Goal: Task Accomplishment & Management: Use online tool/utility

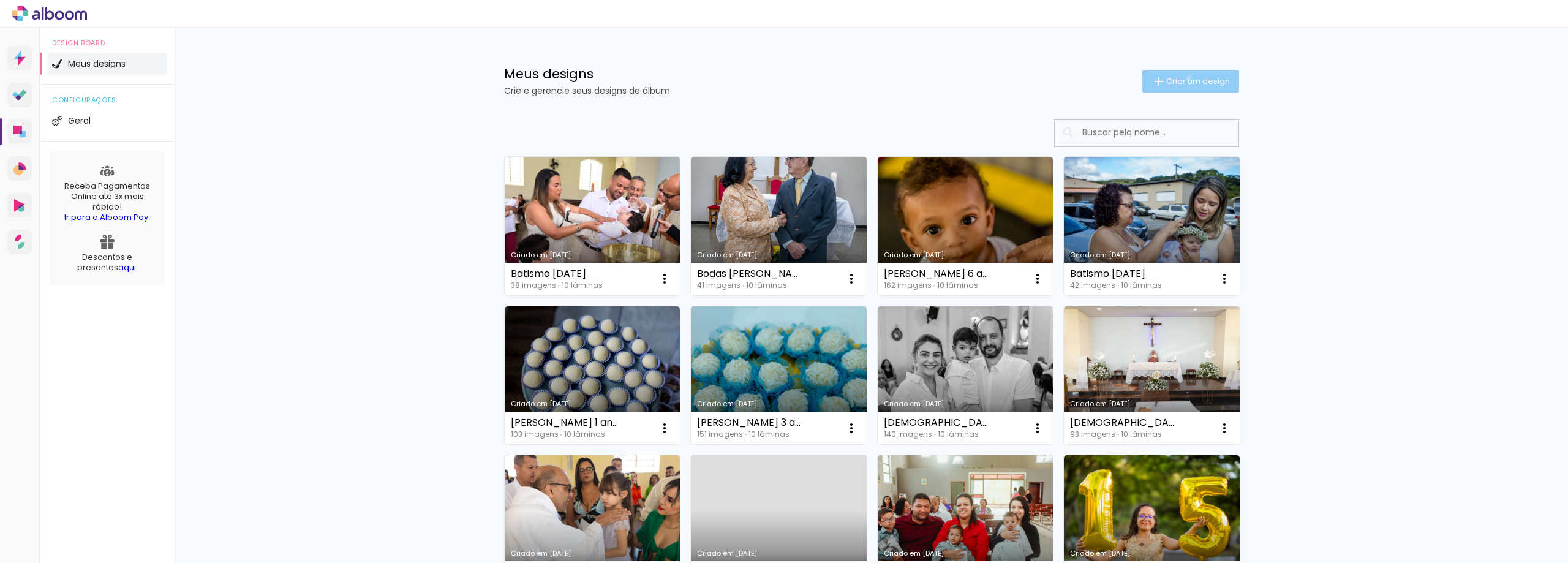
click at [1182, 78] on span "Criar um design" at bounding box center [1198, 81] width 63 height 8
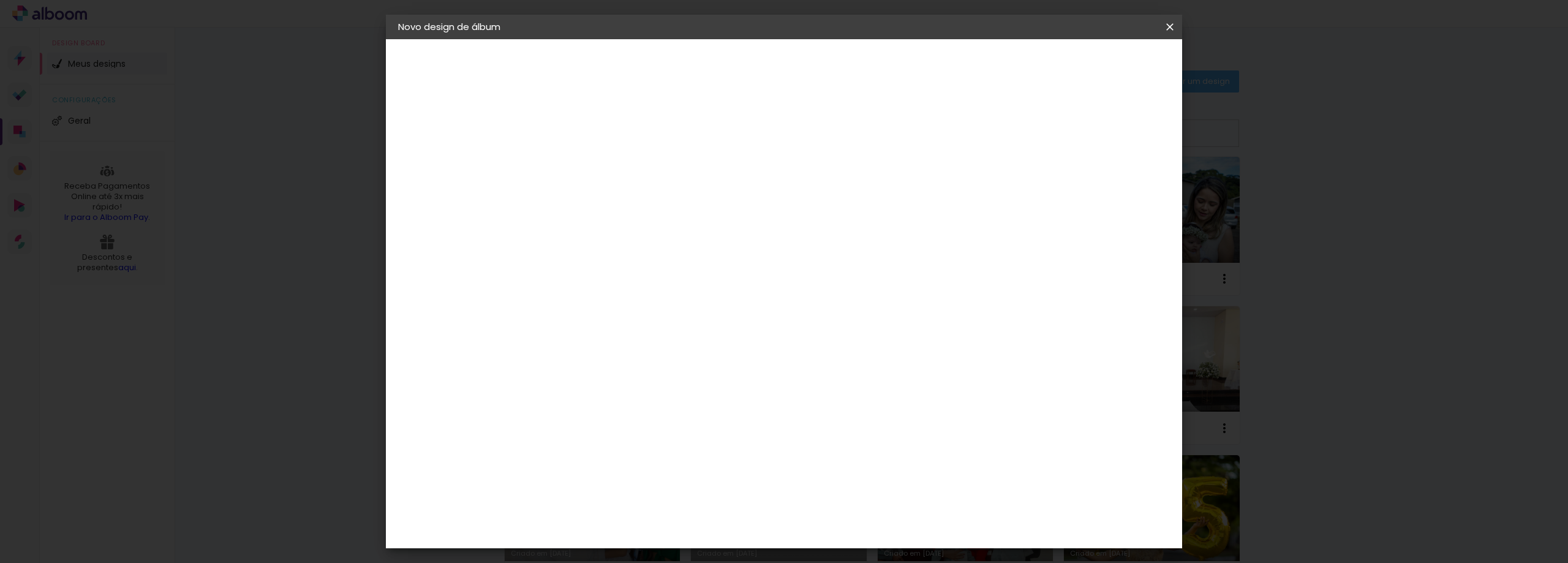
click at [599, 161] on input at bounding box center [599, 164] width 0 height 19
type input "Viviam [DEMOGRAPHIC_DATA]"
type paper-input "Viviam [DEMOGRAPHIC_DATA]"
click at [0, 0] on slot "Avançar" at bounding box center [0, 0] width 0 height 0
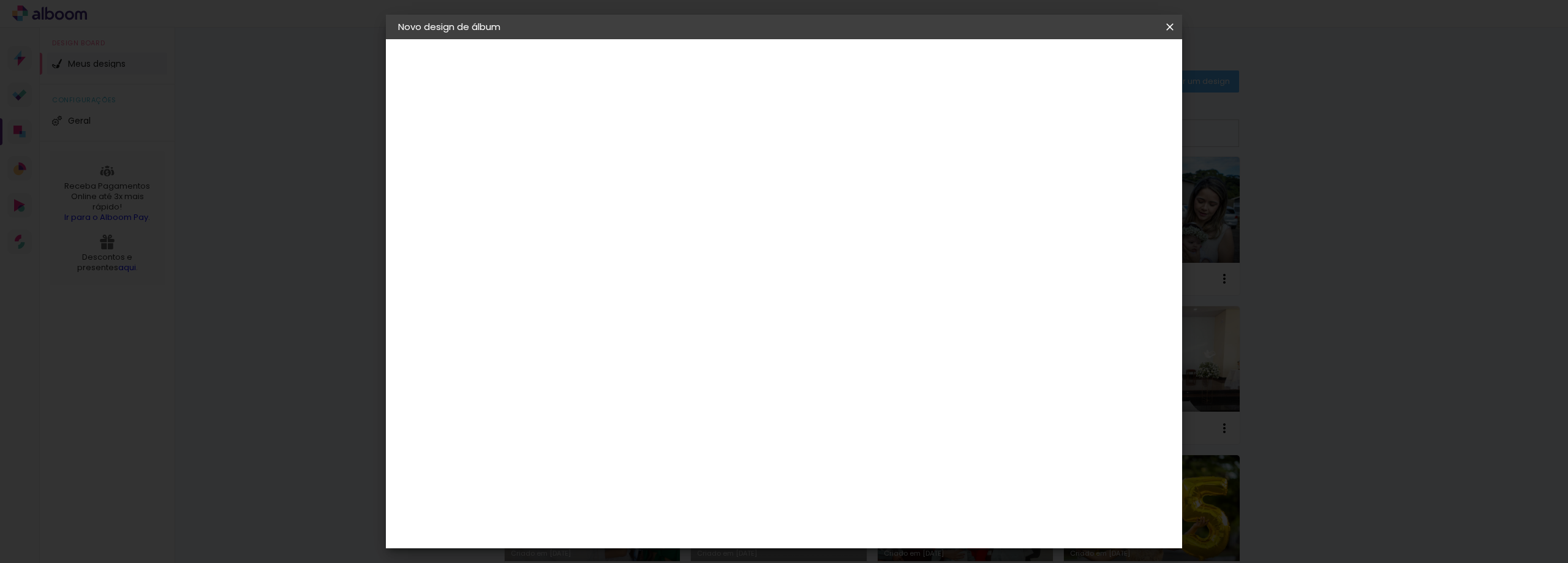
click at [672, 472] on div "[PERSON_NAME]" at bounding box center [630, 476] width 81 height 10
drag, startPoint x: 1130, startPoint y: 67, endPoint x: 1119, endPoint y: 76, distance: 14.2
click at [0, 0] on slot "Avançar" at bounding box center [0, 0] width 0 height 0
click at [646, 204] on input "text" at bounding box center [623, 213] width 48 height 19
click at [0, 0] on slot "Slim Book" at bounding box center [0, 0] width 0 height 0
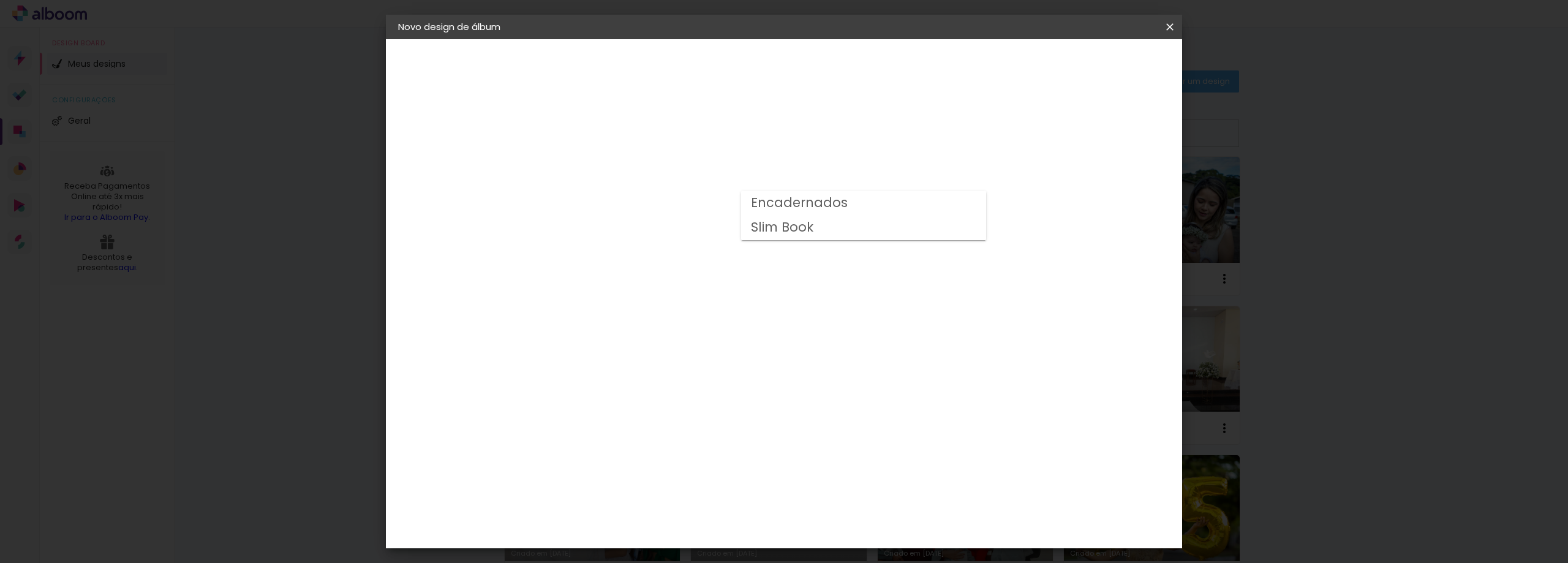
type input "Slim Book"
click at [682, 394] on span "20 x 40" at bounding box center [653, 406] width 57 height 25
click at [0, 0] on slot "Avançar" at bounding box center [0, 0] width 0 height 0
click at [1094, 63] on span "Iniciar design" at bounding box center [1066, 64] width 56 height 9
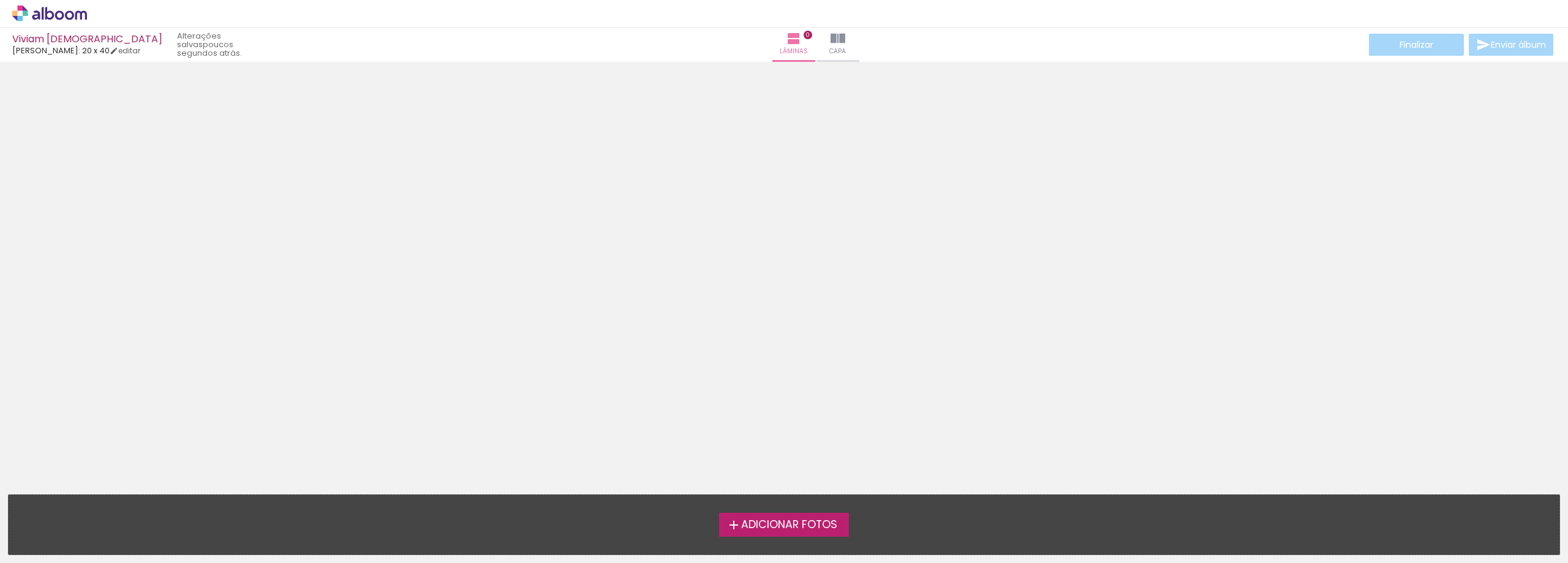
click at [765, 527] on span "Adicionar Fotos" at bounding box center [789, 525] width 96 height 11
click at [0, 0] on input "file" at bounding box center [0, 0] width 0 height 0
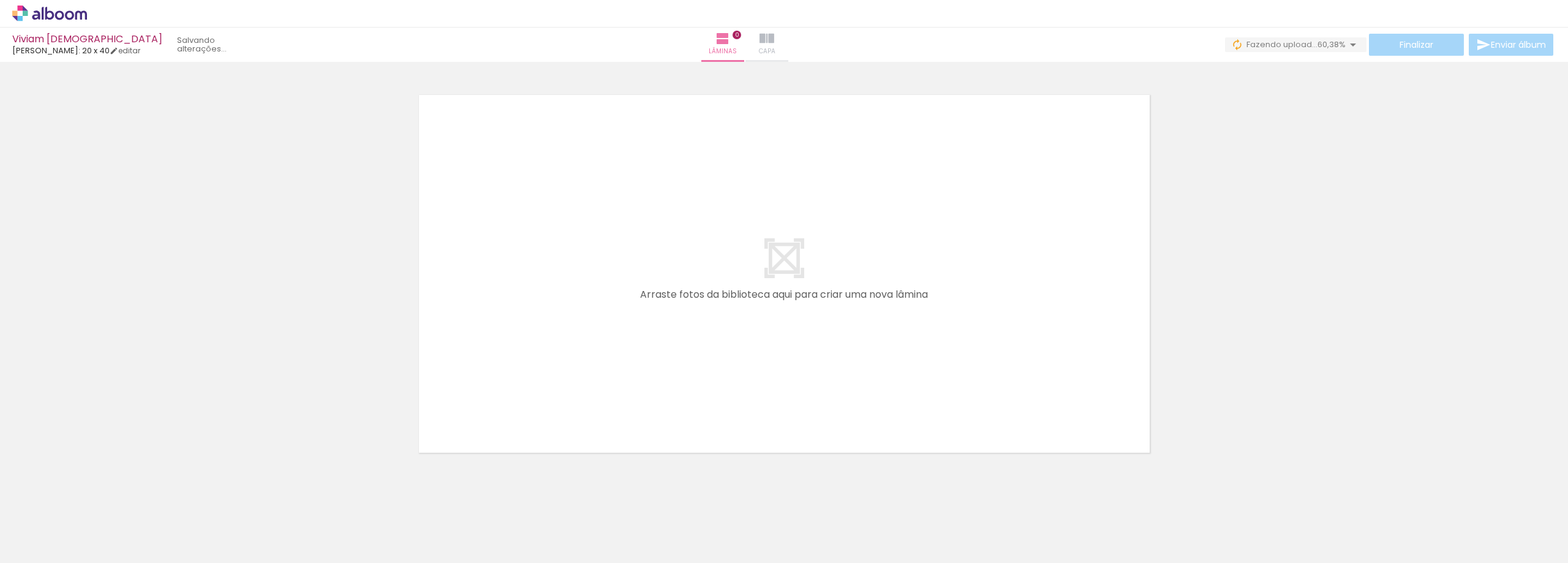
click at [788, 41] on paper-button "Capa" at bounding box center [767, 45] width 43 height 34
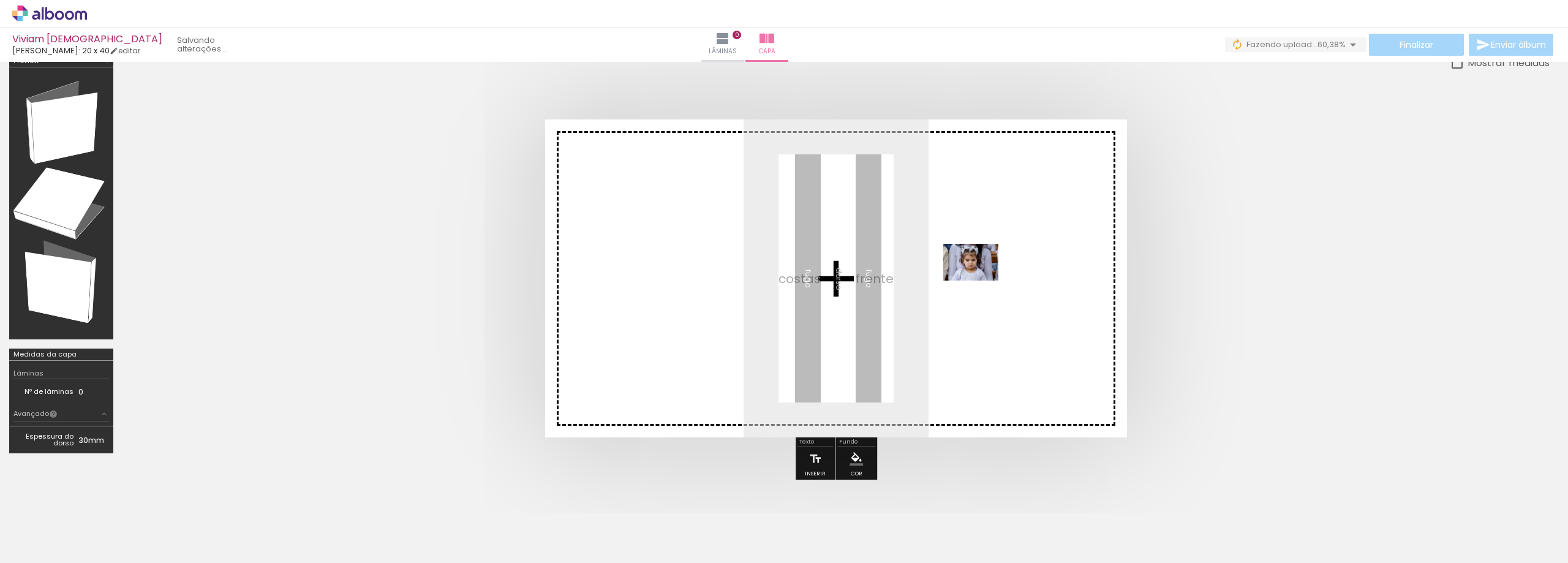
drag, startPoint x: 543, startPoint y: 529, endPoint x: 981, endPoint y: 283, distance: 502.4
click at [981, 283] on quentale-workspace at bounding box center [784, 282] width 1568 height 563
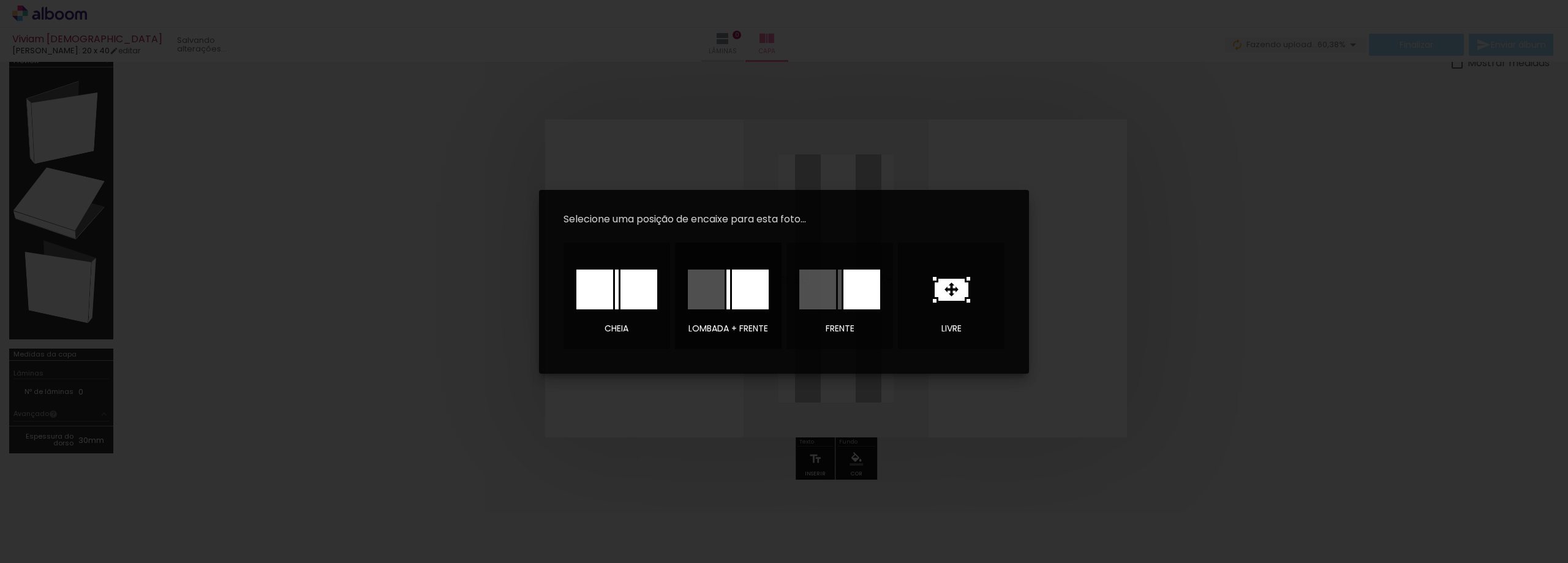
click at [750, 299] on div at bounding box center [750, 288] width 37 height 39
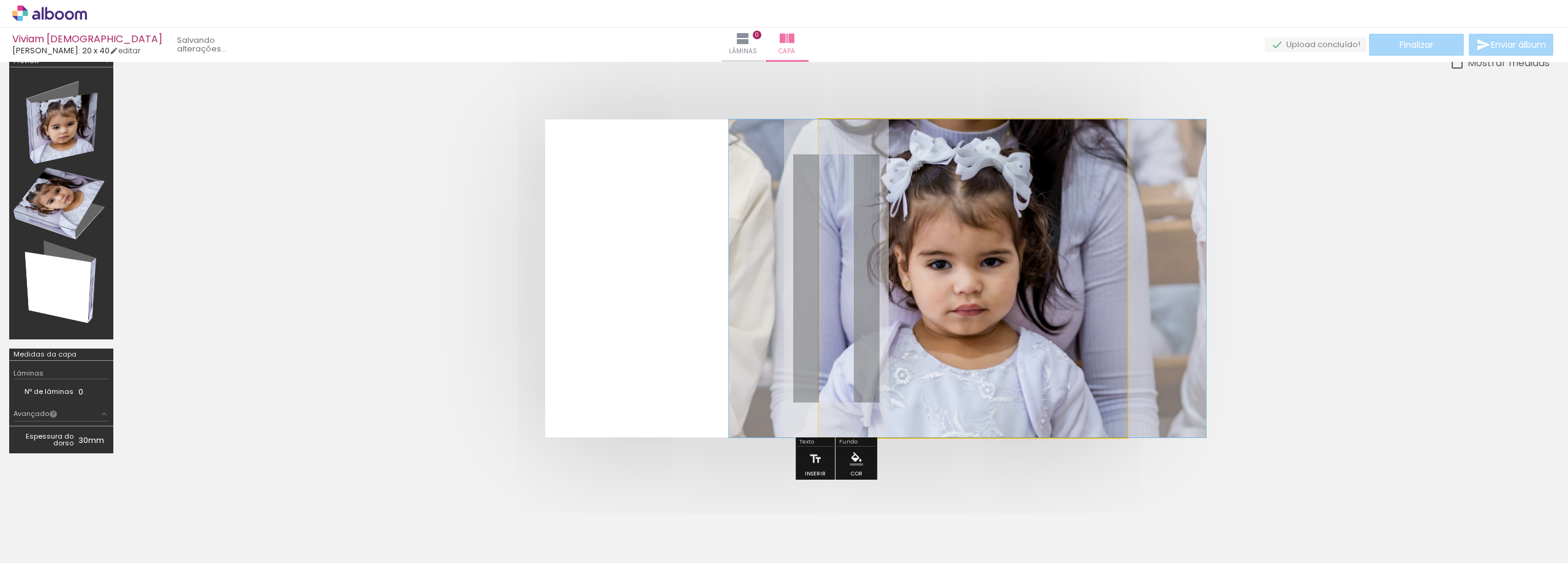
drag, startPoint x: 1020, startPoint y: 283, endPoint x: 1014, endPoint y: 322, distance: 39.5
drag, startPoint x: 864, startPoint y: 151, endPoint x: 839, endPoint y: 152, distance: 25.0
type paper-slider "100"
click at [839, 152] on quentale-photo at bounding box center [973, 278] width 309 height 318
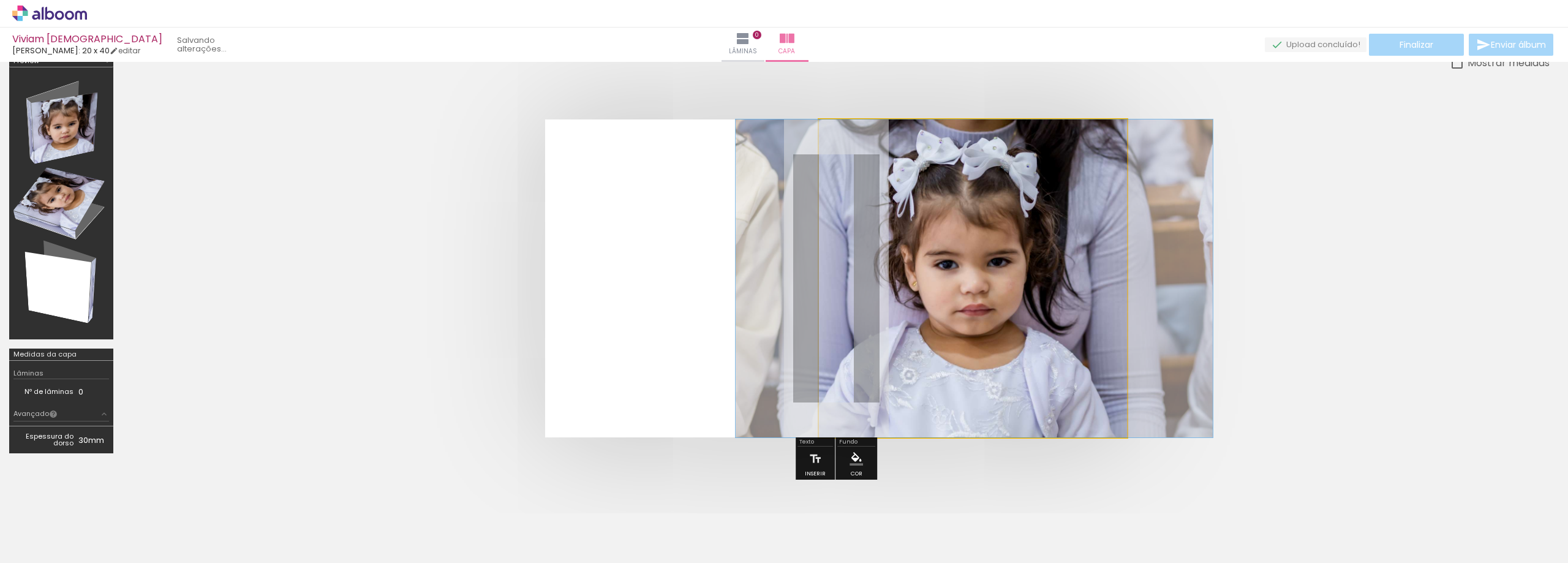
drag, startPoint x: 992, startPoint y: 262, endPoint x: 999, endPoint y: 264, distance: 7.3
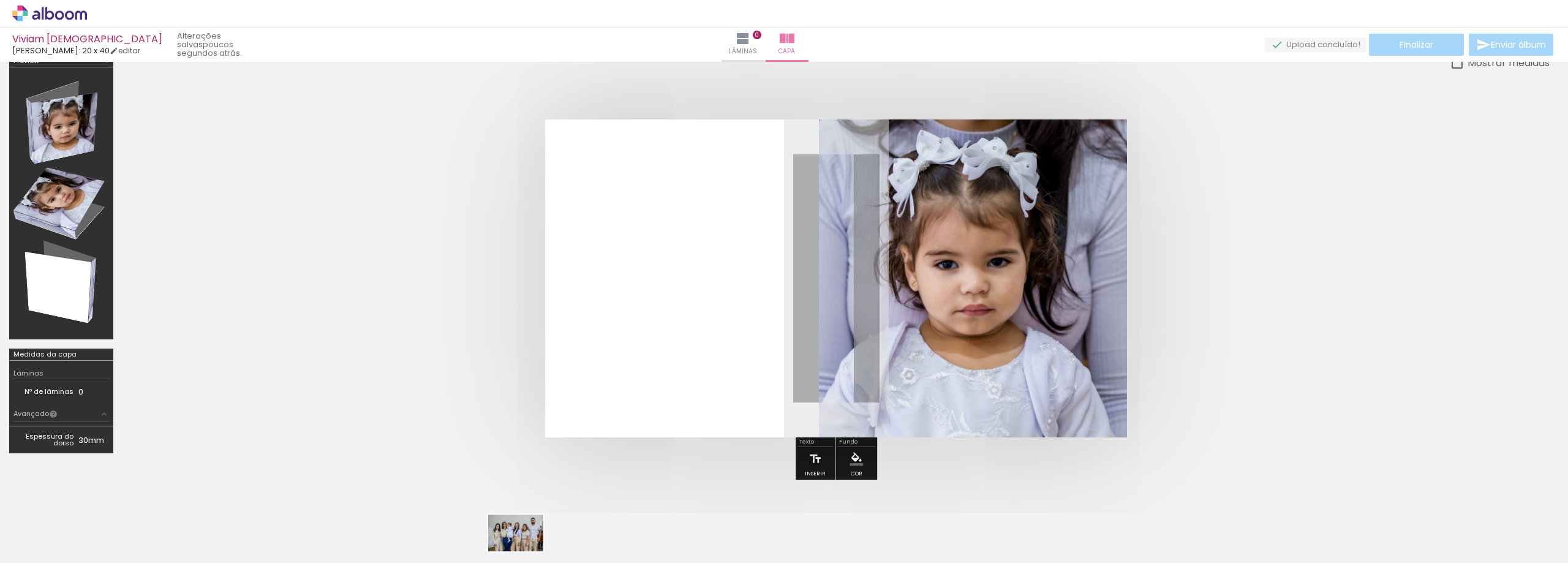
drag, startPoint x: 499, startPoint y: 549, endPoint x: 525, endPoint y: 551, distance: 26.1
click at [0, 0] on slot at bounding box center [0, 0] width 0 height 0
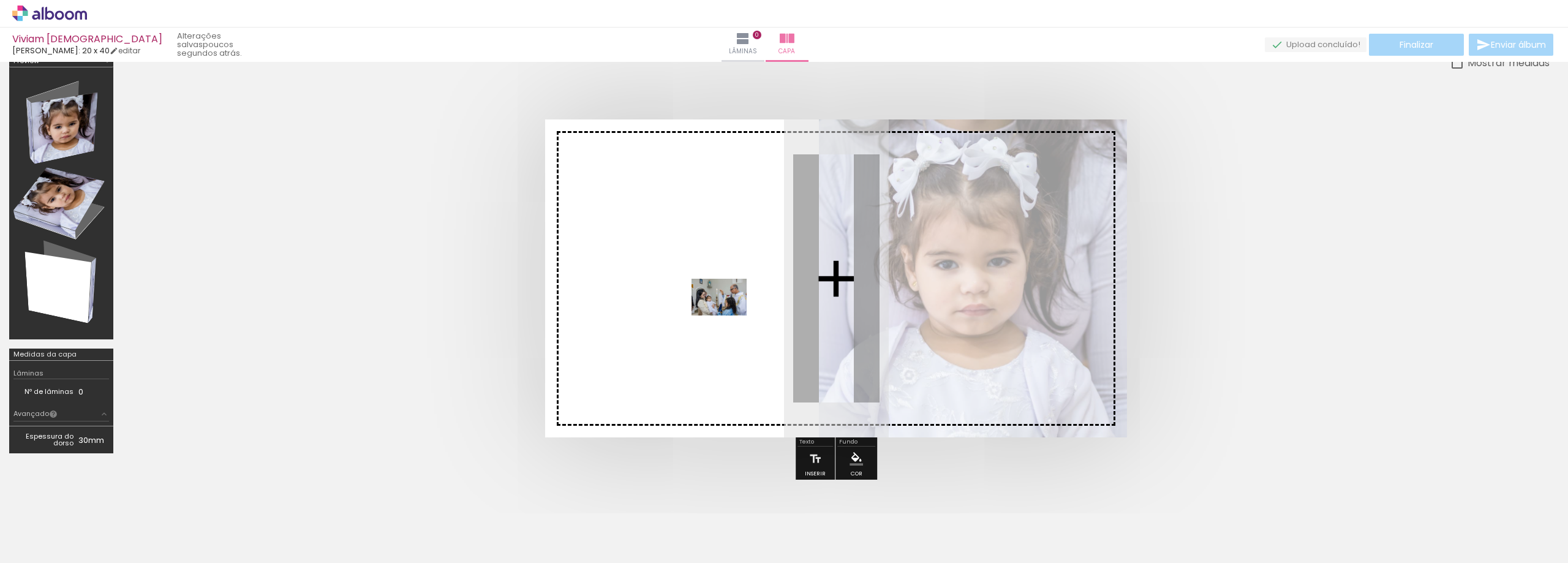
drag, startPoint x: 836, startPoint y: 531, endPoint x: 728, endPoint y: 315, distance: 241.5
click at [728, 315] on quentale-workspace at bounding box center [784, 282] width 1568 height 563
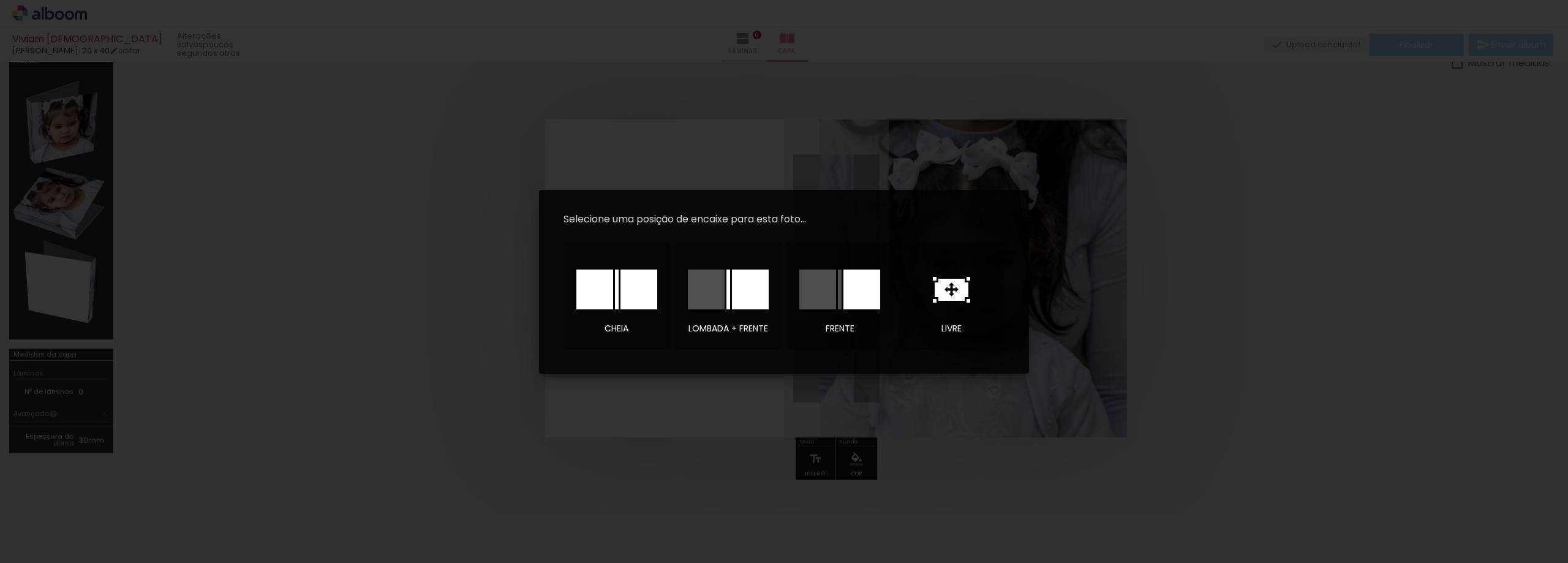
click at [1278, 266] on iron-overlay-backdrop at bounding box center [784, 282] width 1568 height 563
click at [962, 290] on icon at bounding box center [951, 289] width 34 height 22
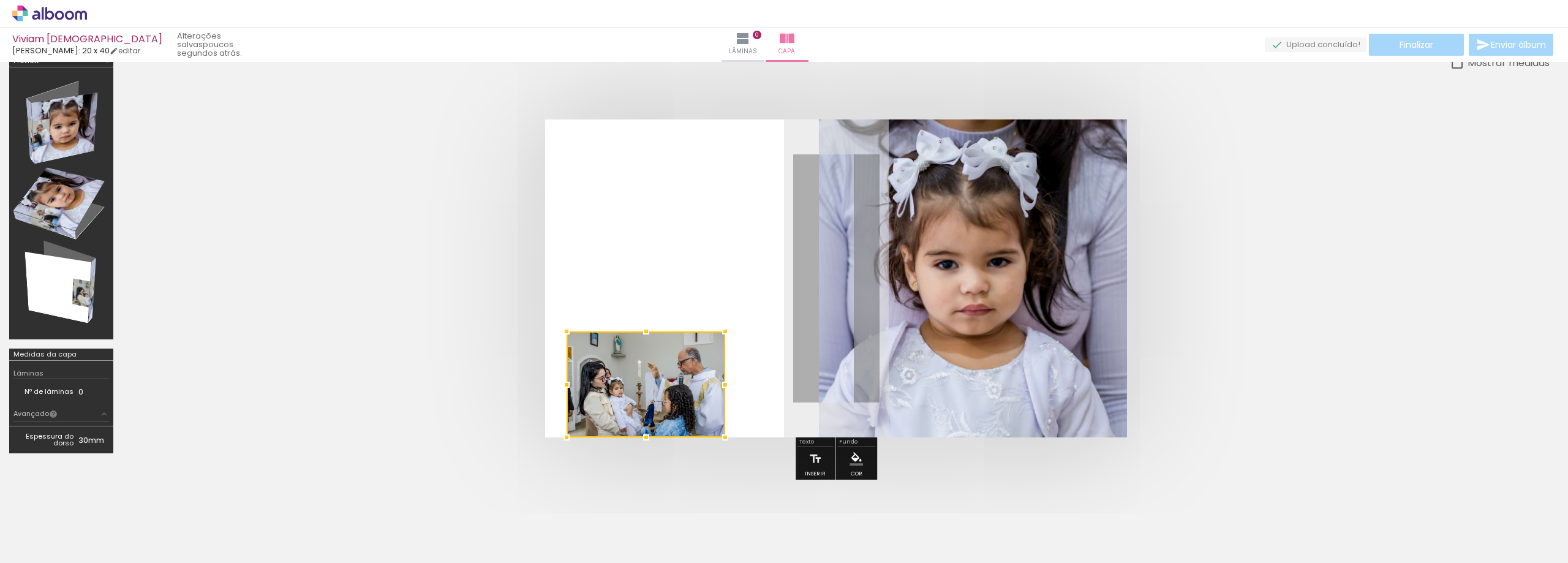
drag, startPoint x: 874, startPoint y: 293, endPoint x: 696, endPoint y: 449, distance: 236.7
click at [695, 500] on quentale-workspace at bounding box center [784, 282] width 1568 height 563
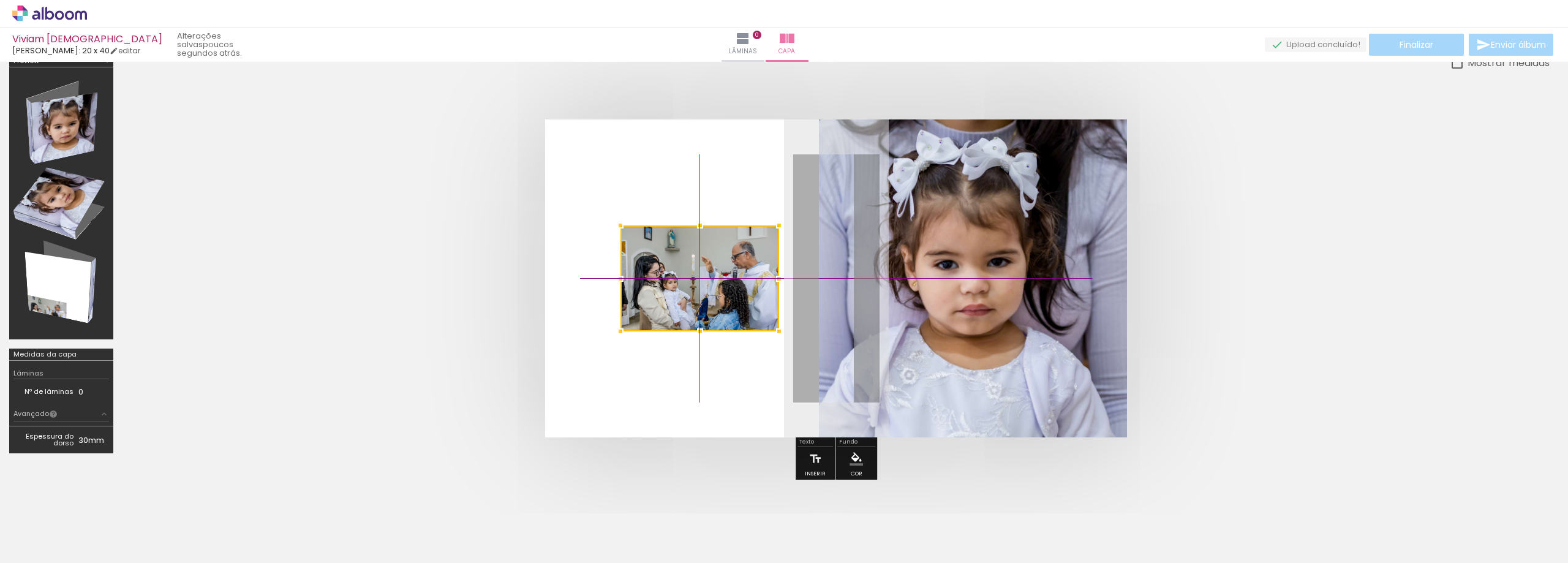
drag, startPoint x: 689, startPoint y: 377, endPoint x: 714, endPoint y: 260, distance: 119.6
click at [714, 260] on div at bounding box center [699, 278] width 159 height 106
click at [742, 293] on div at bounding box center [699, 278] width 159 height 106
click at [719, 285] on div at bounding box center [699, 278] width 159 height 106
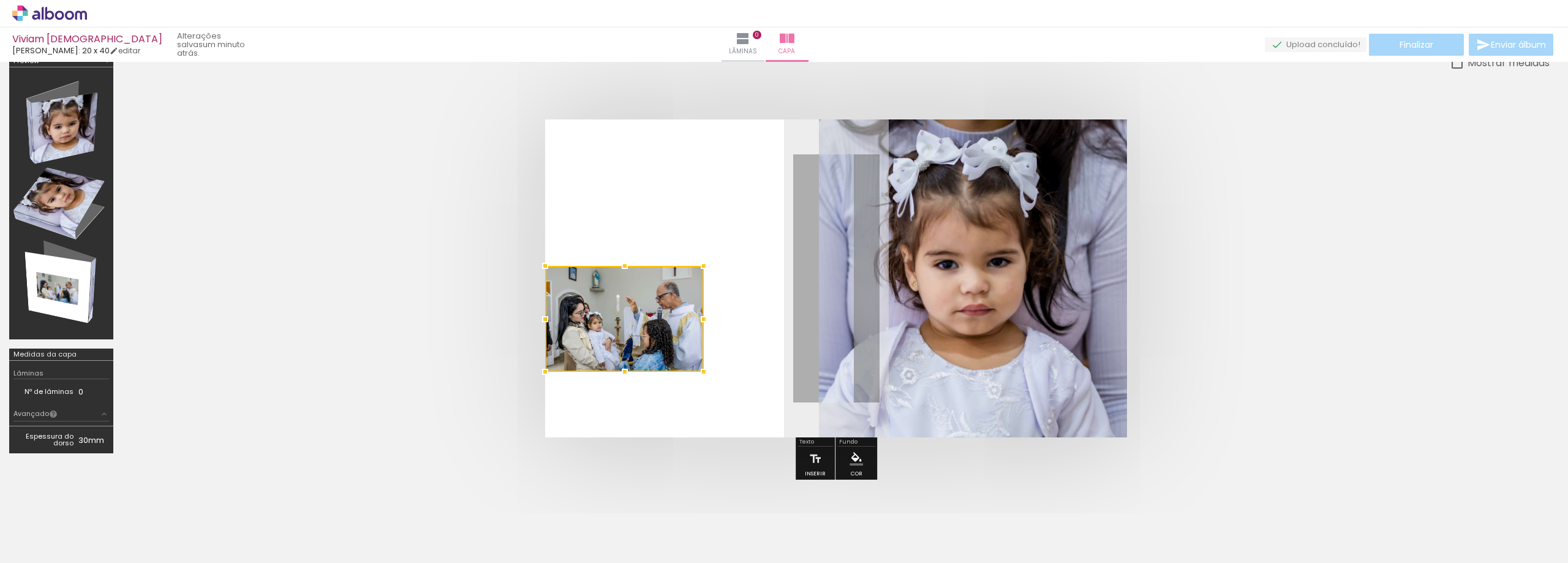
drag, startPoint x: 699, startPoint y: 266, endPoint x: 444, endPoint y: 309, distance: 258.6
click at [444, 309] on quentale-cover at bounding box center [836, 278] width 1329 height 318
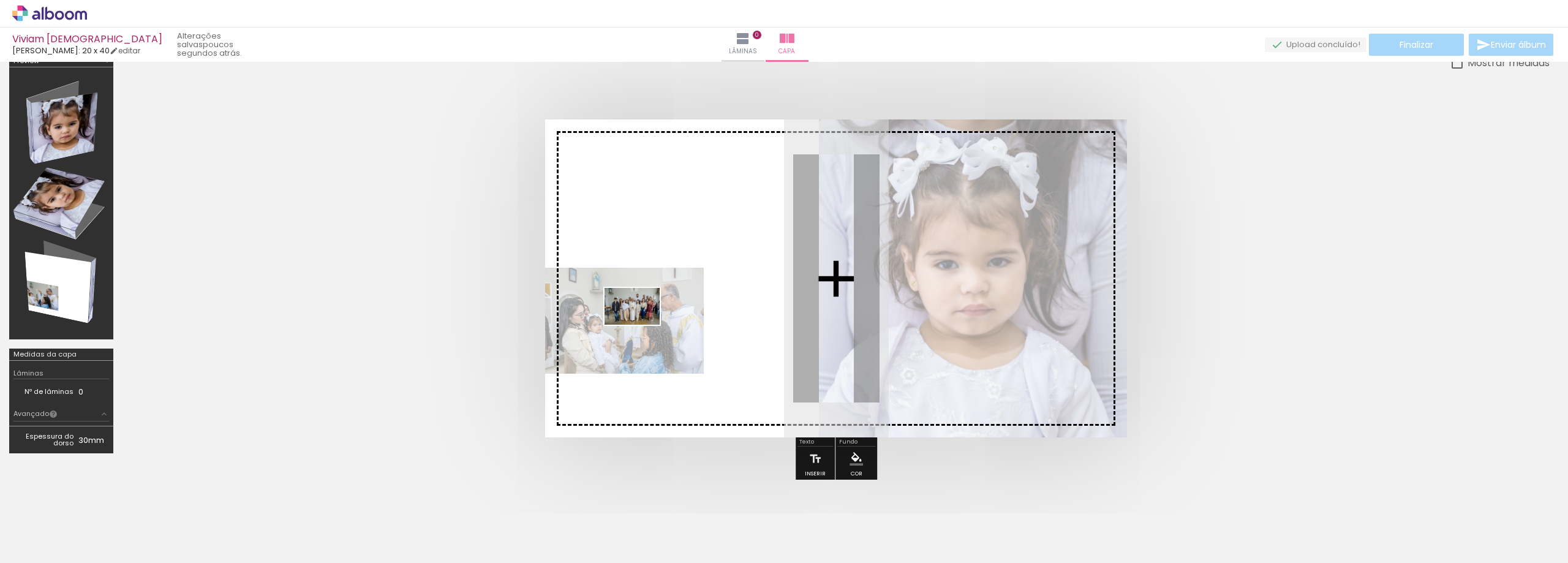
drag, startPoint x: 548, startPoint y: 524, endPoint x: 642, endPoint y: 325, distance: 220.1
click at [642, 325] on quentale-workspace at bounding box center [784, 282] width 1568 height 563
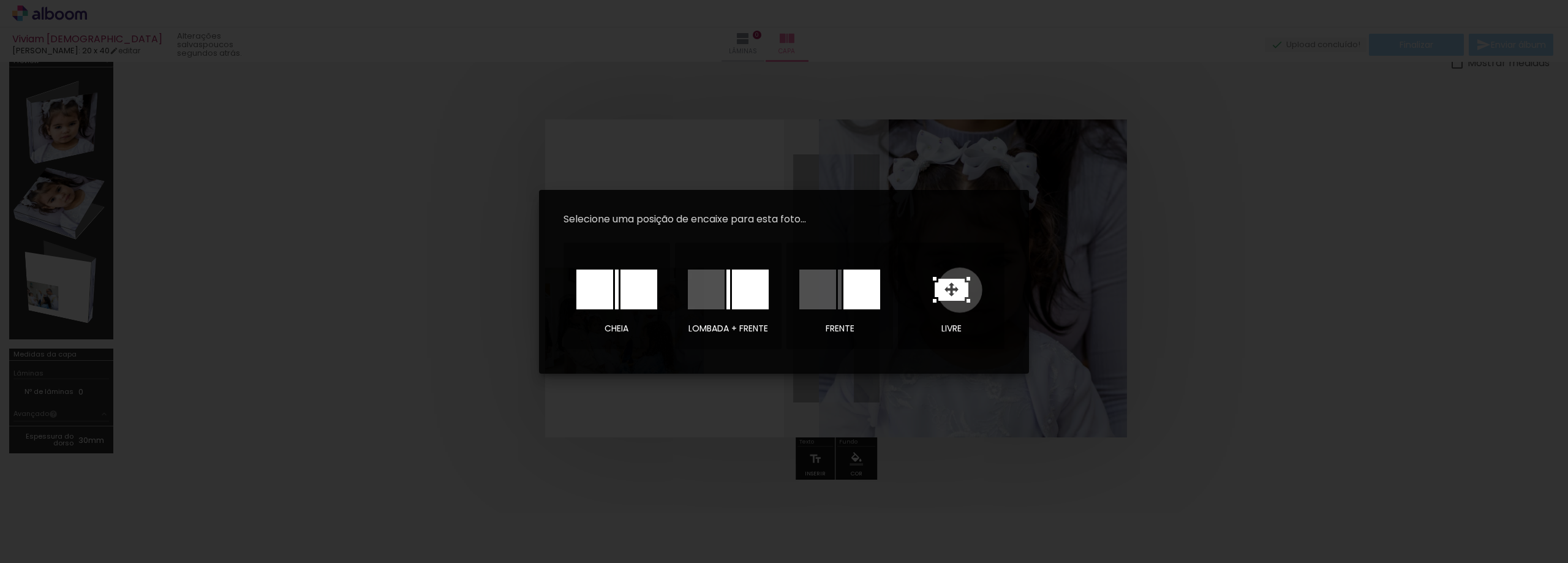
click at [960, 290] on icon at bounding box center [951, 289] width 34 height 22
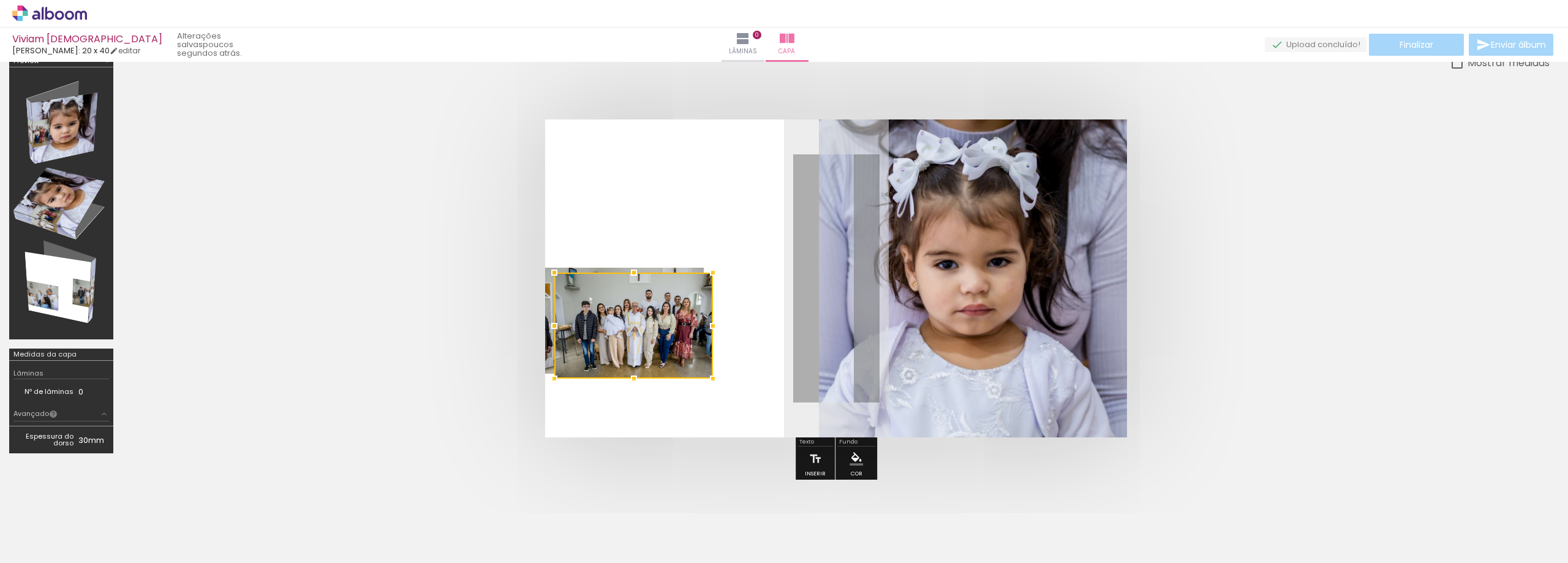
drag, startPoint x: 861, startPoint y: 287, endPoint x: 659, endPoint y: 334, distance: 207.4
click at [659, 334] on div at bounding box center [634, 325] width 159 height 106
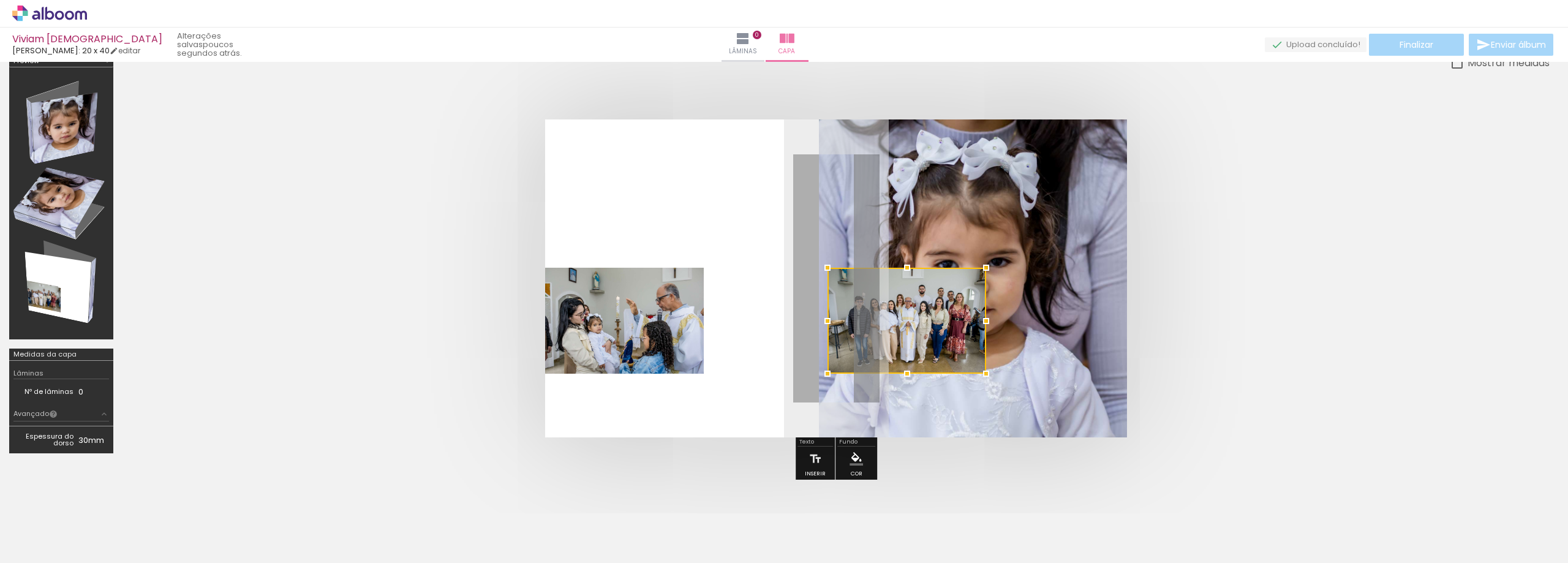
drag, startPoint x: 644, startPoint y: 308, endPoint x: 917, endPoint y: 303, distance: 273.0
click at [917, 303] on div at bounding box center [907, 320] width 159 height 106
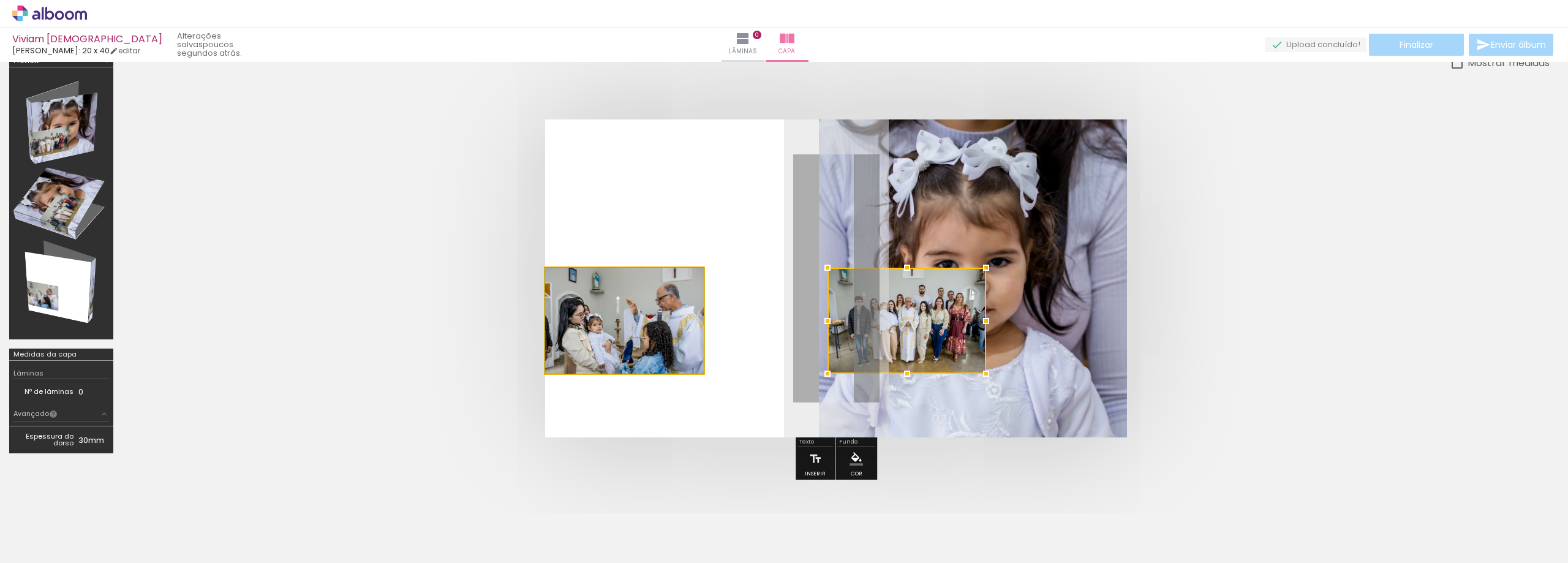
click at [641, 308] on quentale-photo at bounding box center [624, 320] width 159 height 106
drag, startPoint x: 641, startPoint y: 308, endPoint x: 623, endPoint y: 278, distance: 35.0
click at [623, 278] on div at bounding box center [625, 268] width 25 height 25
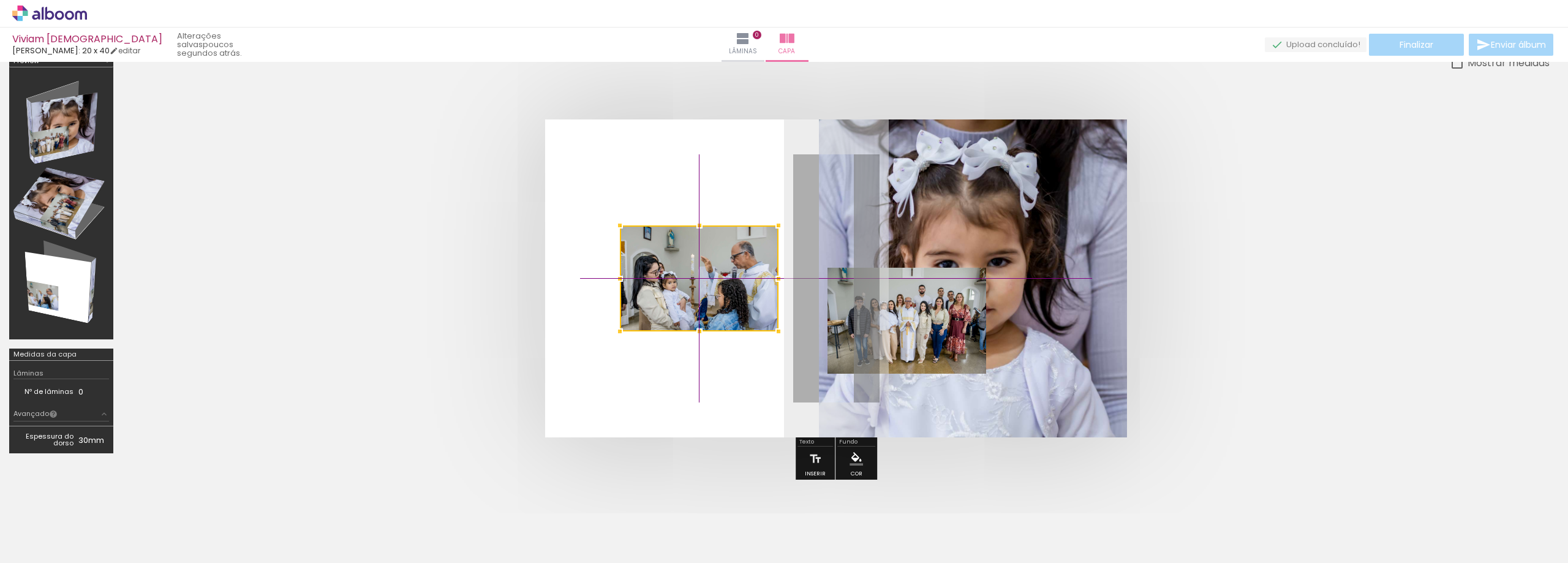
drag, startPoint x: 634, startPoint y: 293, endPoint x: 701, endPoint y: 244, distance: 83.0
click at [703, 244] on div at bounding box center [699, 278] width 159 height 106
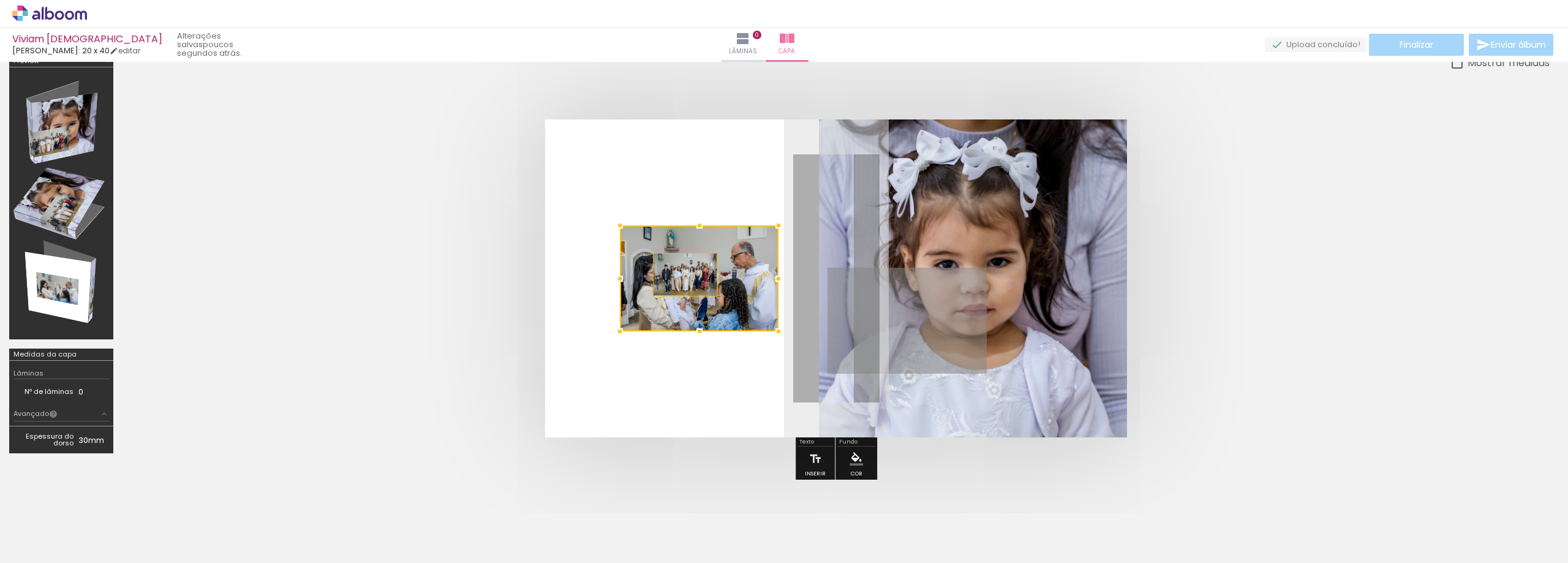
drag, startPoint x: 914, startPoint y: 326, endPoint x: 685, endPoint y: 275, distance: 234.6
click at [685, 275] on album-spread at bounding box center [836, 278] width 582 height 318
drag, startPoint x: 936, startPoint y: 323, endPoint x: 673, endPoint y: 287, distance: 265.5
click at [673, 287] on album-spread at bounding box center [836, 278] width 582 height 318
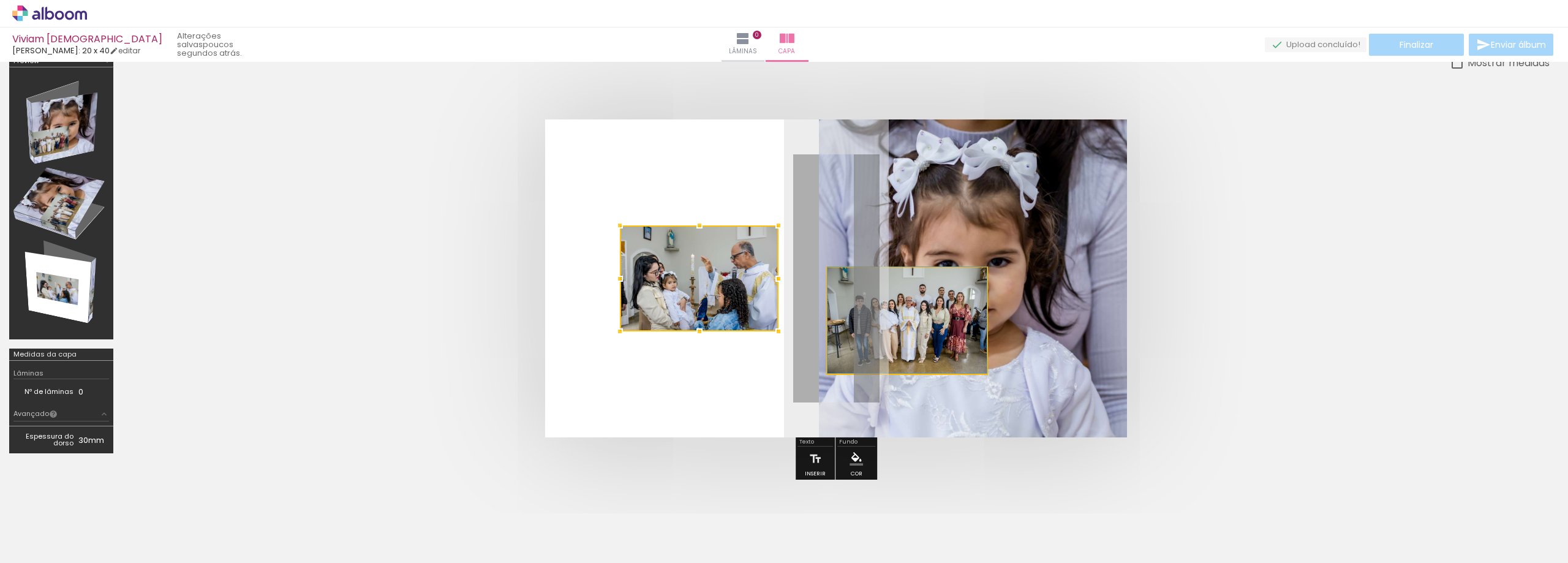
drag, startPoint x: 929, startPoint y: 315, endPoint x: 938, endPoint y: 299, distance: 18.4
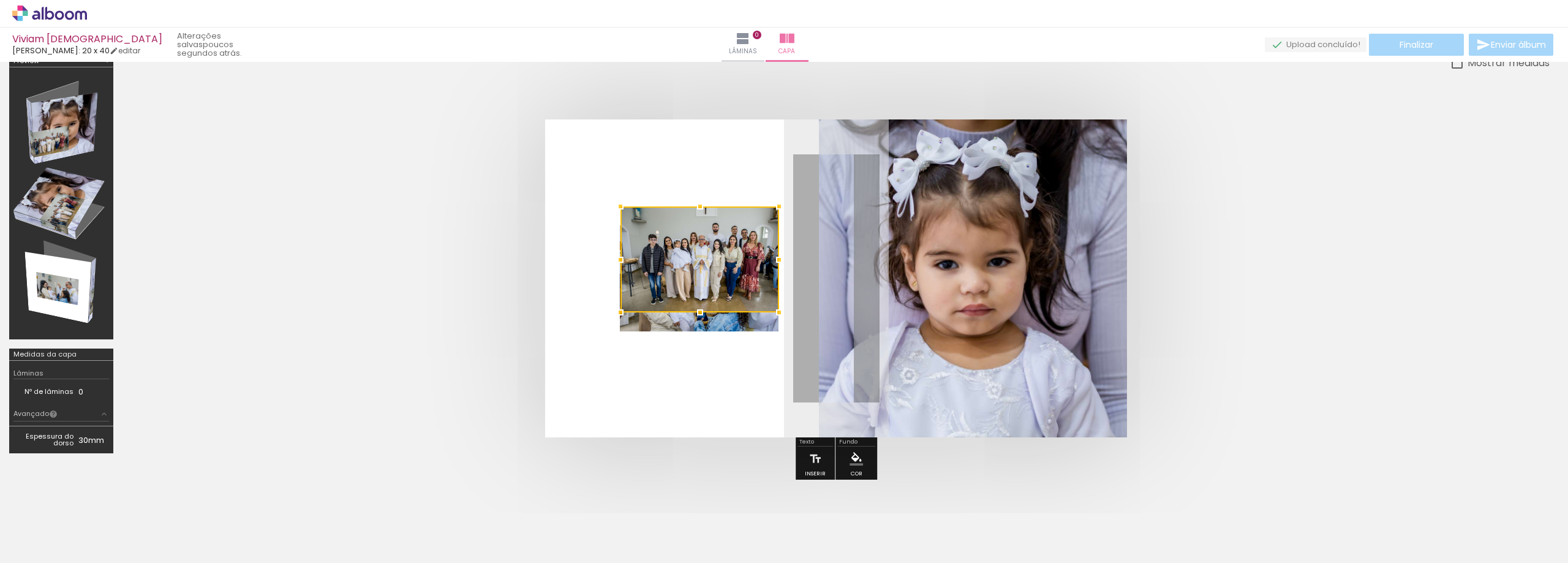
drag, startPoint x: 949, startPoint y: 303, endPoint x: 740, endPoint y: 242, distance: 217.7
click at [740, 242] on div at bounding box center [699, 259] width 159 height 106
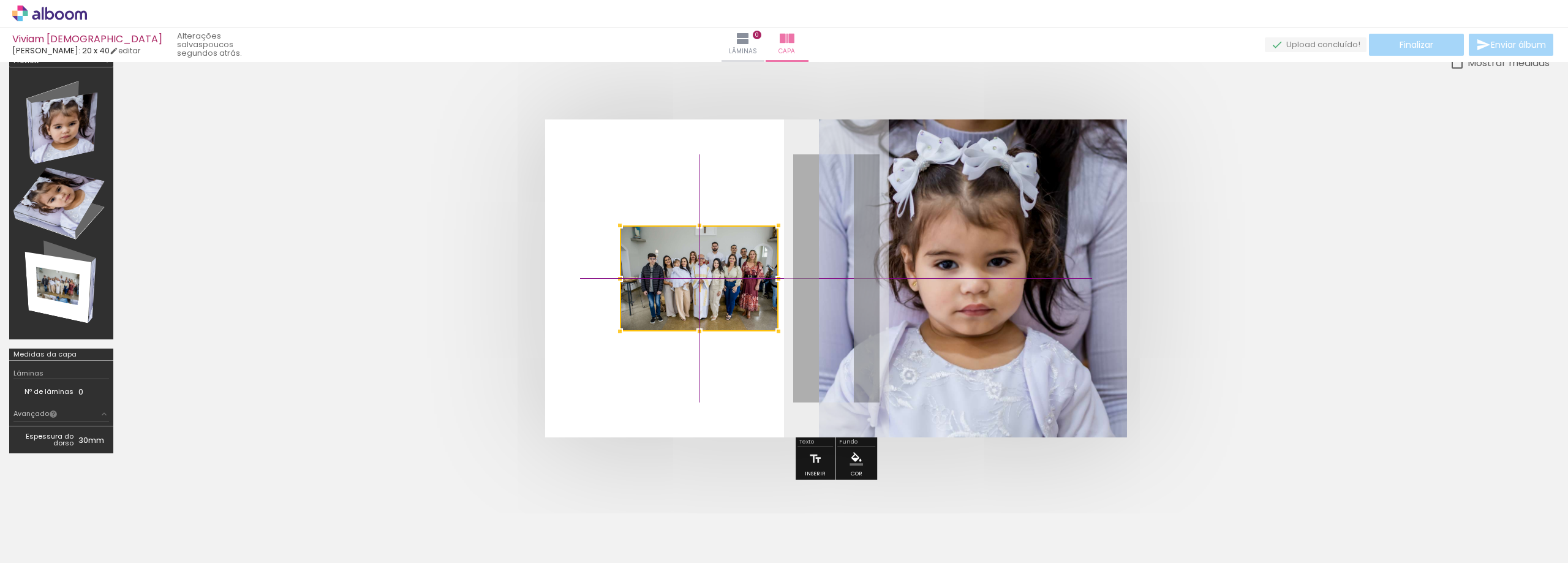
drag, startPoint x: 742, startPoint y: 246, endPoint x: 737, endPoint y: 273, distance: 27.5
click at [737, 273] on div at bounding box center [699, 278] width 159 height 106
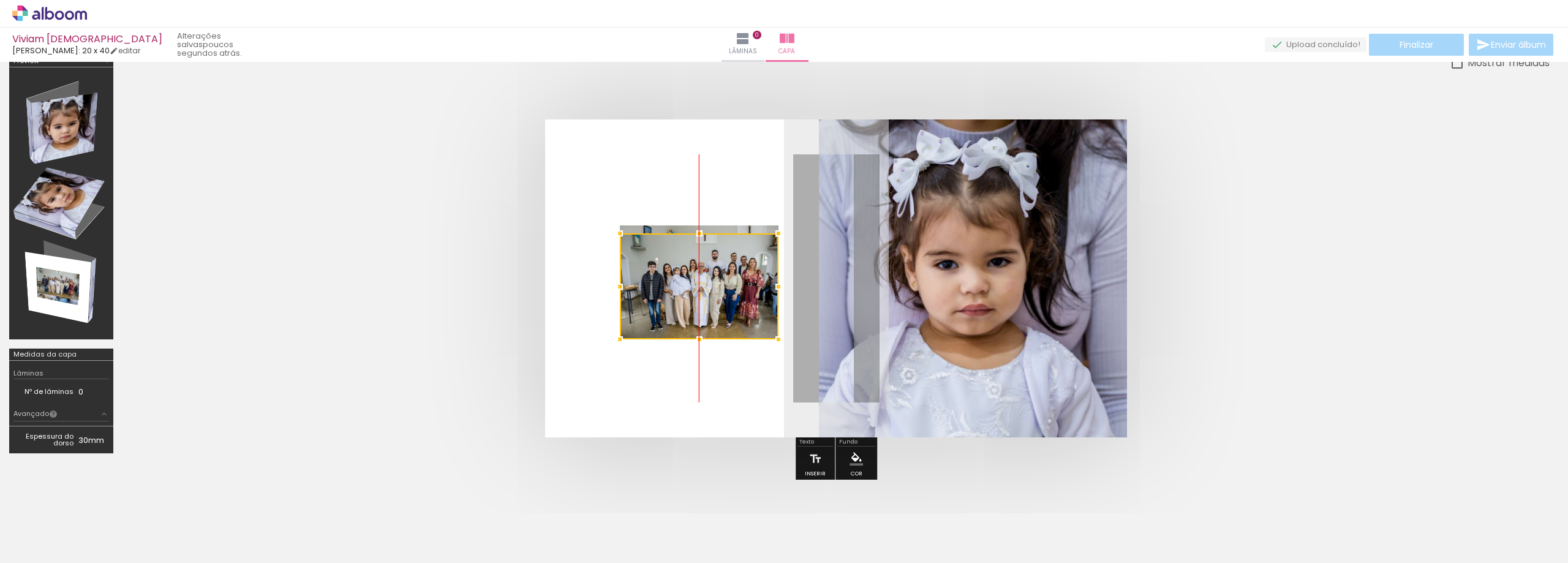
drag, startPoint x: 720, startPoint y: 255, endPoint x: 718, endPoint y: 282, distance: 27.1
click at [718, 282] on div at bounding box center [699, 286] width 159 height 106
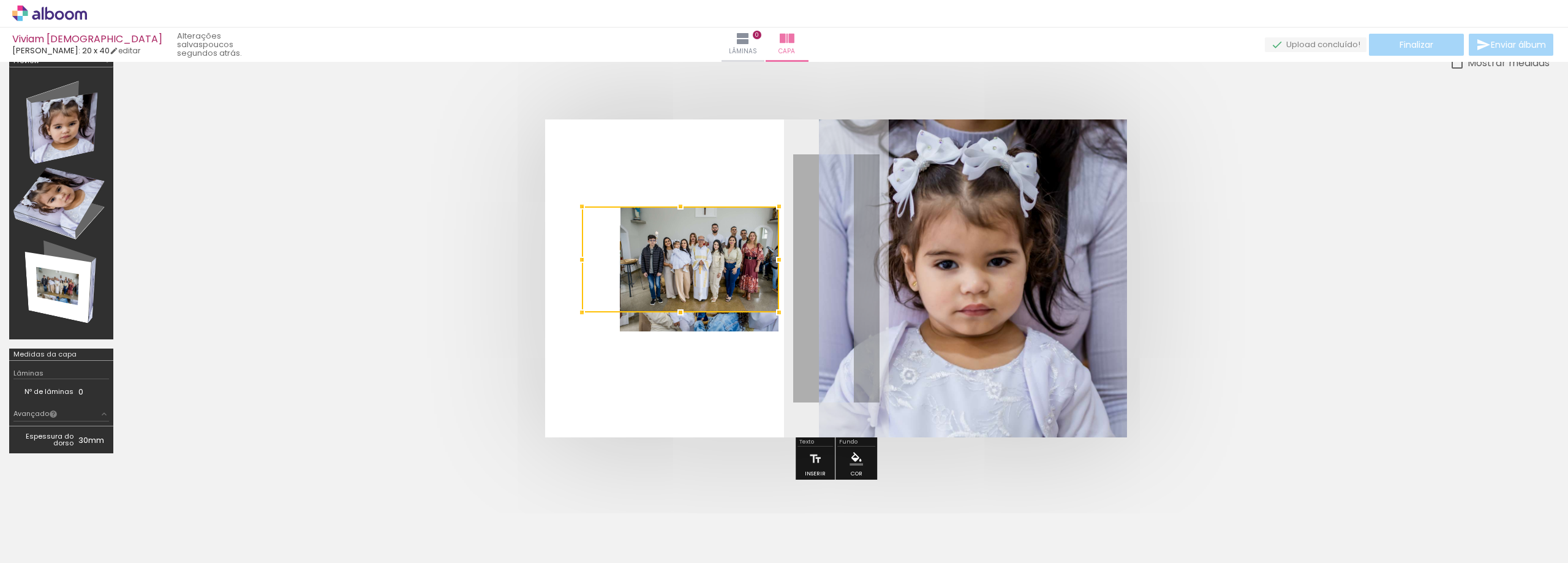
drag, startPoint x: 620, startPoint y: 260, endPoint x: 564, endPoint y: 261, distance: 56.0
click at [564, 261] on album-spread at bounding box center [836, 278] width 582 height 318
click at [699, 282] on quentale-photo at bounding box center [699, 259] width 159 height 106
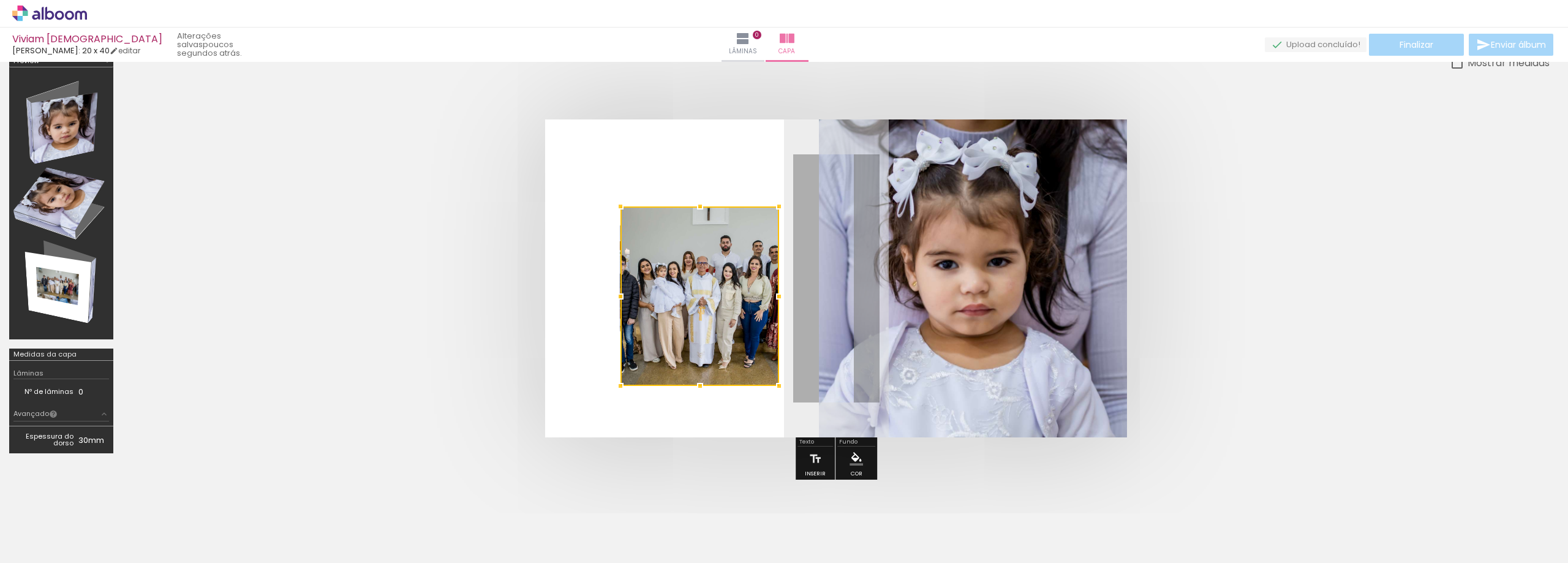
drag, startPoint x: 696, startPoint y: 311, endPoint x: 668, endPoint y: 319, distance: 29.1
click at [682, 384] on div at bounding box center [699, 296] width 159 height 179
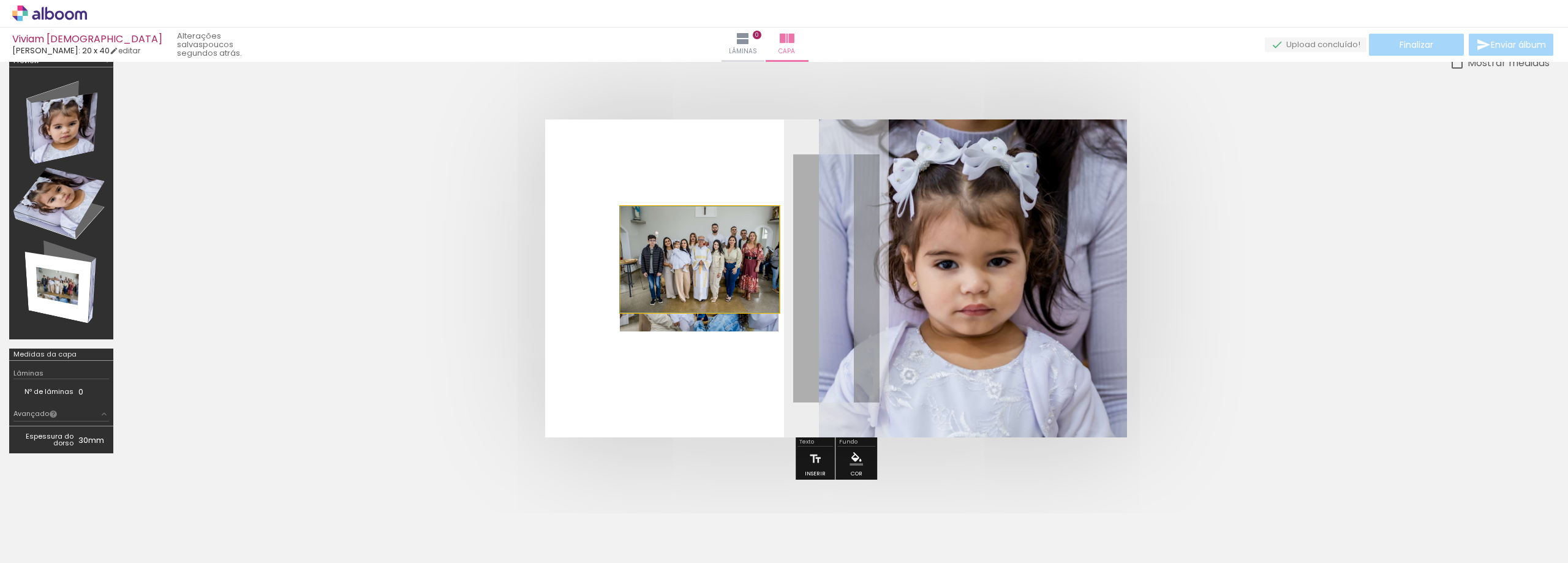
click at [649, 264] on quentale-photo at bounding box center [699, 259] width 159 height 106
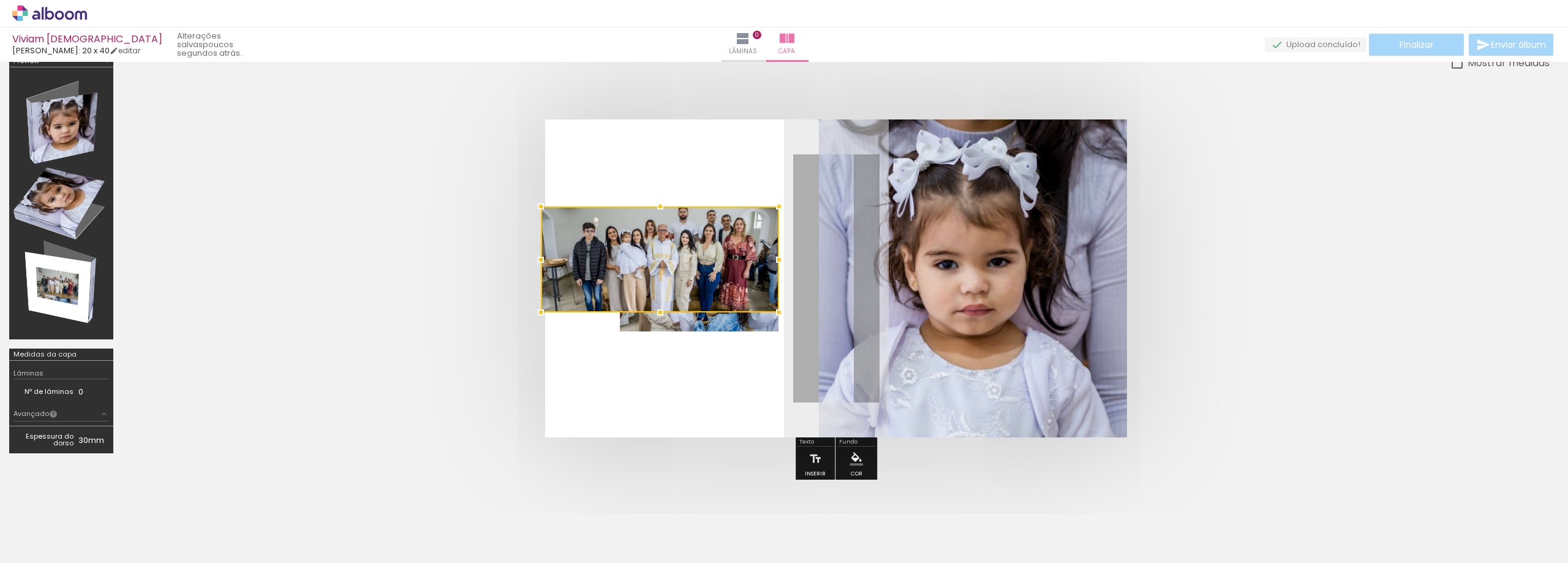
drag, startPoint x: 599, startPoint y: 260, endPoint x: 563, endPoint y: 258, distance: 36.1
click at [563, 258] on div at bounding box center [660, 259] width 238 height 106
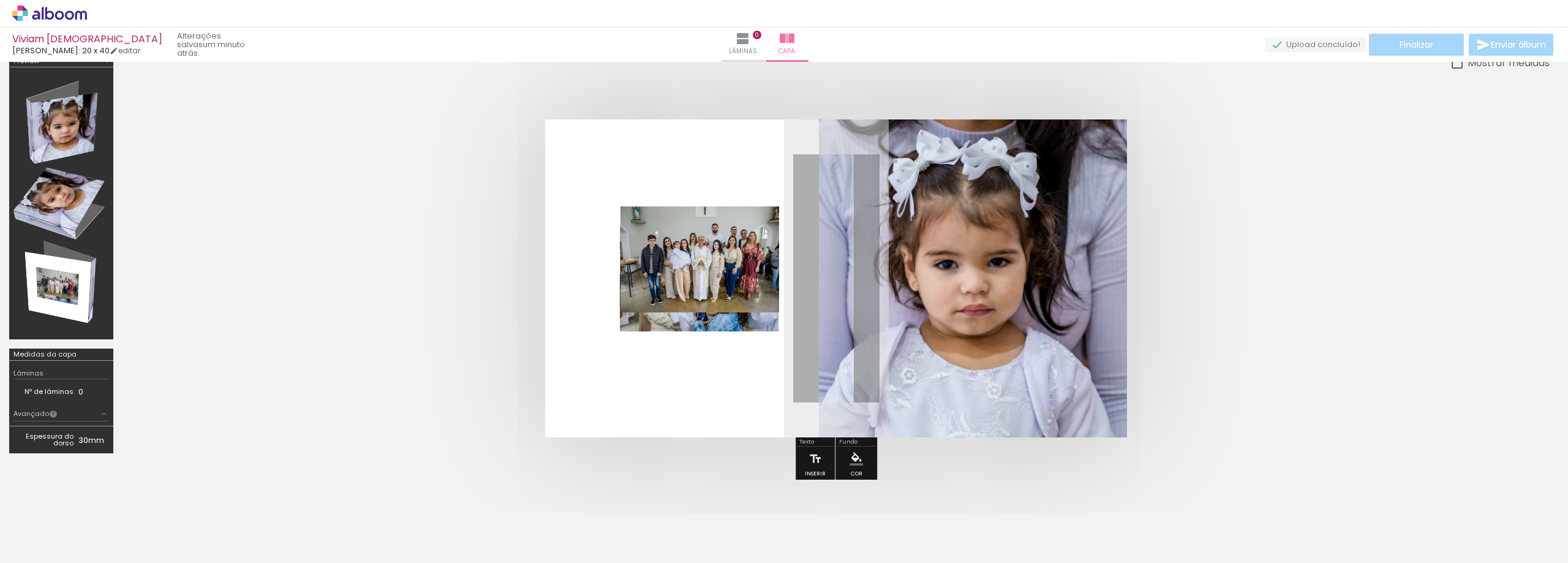
drag, startPoint x: 704, startPoint y: 256, endPoint x: 634, endPoint y: 250, distance: 70.3
click at [634, 250] on quentale-photo at bounding box center [699, 259] width 159 height 106
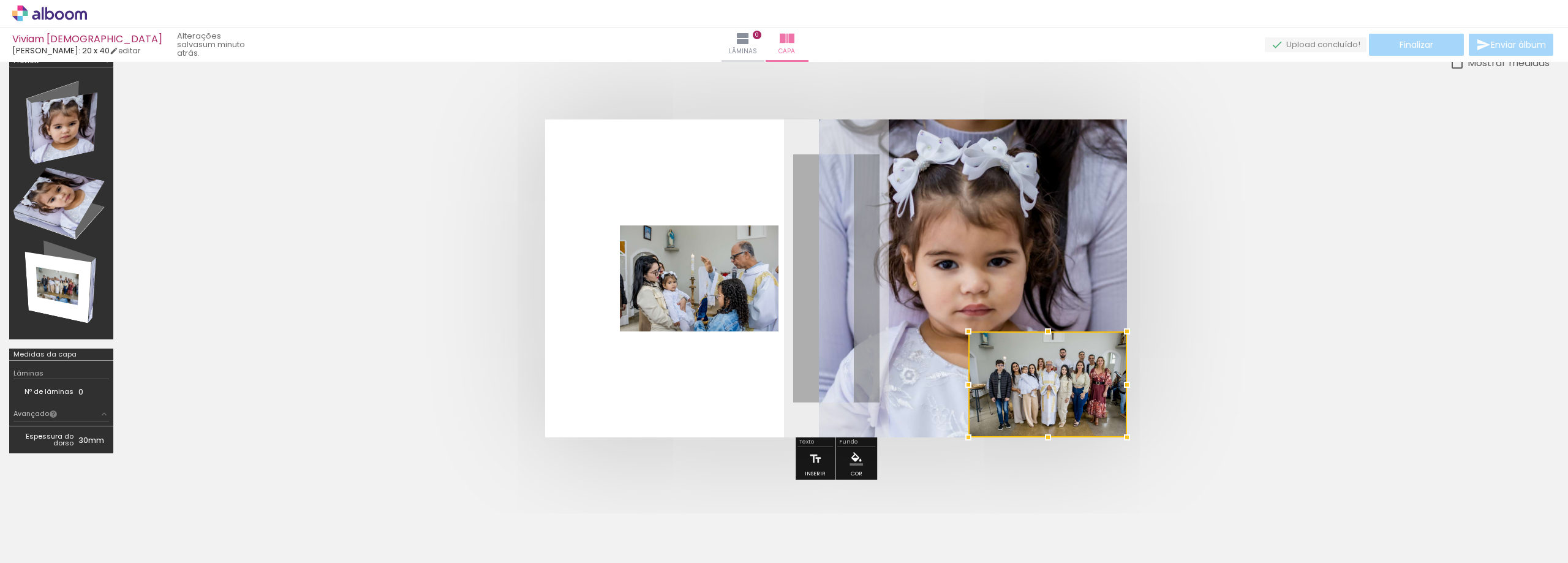
drag, startPoint x: 654, startPoint y: 256, endPoint x: 1040, endPoint y: 398, distance: 411.3
click at [1160, 562] on html "link( href="../../bower_components/polymer/polymer.html" rel="import" ) picture…" at bounding box center [784, 282] width 1568 height 563
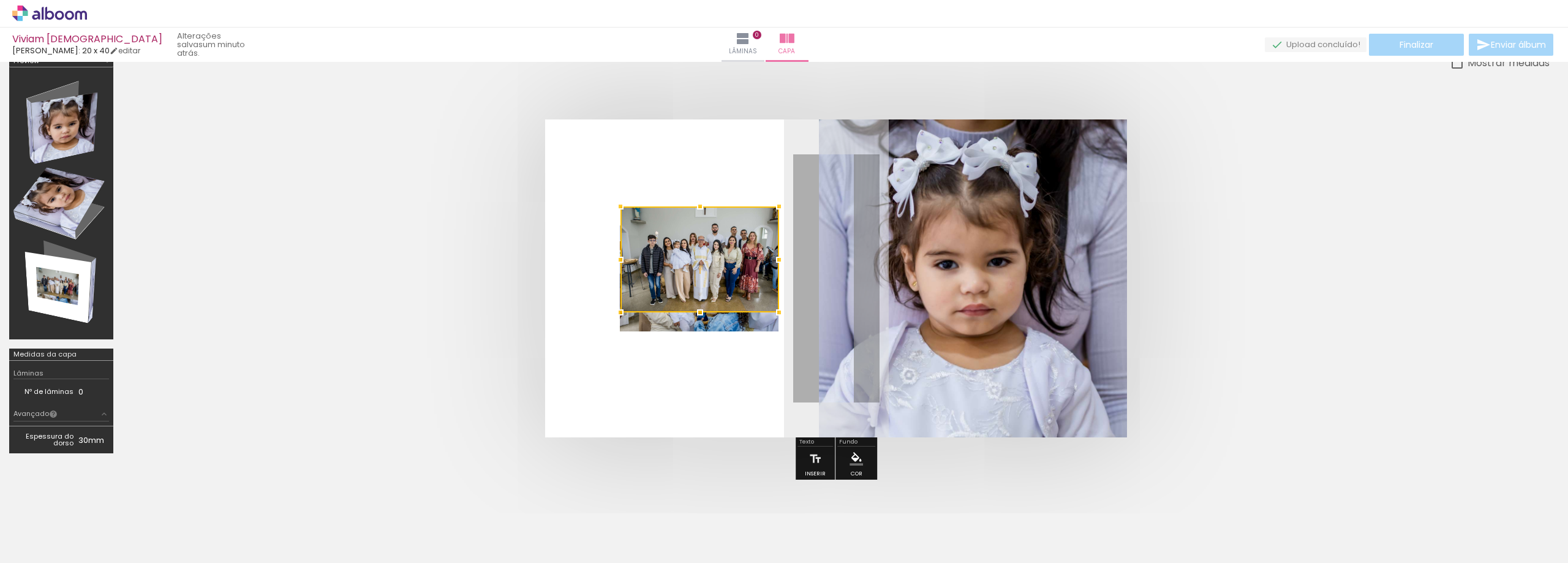
drag, startPoint x: 1048, startPoint y: 386, endPoint x: 944, endPoint y: 286, distance: 144.3
click at [1064, 510] on quentale-workspace at bounding box center [784, 282] width 1568 height 563
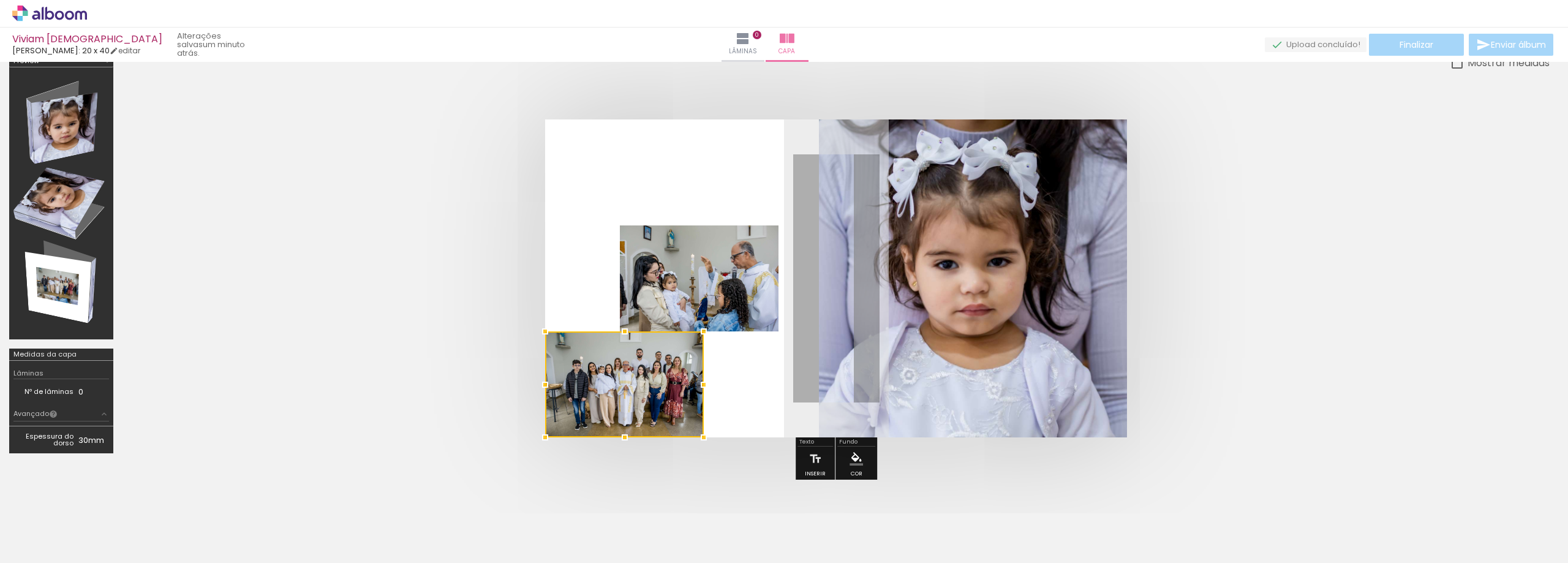
drag, startPoint x: 733, startPoint y: 249, endPoint x: 574, endPoint y: 407, distance: 224.2
click at [518, 557] on quentale-workspace at bounding box center [784, 282] width 1568 height 563
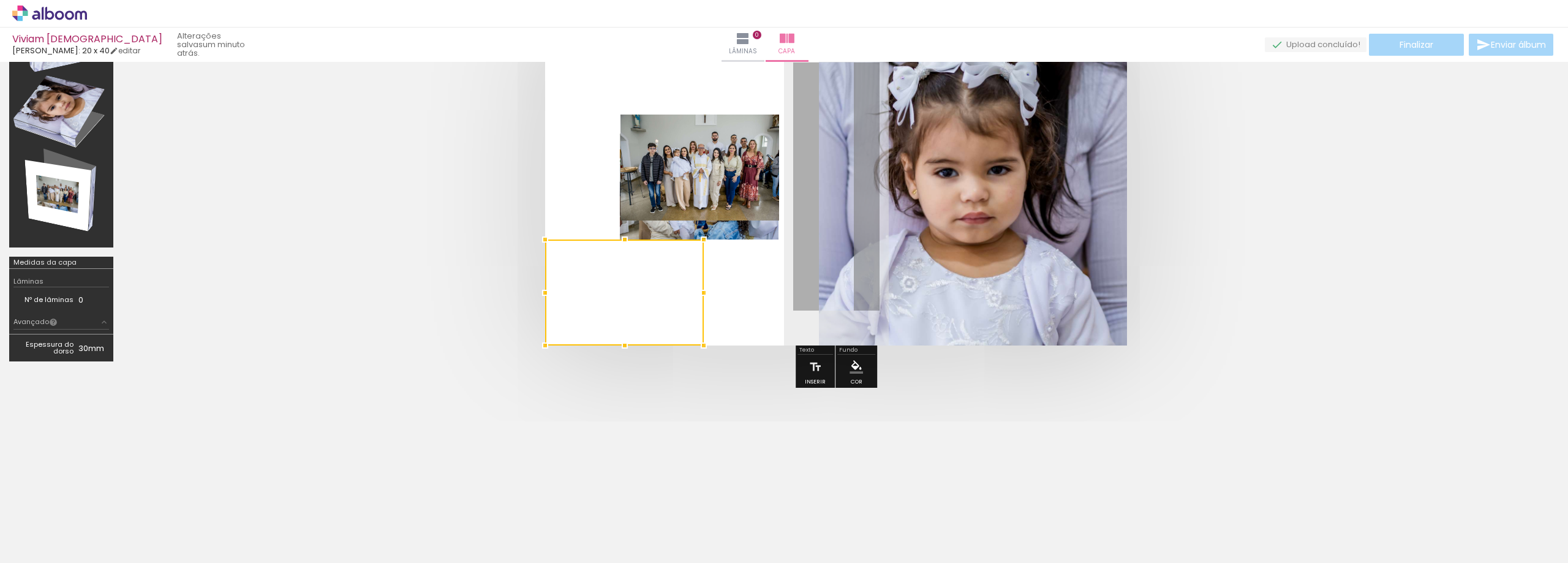
scroll to position [46, 0]
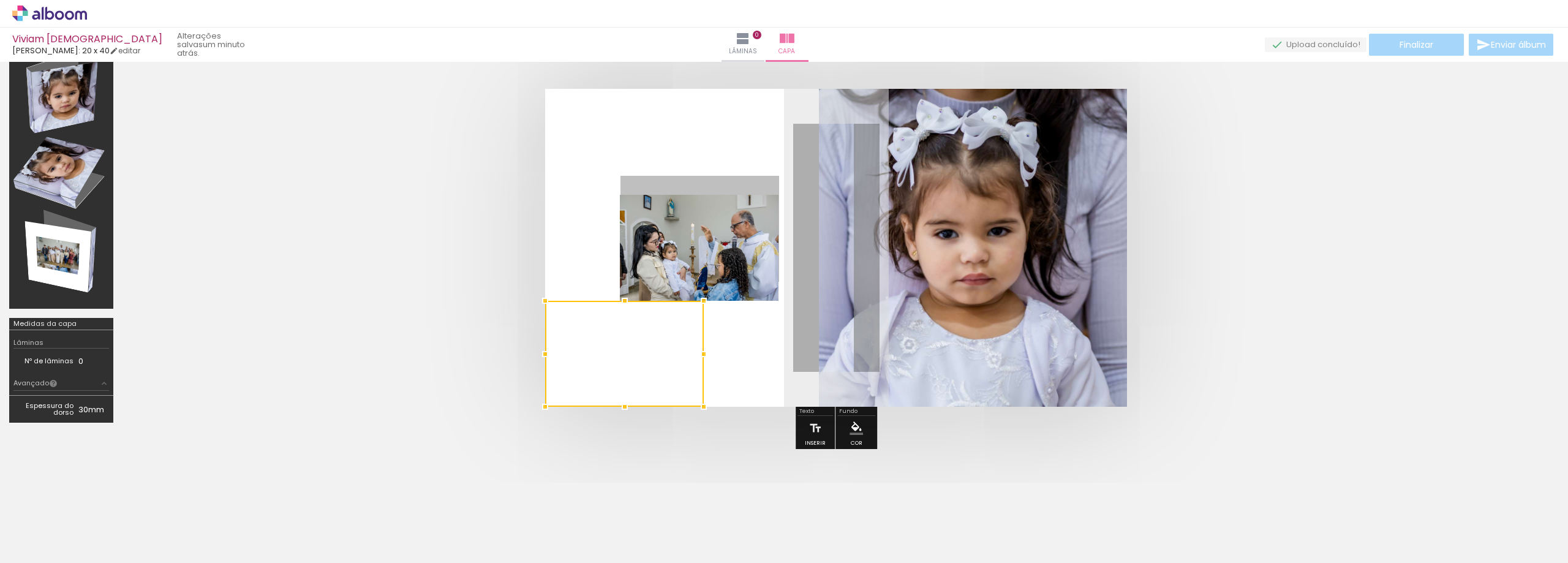
drag, startPoint x: 691, startPoint y: 227, endPoint x: 1332, endPoint y: 587, distance: 735.2
click at [1332, 562] on html "link( href="../../bower_components/polymer/polymer.html" rel="import" ) picture…" at bounding box center [784, 282] width 1568 height 563
drag, startPoint x: 750, startPoint y: 251, endPoint x: 1558, endPoint y: 437, distance: 829.1
click at [1558, 437] on div at bounding box center [784, 240] width 1568 height 449
drag, startPoint x: 614, startPoint y: 228, endPoint x: 0, endPoint y: 131, distance: 621.6
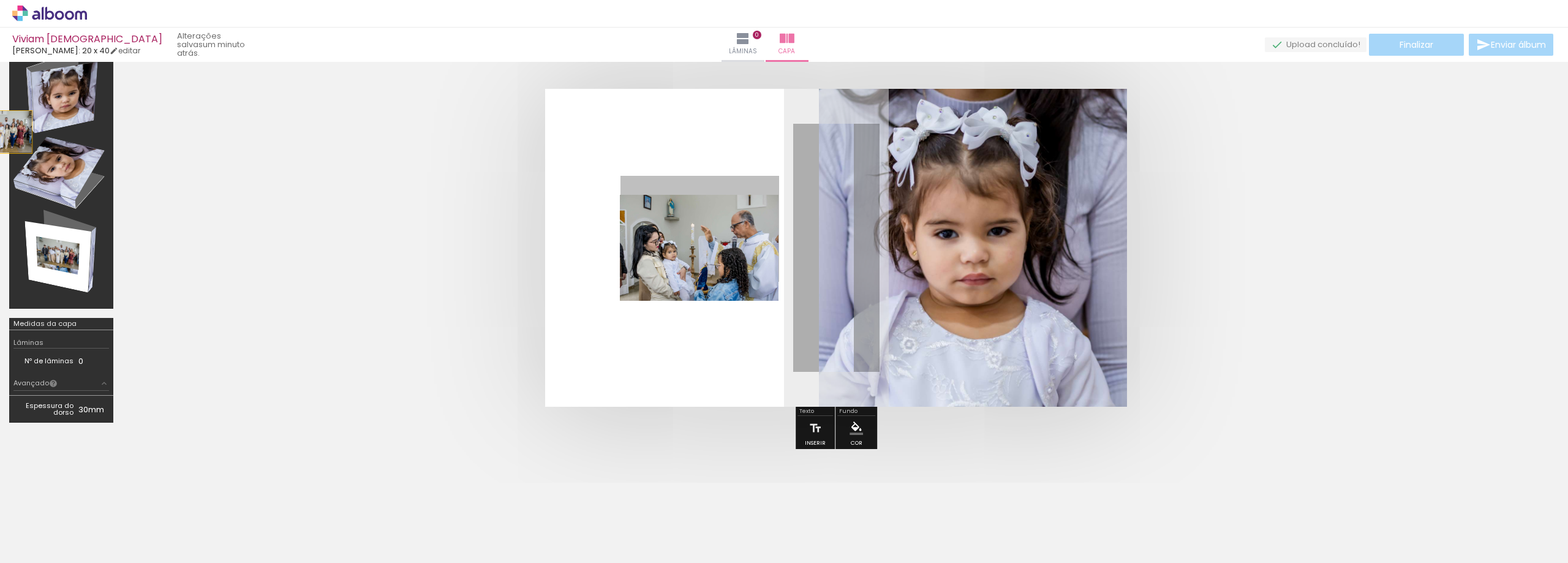
click at [0, 131] on div at bounding box center [784, 240] width 1568 height 449
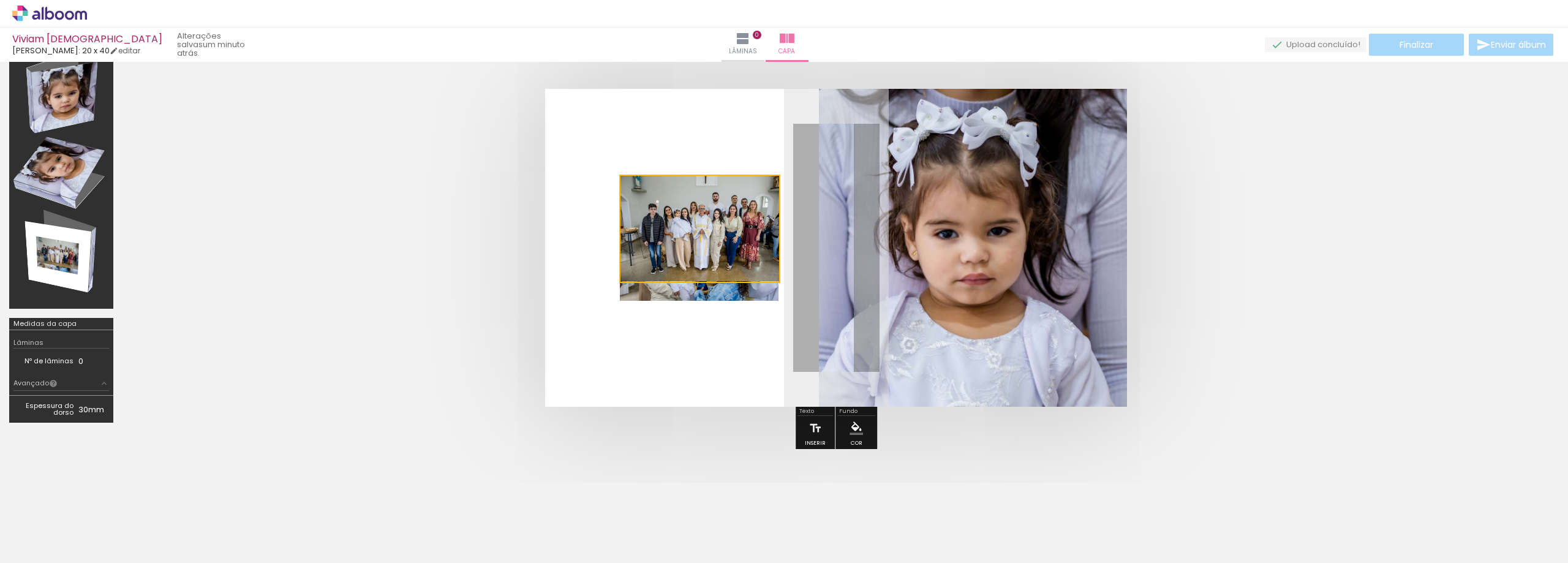
drag, startPoint x: 700, startPoint y: 236, endPoint x: 781, endPoint y: 169, distance: 105.1
click at [781, 169] on quentale-layouter at bounding box center [836, 247] width 582 height 318
click at [705, 293] on quentale-photo at bounding box center [699, 247] width 159 height 106
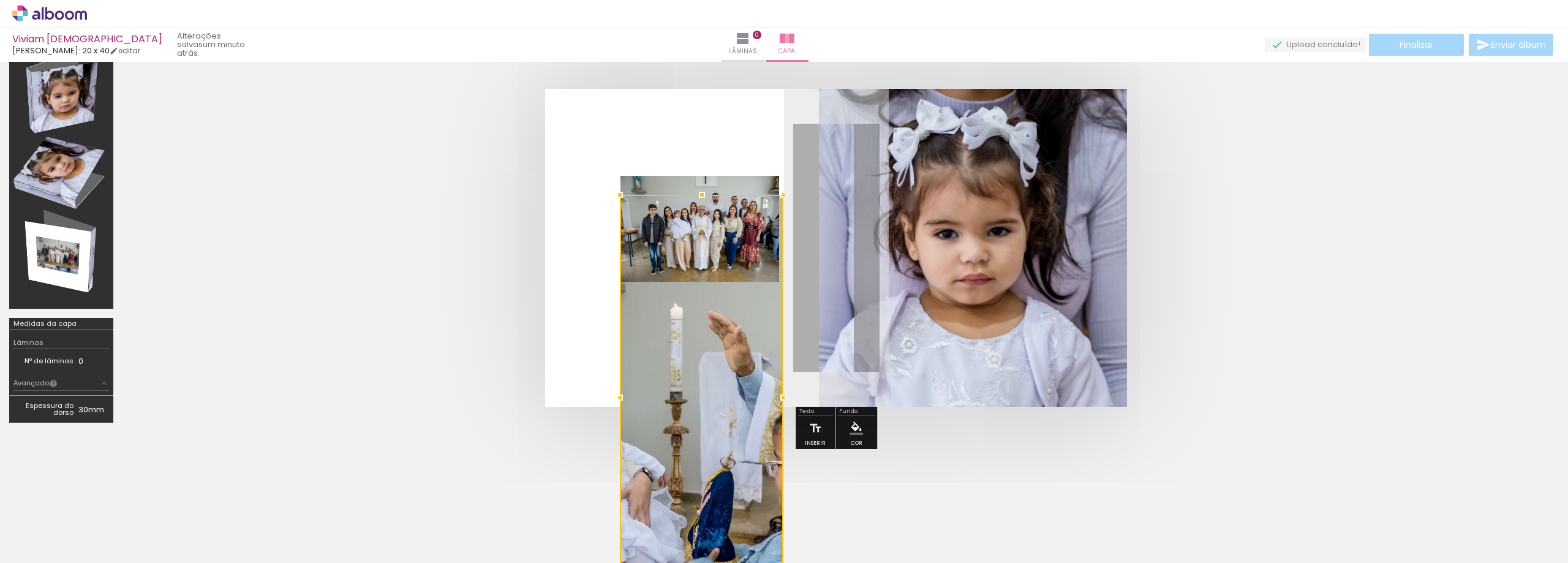
drag, startPoint x: 708, startPoint y: 295, endPoint x: 729, endPoint y: 407, distance: 114.0
click at [816, 450] on div at bounding box center [835, 247] width 1427 height 416
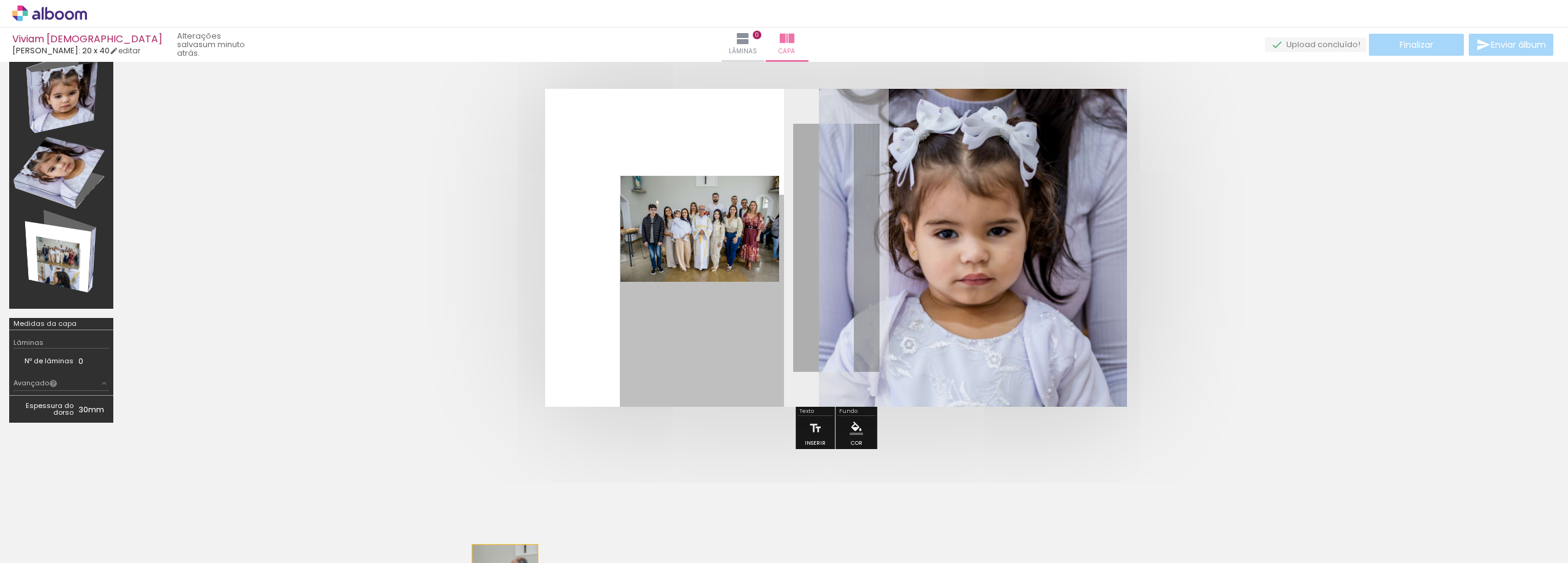
drag, startPoint x: 713, startPoint y: 333, endPoint x: 504, endPoint y: 580, distance: 323.6
click at [504, 562] on html "link( href="../../bower_components/polymer/polymer.html" rel="import" ) picture…" at bounding box center [784, 282] width 1568 height 563
drag, startPoint x: 719, startPoint y: 300, endPoint x: 312, endPoint y: 278, distance: 407.6
click at [285, 308] on quentale-cover at bounding box center [836, 247] width 1329 height 318
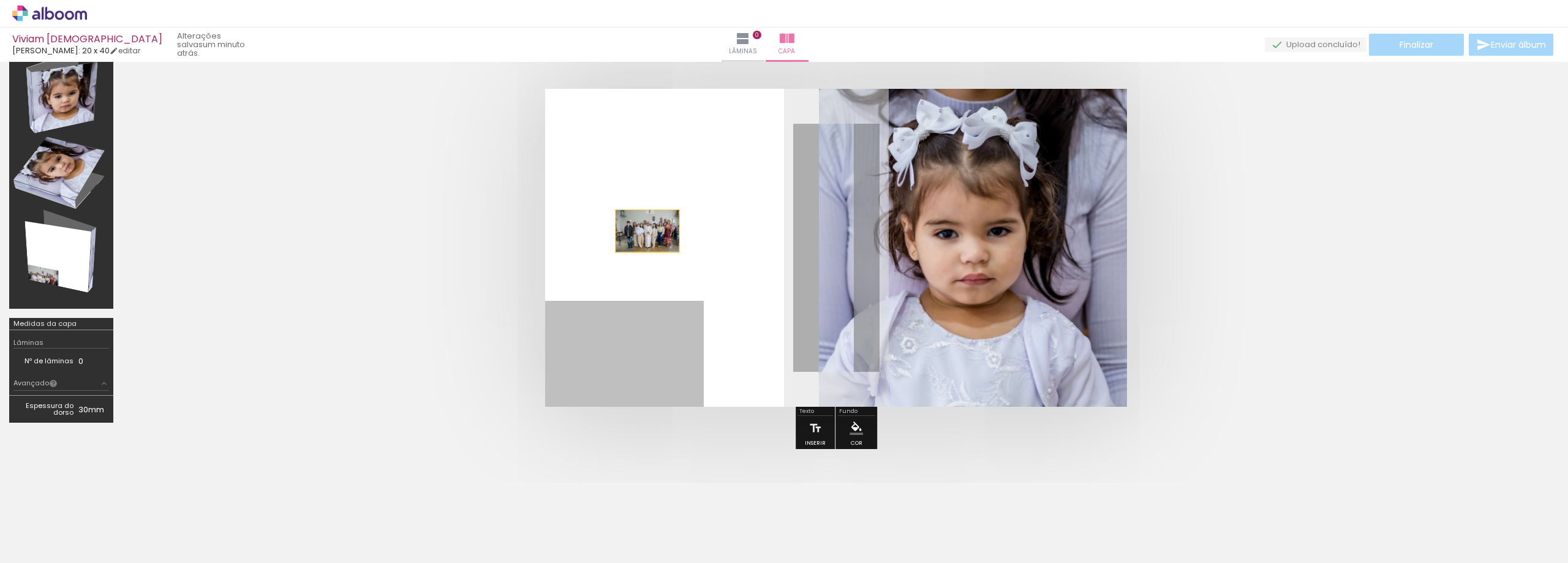
drag, startPoint x: 685, startPoint y: 341, endPoint x: 651, endPoint y: 230, distance: 116.1
click at [651, 230] on album-spread at bounding box center [836, 247] width 582 height 318
drag, startPoint x: 660, startPoint y: 305, endPoint x: 668, endPoint y: 272, distance: 34.0
click at [668, 272] on album-spread at bounding box center [836, 247] width 582 height 318
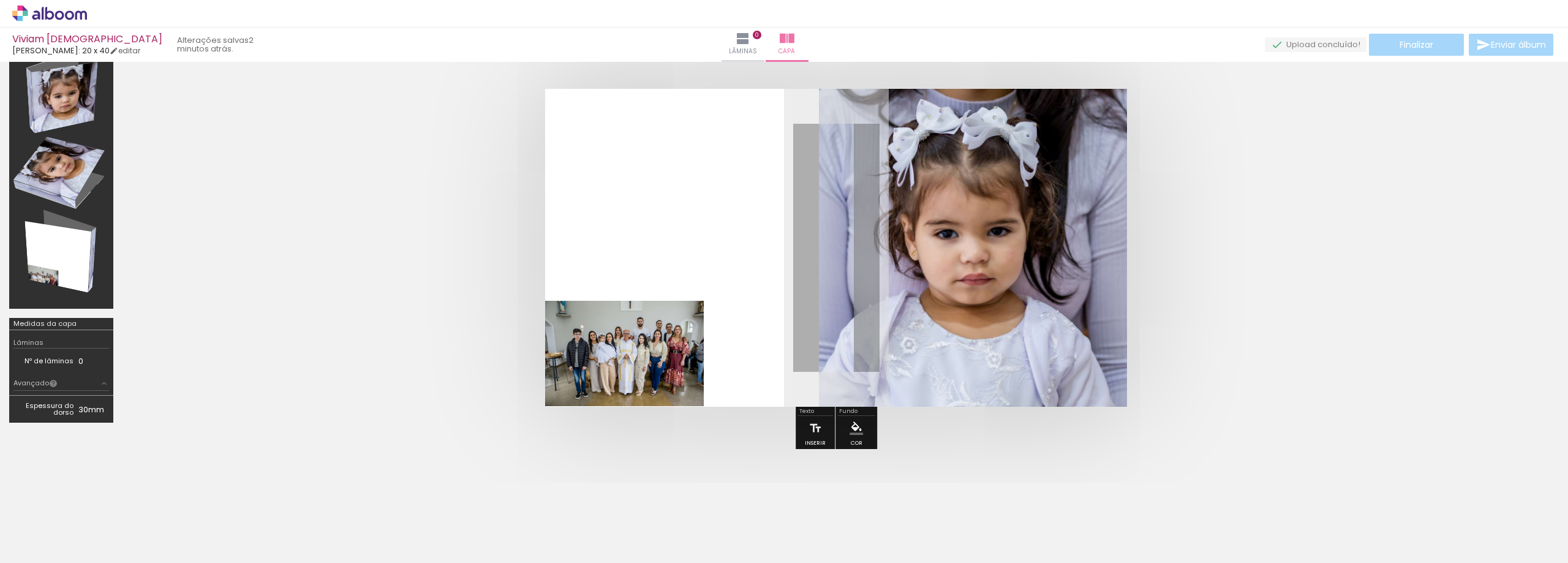
click at [0, 0] on slot "P&B" at bounding box center [0, 0] width 0 height 0
click at [653, 314] on div at bounding box center [624, 353] width 159 height 106
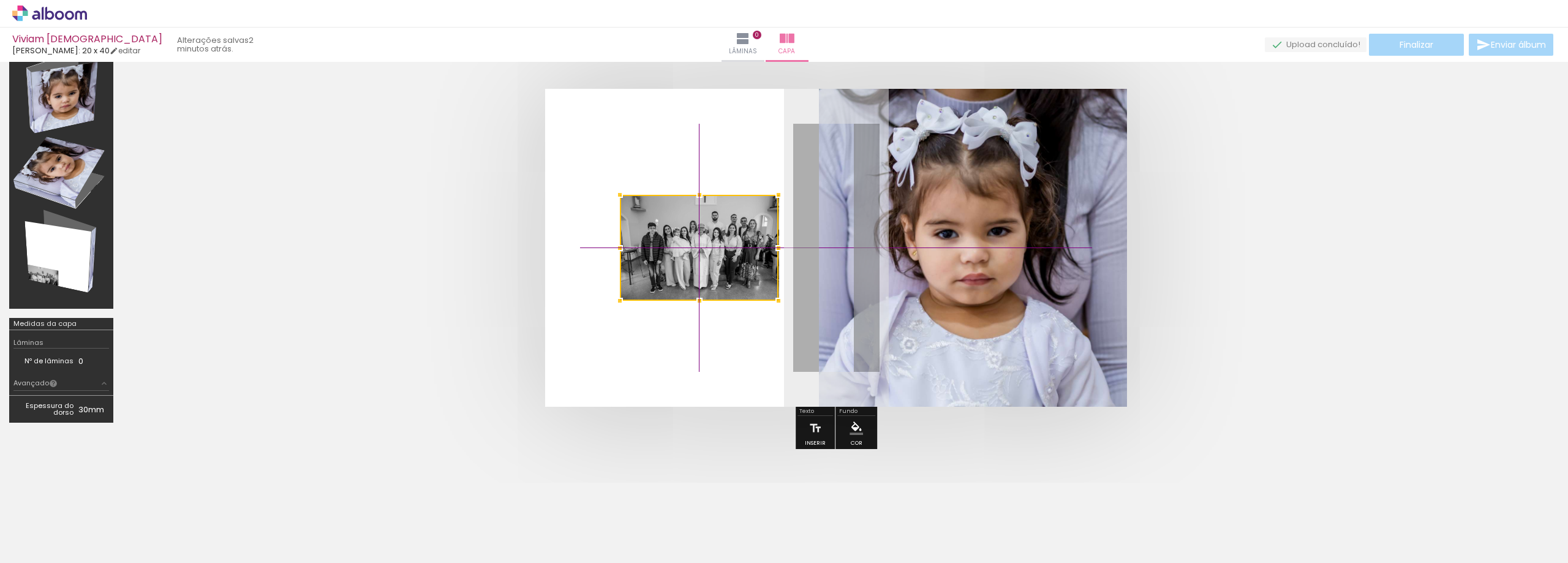
drag, startPoint x: 644, startPoint y: 326, endPoint x: 715, endPoint y: 225, distance: 123.5
click at [715, 225] on div at bounding box center [699, 247] width 159 height 106
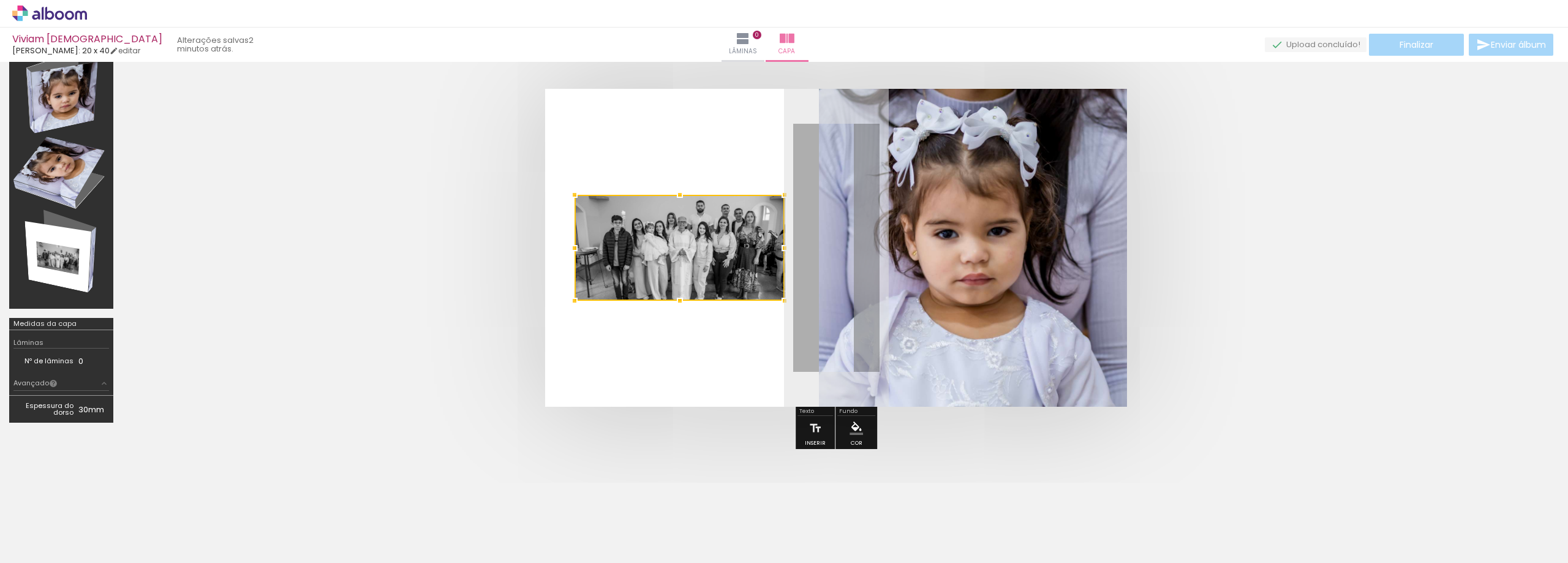
drag, startPoint x: 623, startPoint y: 249, endPoint x: 582, endPoint y: 249, distance: 41.0
click at [582, 249] on div at bounding box center [575, 248] width 25 height 25
click at [685, 263] on div at bounding box center [680, 247] width 210 height 106
click at [704, 225] on div at bounding box center [680, 247] width 210 height 106
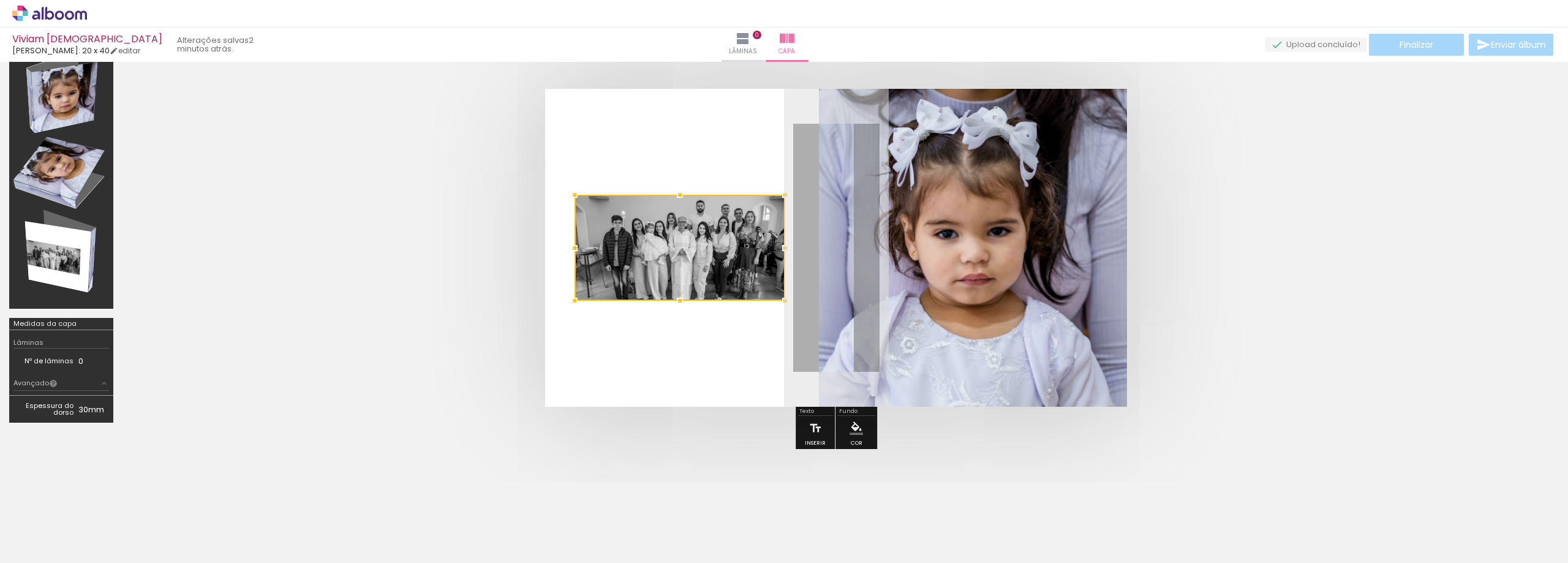
click at [704, 225] on div at bounding box center [680, 247] width 210 height 106
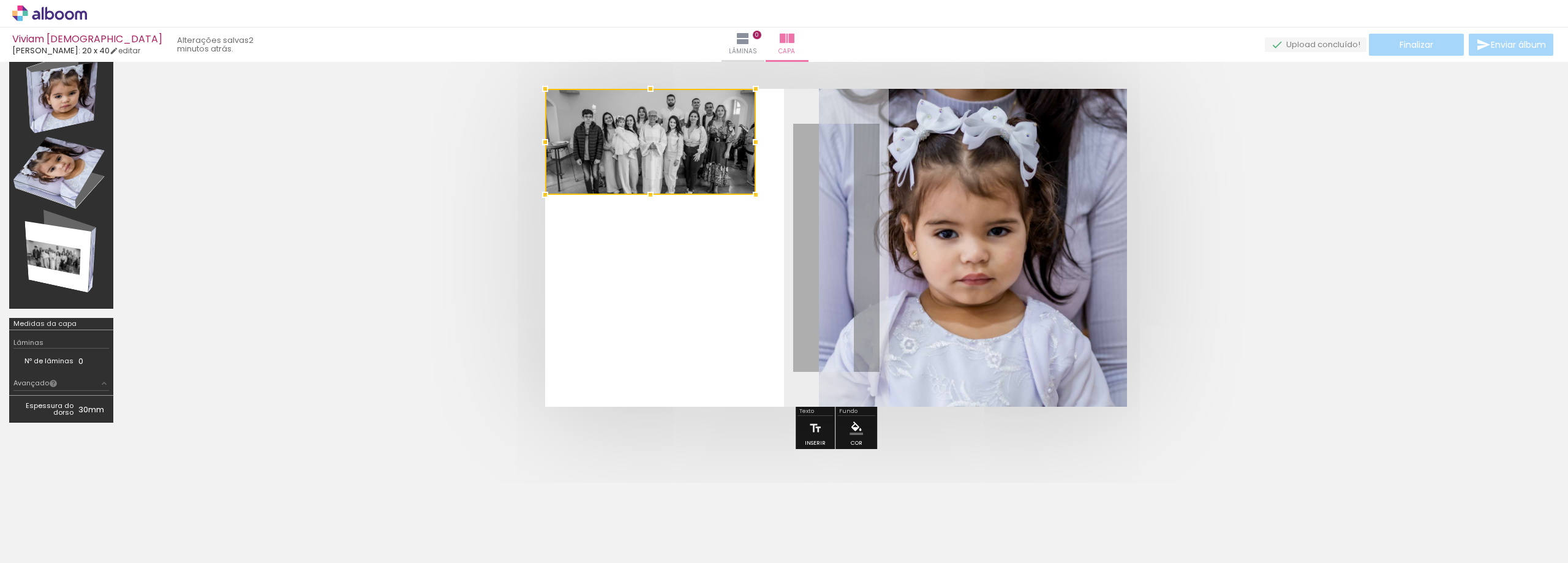
drag, startPoint x: 704, startPoint y: 225, endPoint x: 411, endPoint y: 111, distance: 314.4
click at [408, 107] on quentale-cover at bounding box center [836, 247] width 1329 height 318
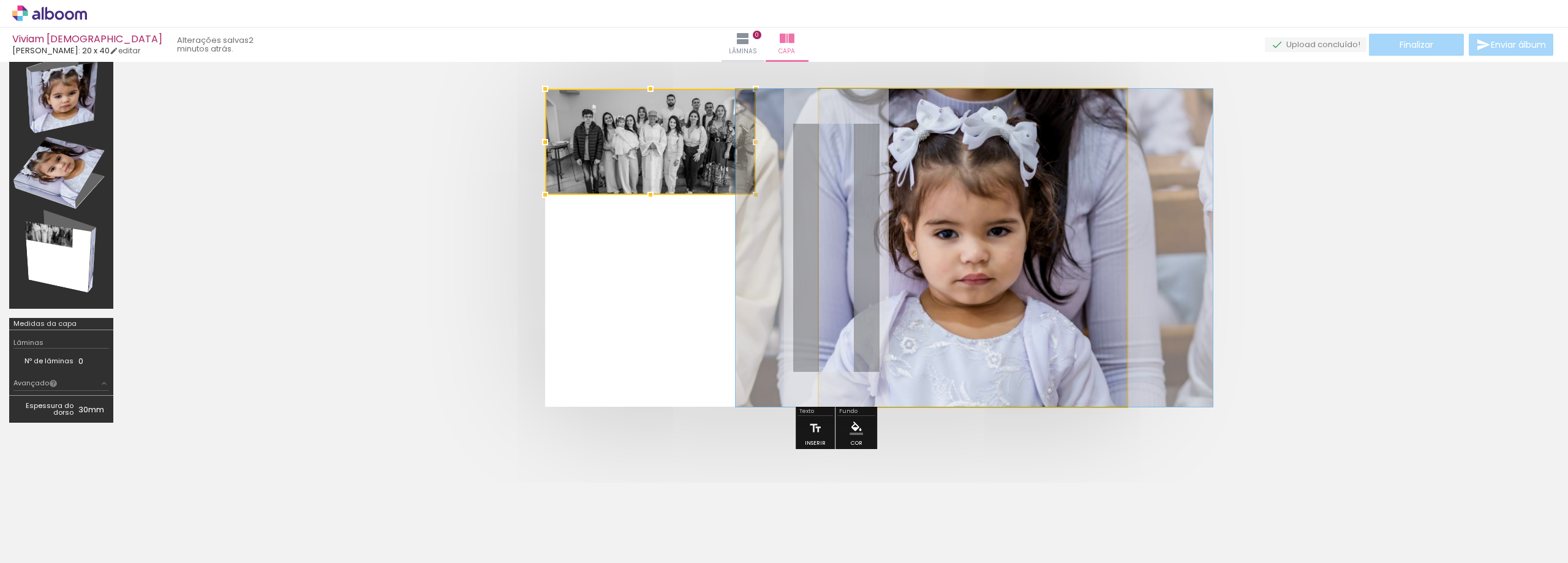
click at [995, 264] on quentale-photo at bounding box center [973, 247] width 309 height 318
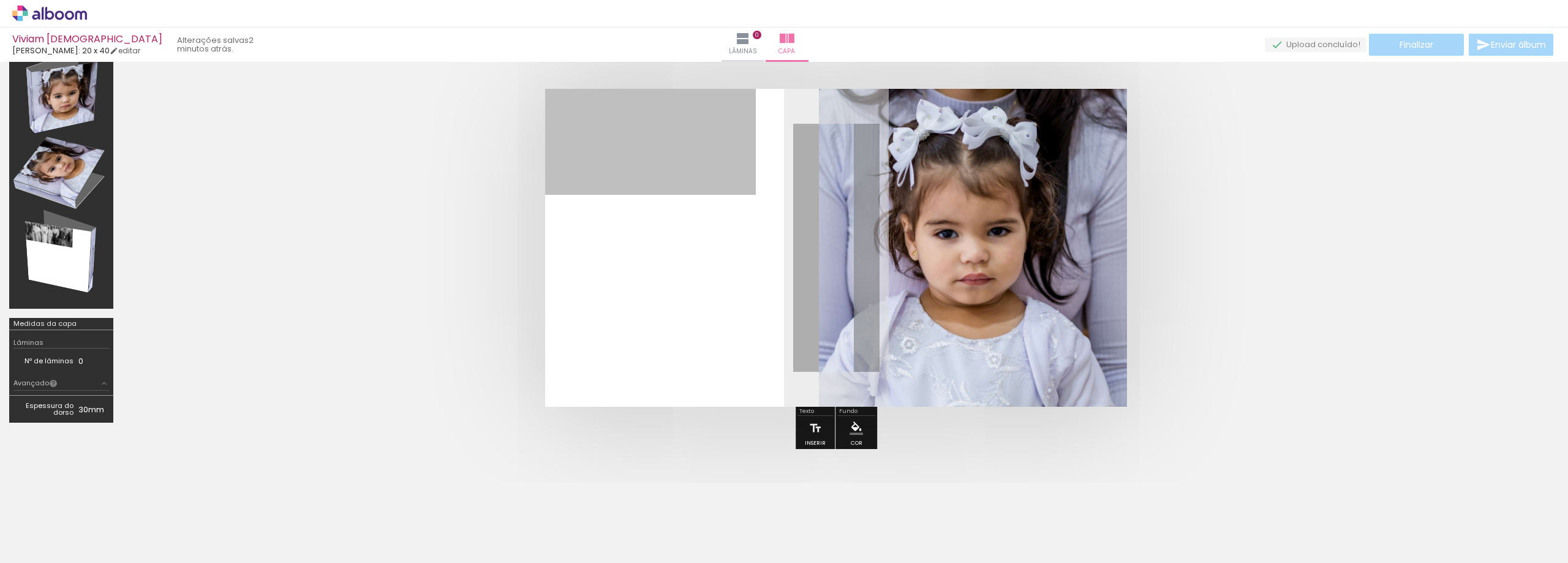
drag, startPoint x: 684, startPoint y: 159, endPoint x: 779, endPoint y: 587, distance: 438.4
click at [779, 562] on html "link( href="../../bower_components/polymer/polymer.html" rel="import" ) picture…" at bounding box center [784, 282] width 1568 height 563
drag, startPoint x: 159, startPoint y: 472, endPoint x: 868, endPoint y: 557, distance: 714.1
click at [779, 562] on html "link( href="../../bower_components/polymer/polymer.html" rel="import" ) picture…" at bounding box center [784, 282] width 1568 height 563
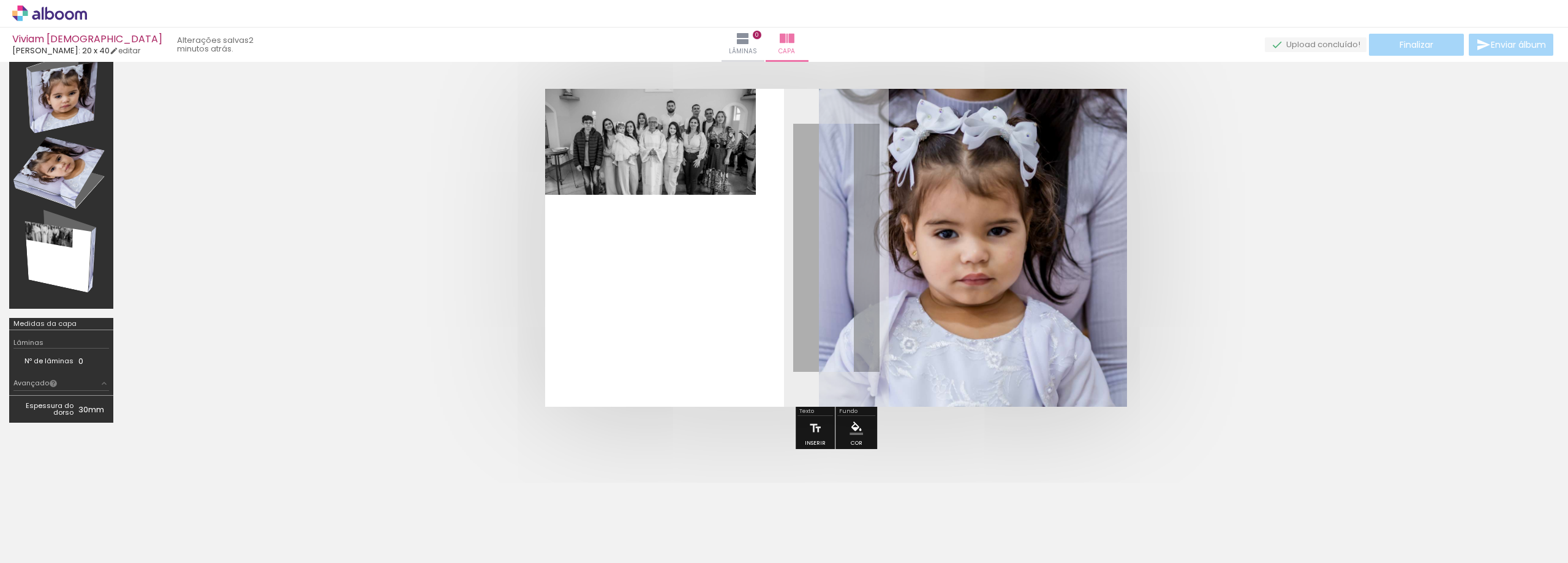
drag, startPoint x: 761, startPoint y: 92, endPoint x: 546, endPoint y: 361, distance: 344.4
click at [419, 562] on html "link( href="../../bower_components/polymer/polymer.html" rel="import" ) picture…" at bounding box center [784, 282] width 1568 height 563
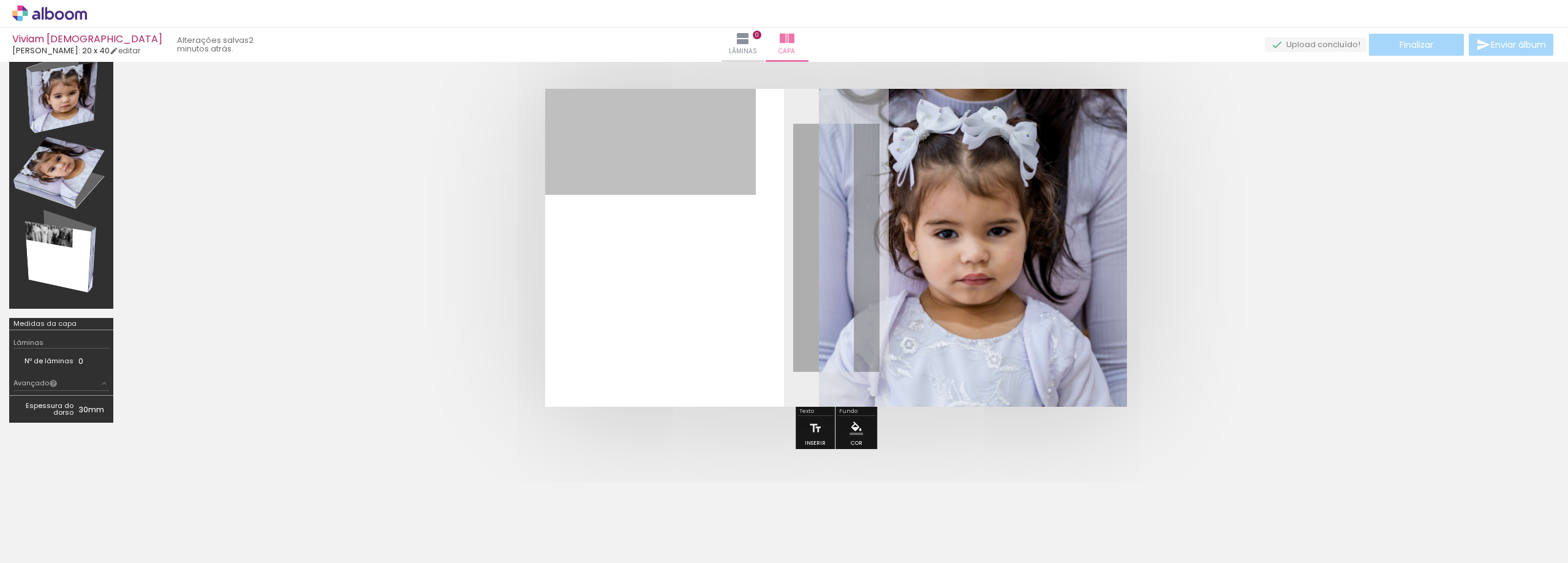
drag, startPoint x: 80, startPoint y: 528, endPoint x: 391, endPoint y: 447, distance: 321.4
click at [8, 562] on html "link( href="../../bower_components/polymer/polymer.html" rel="import" ) picture…" at bounding box center [784, 282] width 1568 height 563
drag, startPoint x: 670, startPoint y: 165, endPoint x: 1501, endPoint y: 549, distance: 915.4
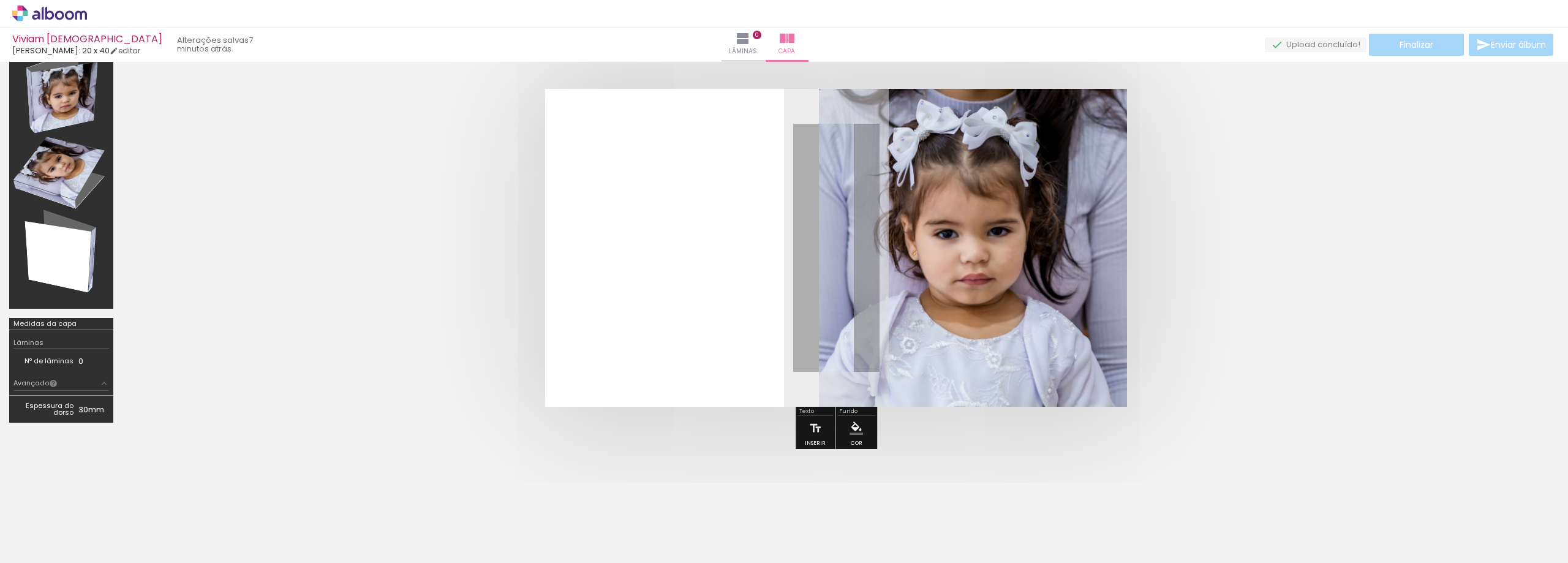
scroll to position [0, 336]
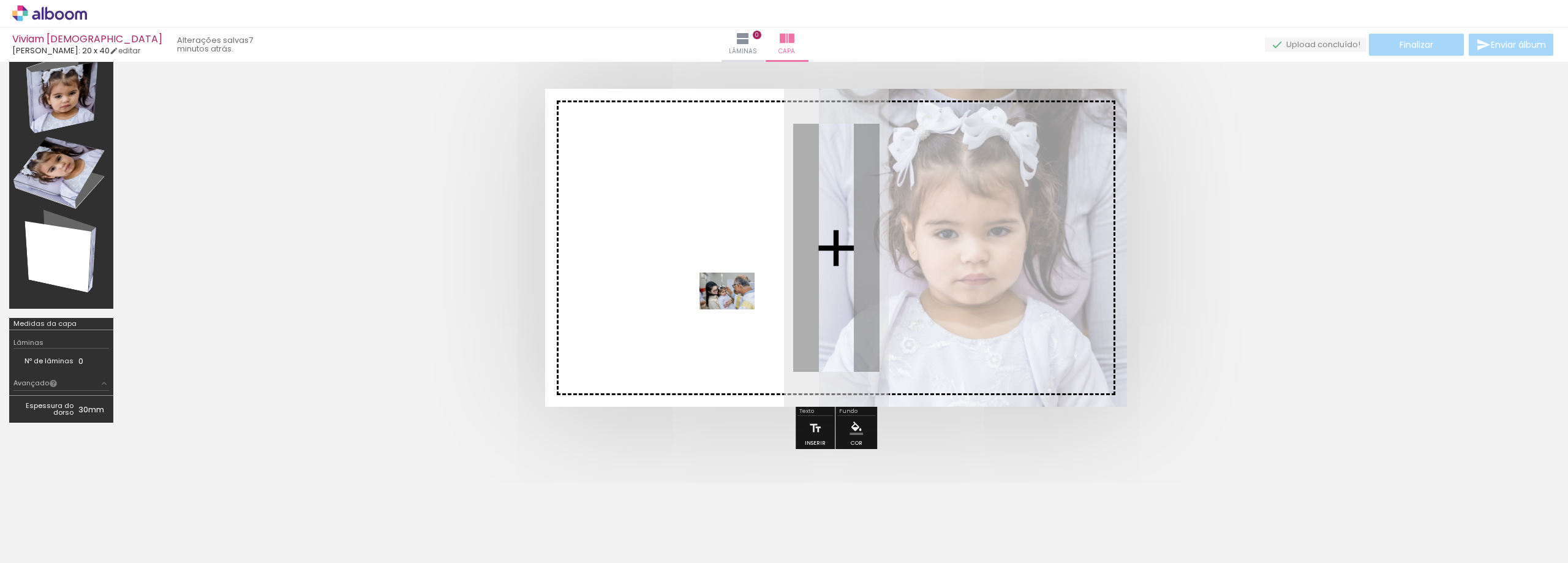
drag, startPoint x: 561, startPoint y: 528, endPoint x: 738, endPoint y: 305, distance: 284.7
click at [738, 305] on quentale-workspace at bounding box center [784, 282] width 1568 height 563
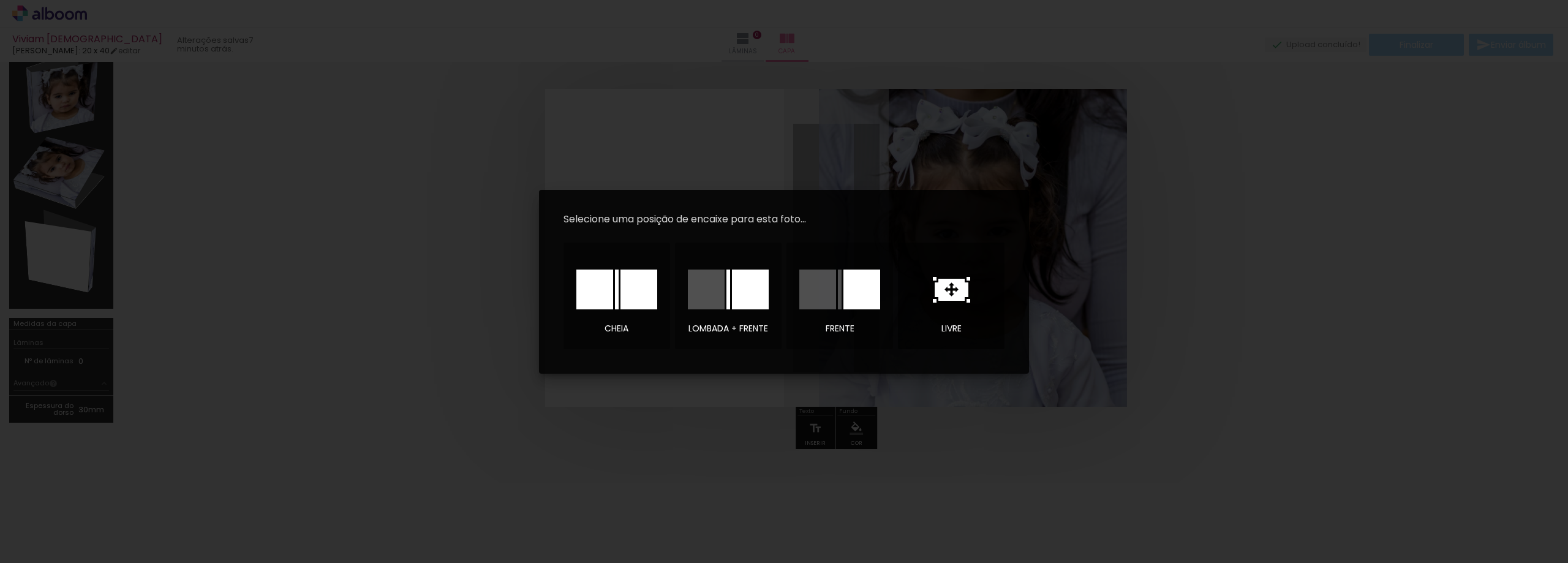
click at [945, 286] on icon at bounding box center [951, 289] width 34 height 22
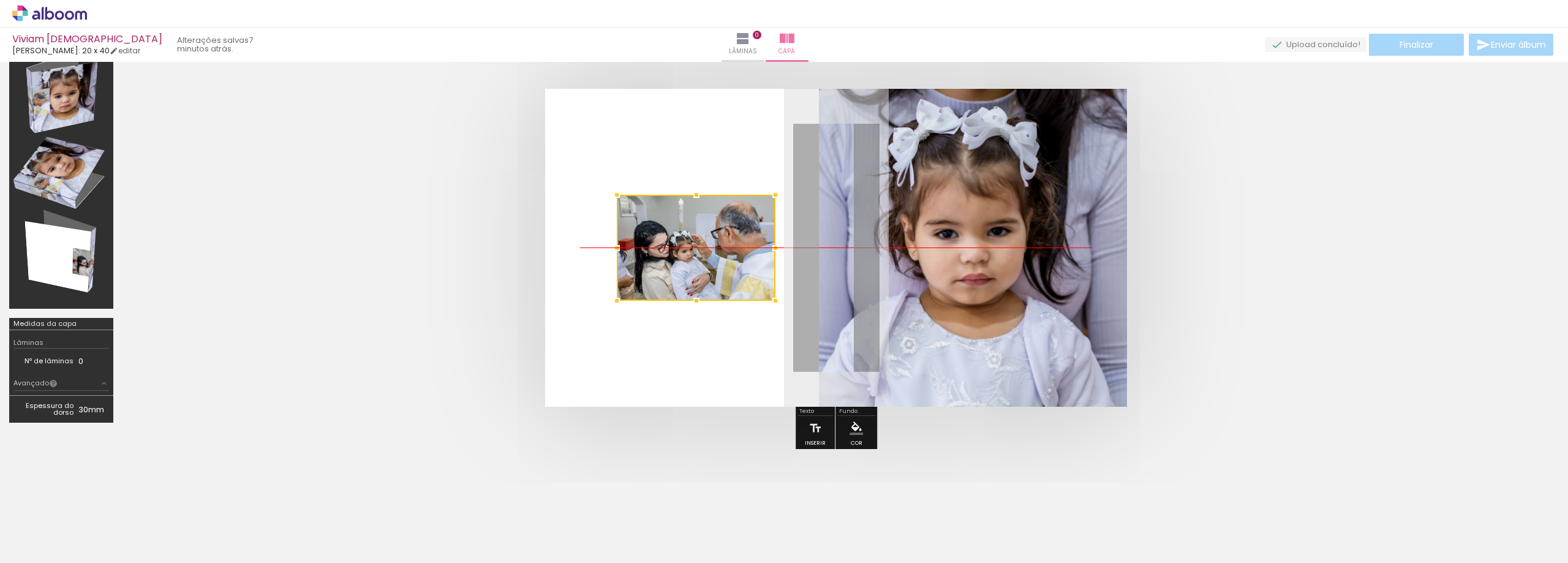
drag, startPoint x: 814, startPoint y: 250, endPoint x: 678, endPoint y: 249, distance: 136.0
click at [678, 249] on div at bounding box center [695, 247] width 159 height 106
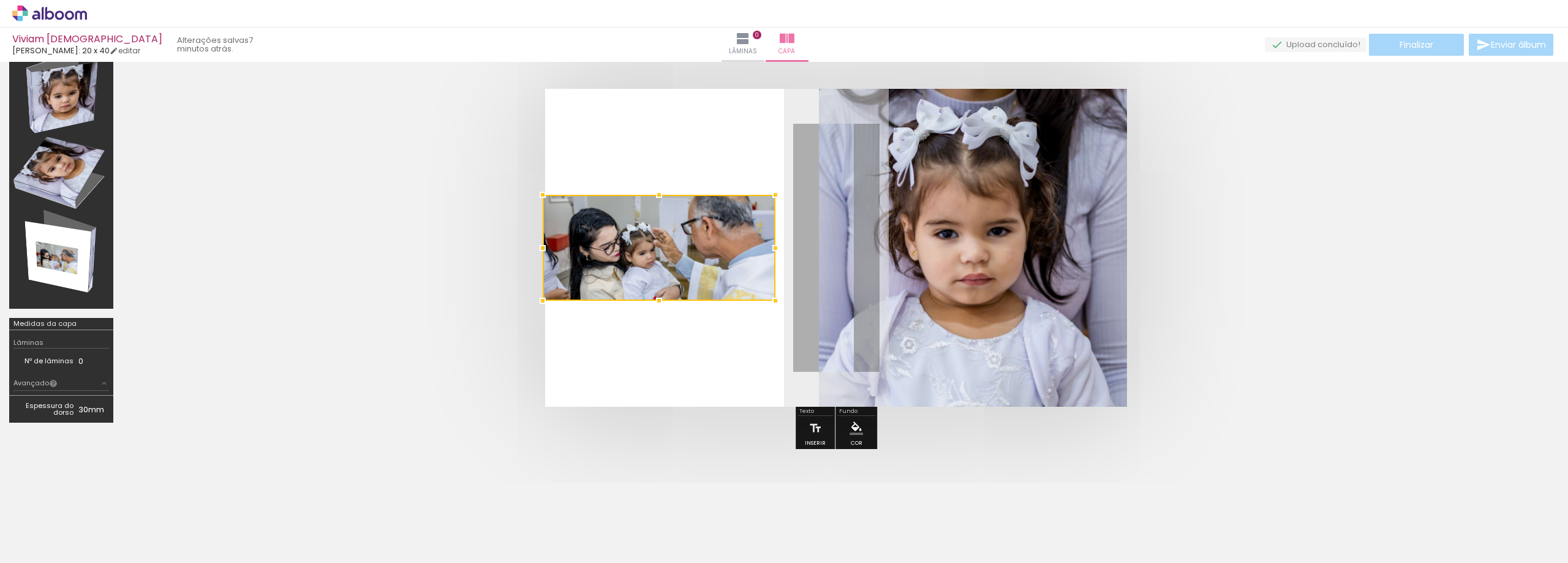
drag, startPoint x: 620, startPoint y: 249, endPoint x: 577, endPoint y: 251, distance: 43.0
click at [577, 251] on div at bounding box center [659, 247] width 233 height 106
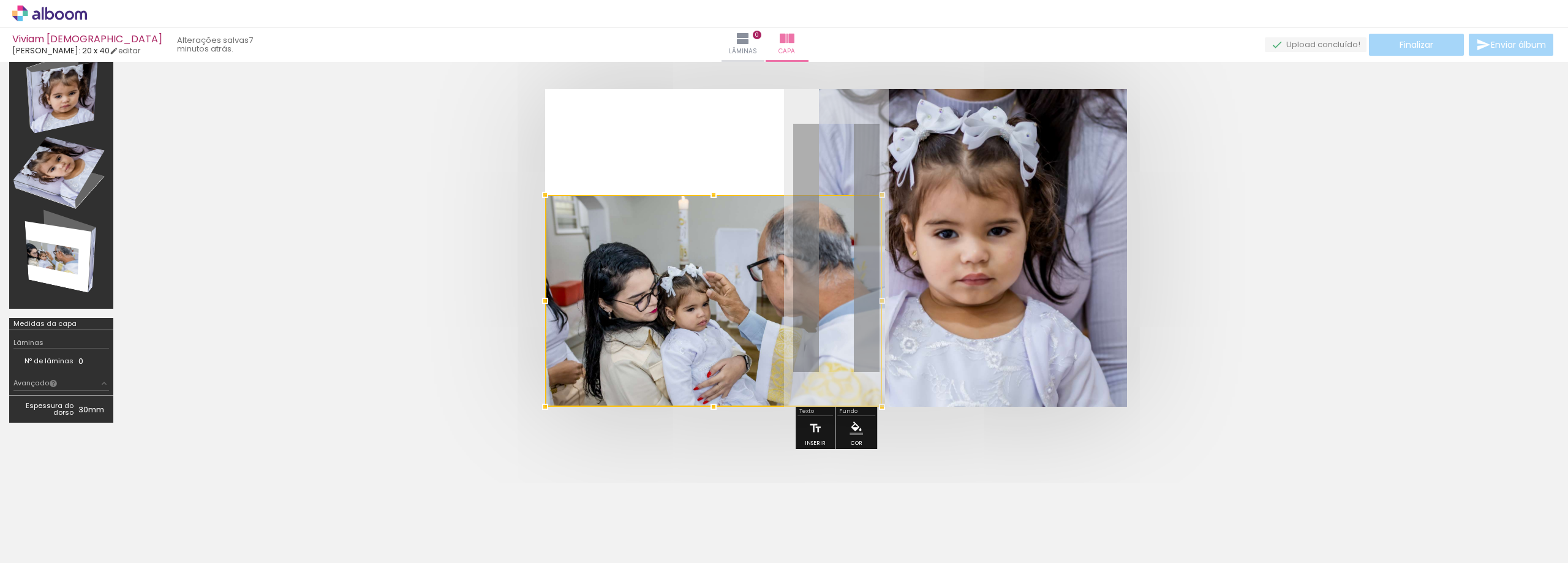
drag, startPoint x: 664, startPoint y: 301, endPoint x: 658, endPoint y: 373, distance: 72.2
click at [658, 373] on div at bounding box center [714, 301] width 337 height 212
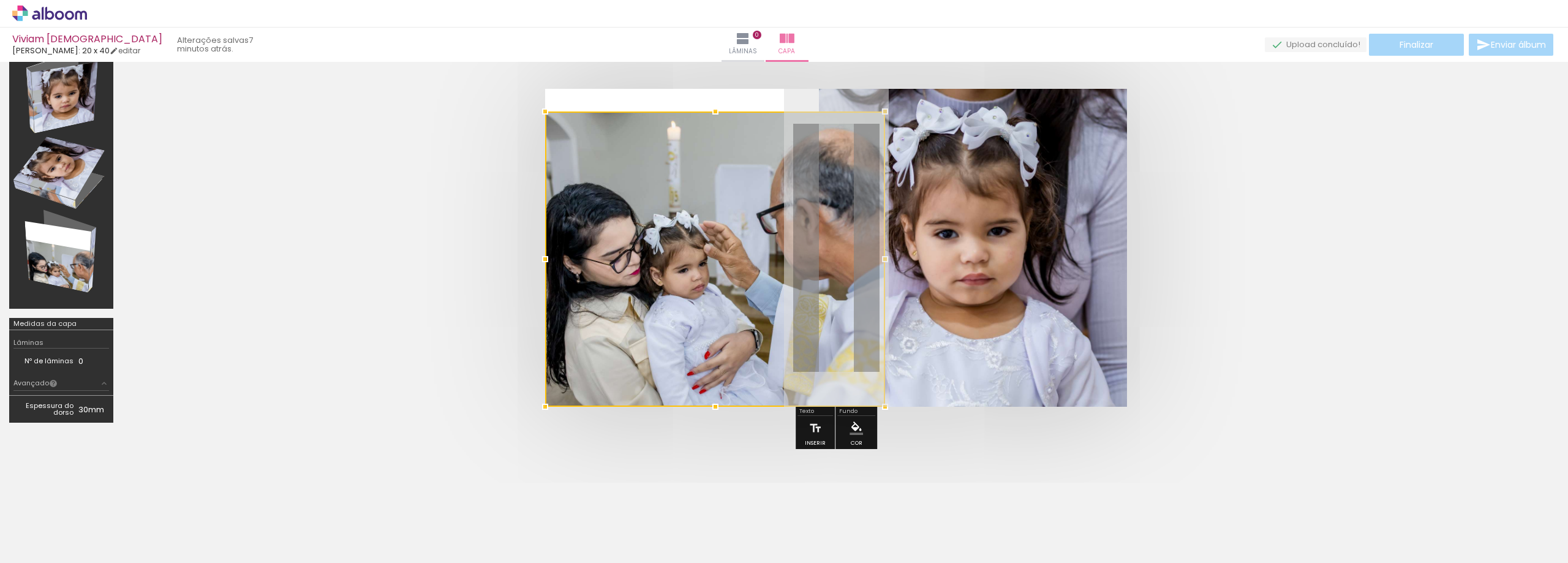
drag, startPoint x: 715, startPoint y: 195, endPoint x: 720, endPoint y: 145, distance: 50.2
click at [720, 145] on div at bounding box center [716, 259] width 340 height 295
click at [773, 222] on div at bounding box center [716, 259] width 340 height 295
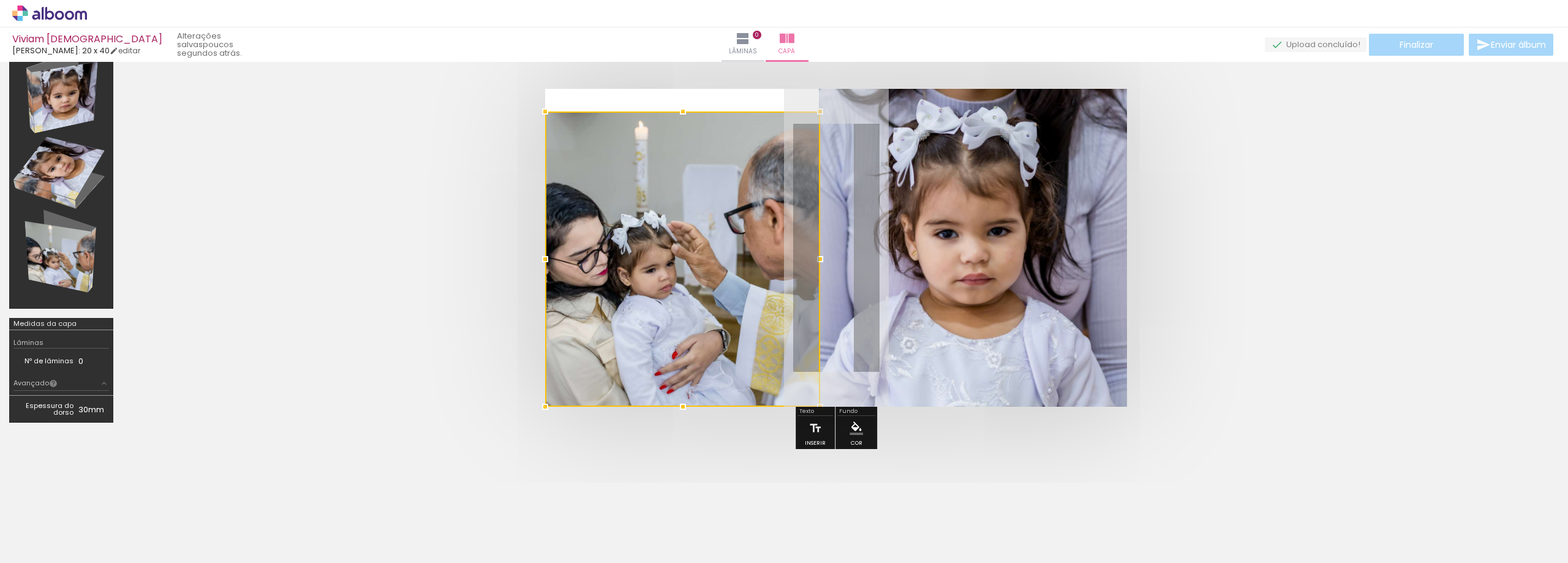
drag, startPoint x: 885, startPoint y: 258, endPoint x: 820, endPoint y: 271, distance: 66.3
click at [820, 271] on album-spread at bounding box center [836, 247] width 582 height 318
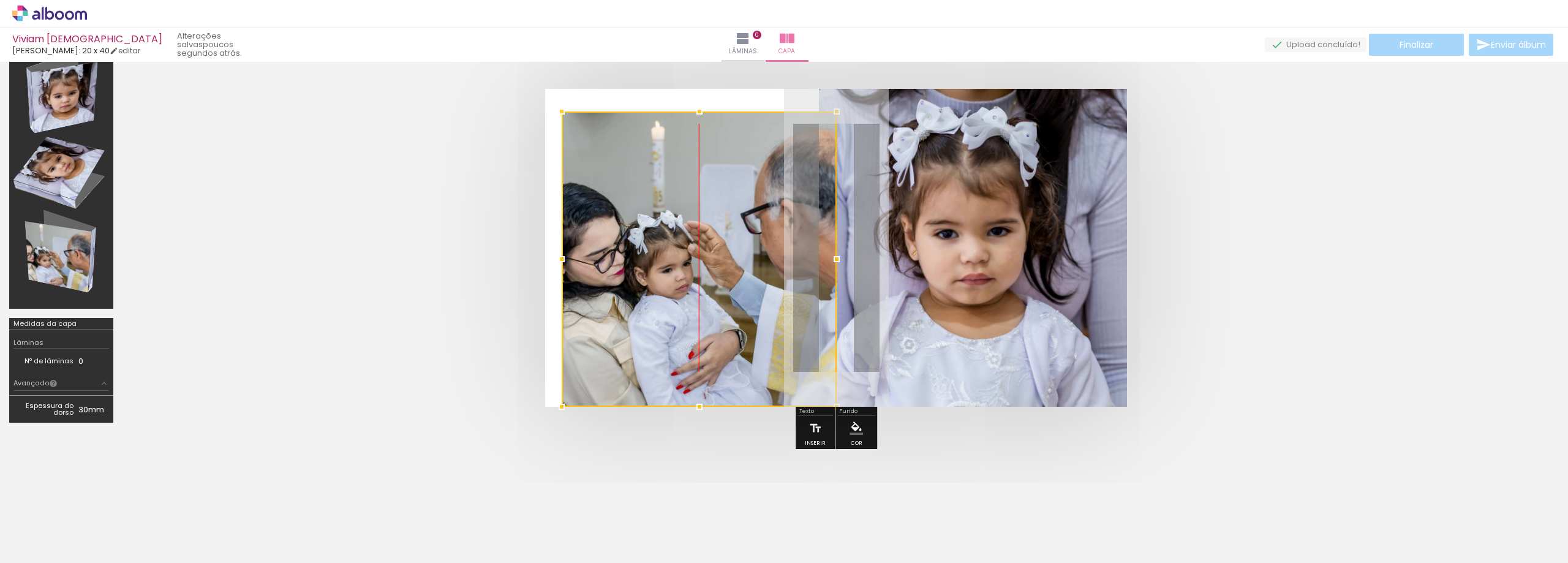
drag, startPoint x: 654, startPoint y: 251, endPoint x: 667, endPoint y: 265, distance: 19.1
click at [667, 265] on div at bounding box center [699, 259] width 275 height 295
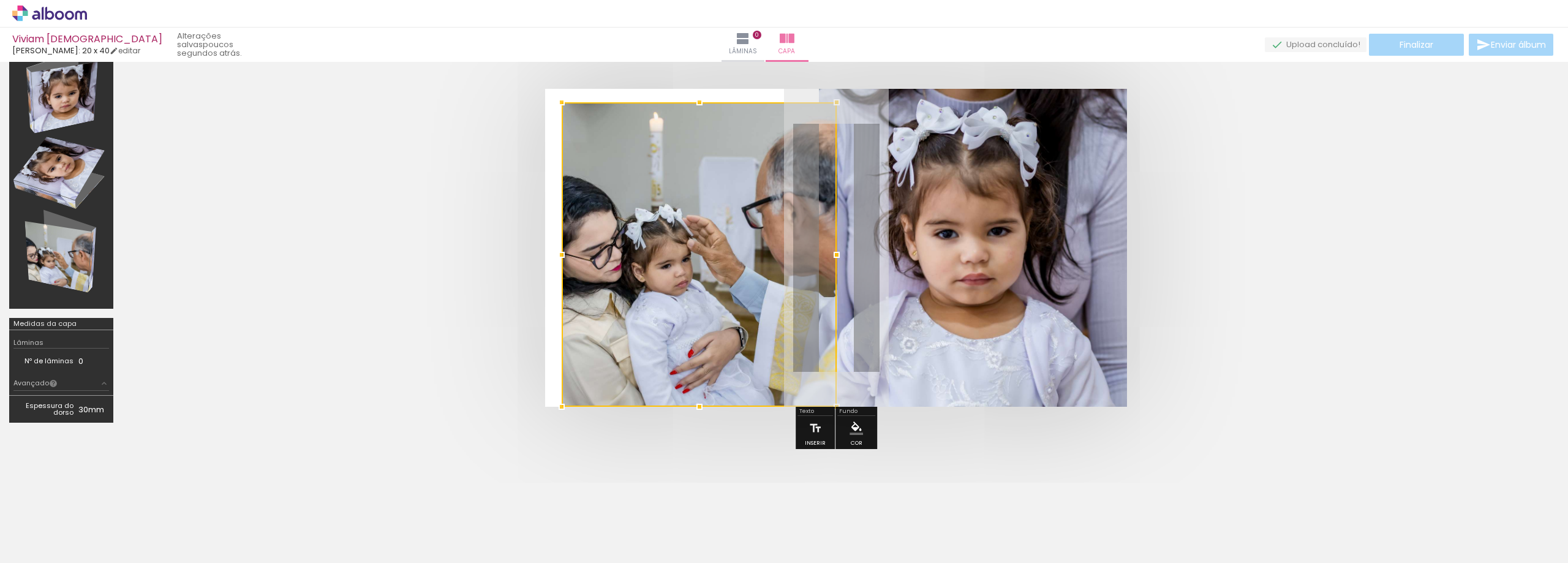
click at [702, 115] on div at bounding box center [699, 254] width 275 height 305
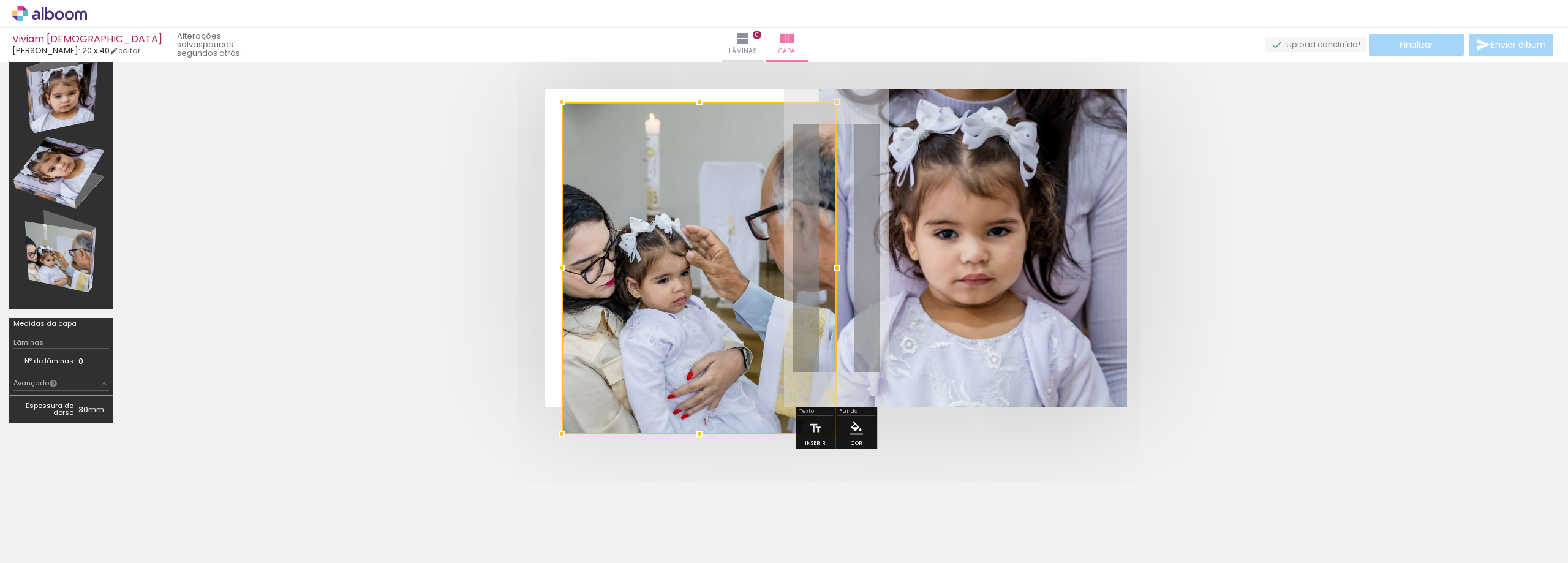
drag, startPoint x: 703, startPoint y: 406, endPoint x: 706, endPoint y: 387, distance: 19.2
click at [706, 389] on div at bounding box center [699, 268] width 275 height 331
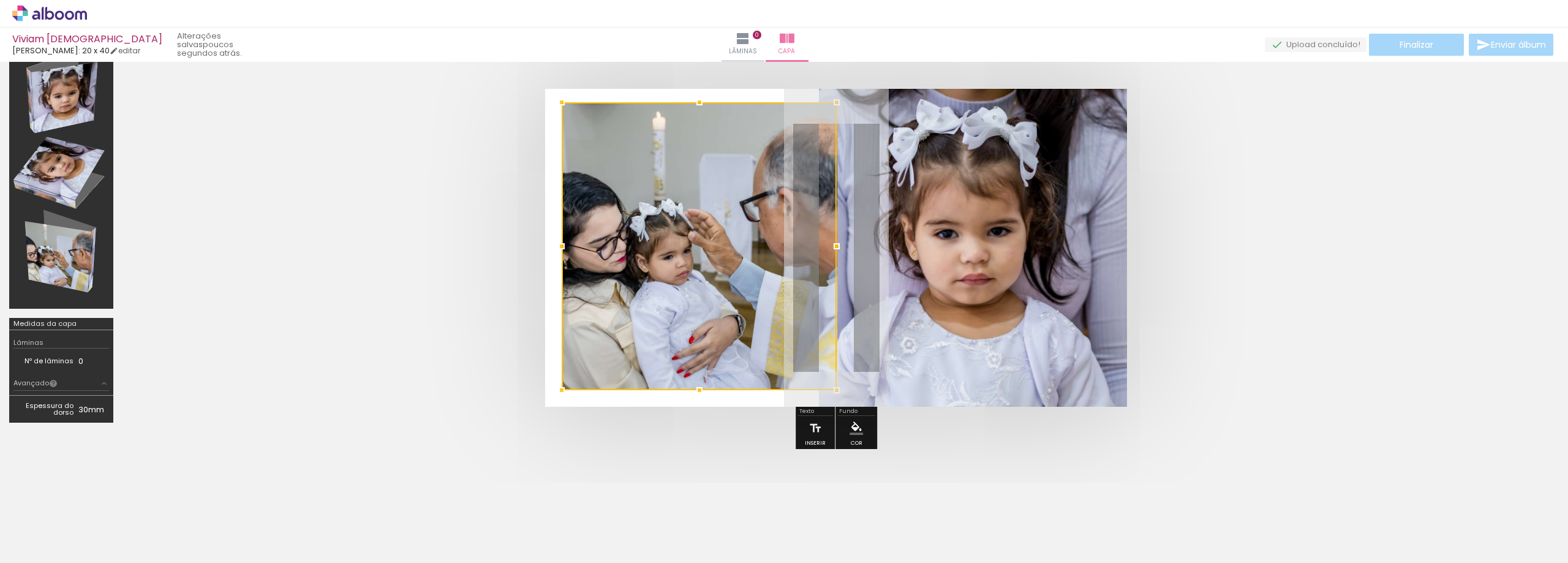
drag, startPoint x: 699, startPoint y: 405, endPoint x: 702, endPoint y: 394, distance: 11.4
click at [702, 394] on div at bounding box center [700, 391] width 25 height 25
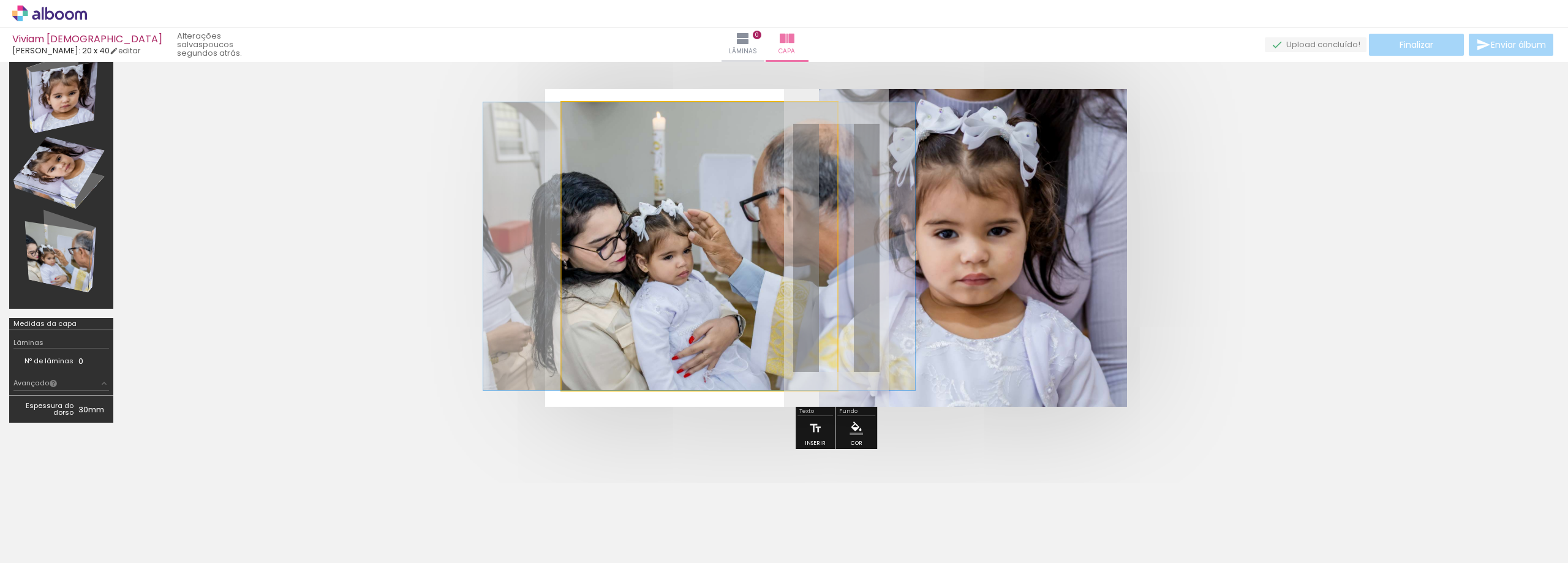
click at [811, 254] on quentale-photo at bounding box center [699, 246] width 275 height 288
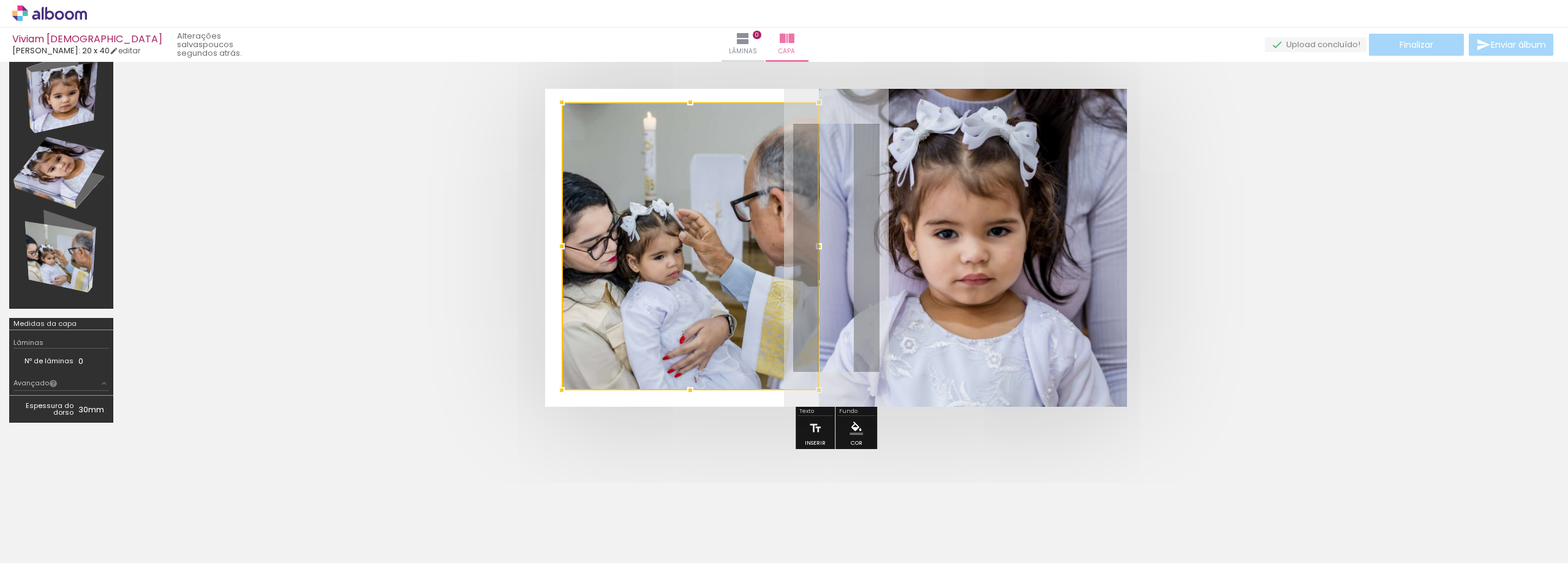
drag, startPoint x: 837, startPoint y: 247, endPoint x: 819, endPoint y: 249, distance: 18.1
click at [819, 249] on div at bounding box center [819, 247] width 25 height 25
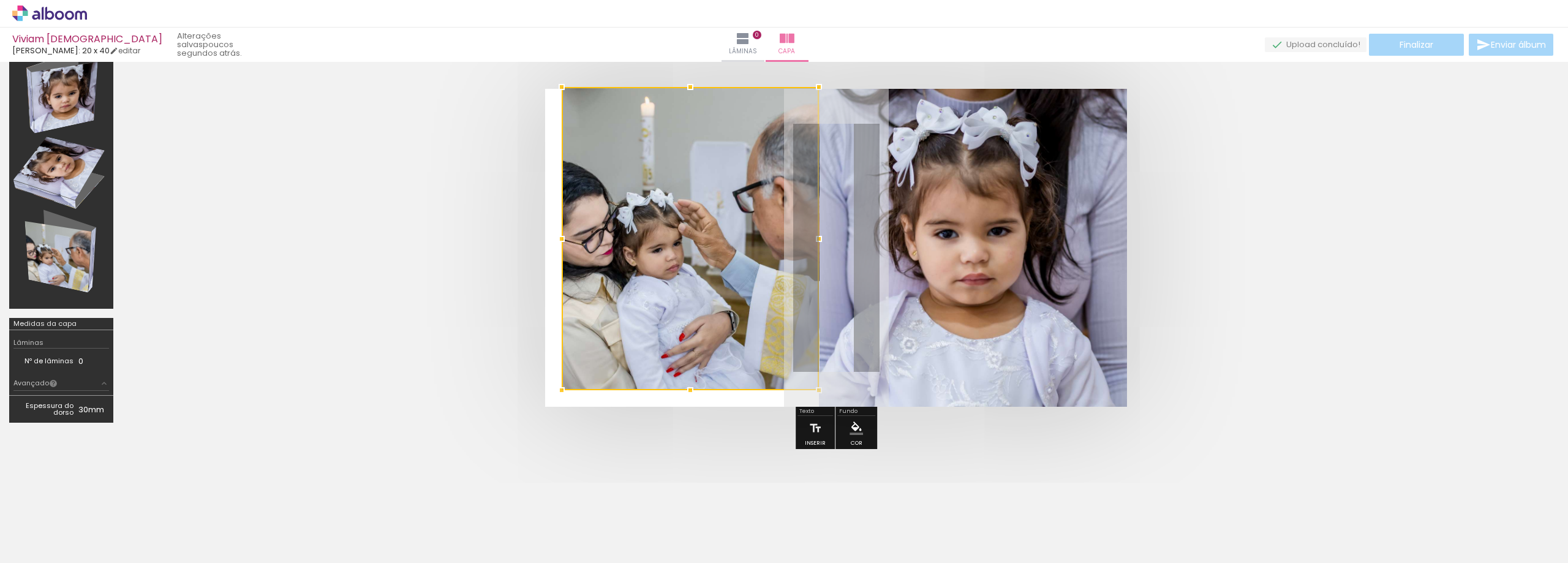
drag, startPoint x: 692, startPoint y: 104, endPoint x: 691, endPoint y: 123, distance: 19.0
click at [691, 123] on div at bounding box center [690, 238] width 258 height 303
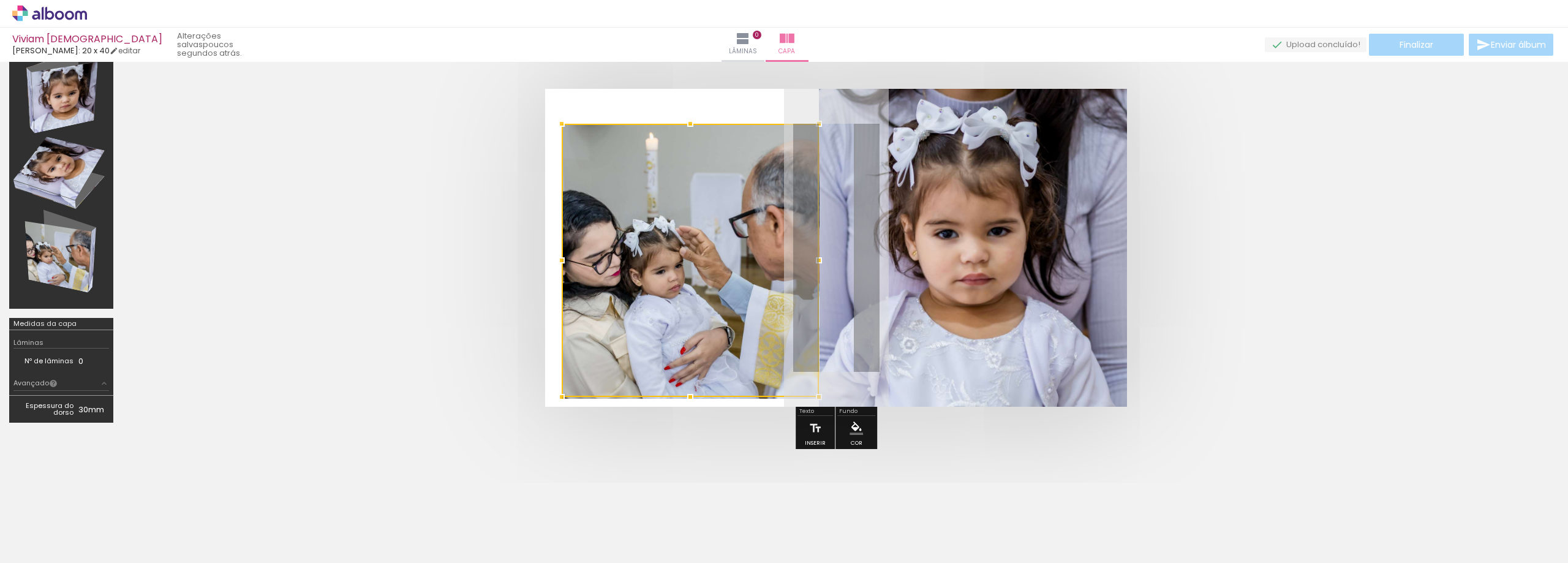
click at [693, 94] on album-spread at bounding box center [836, 247] width 582 height 318
click at [708, 184] on quentale-photo at bounding box center [690, 261] width 258 height 275
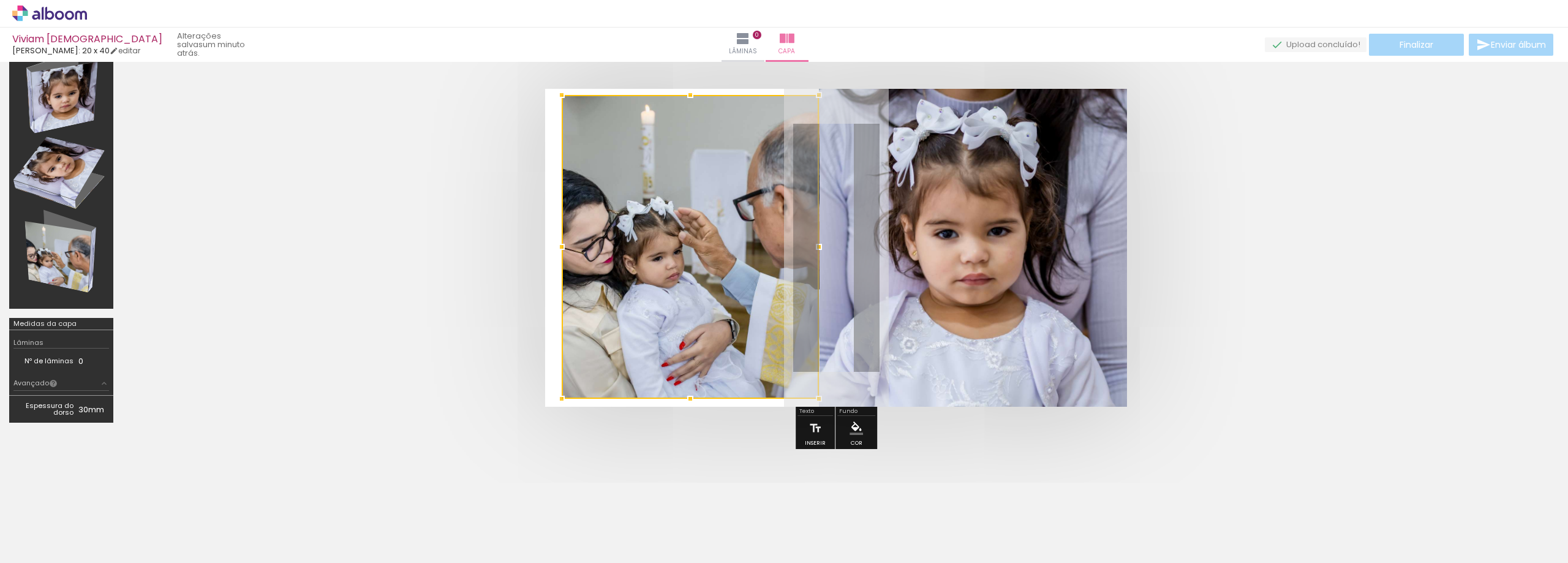
click at [690, 123] on div at bounding box center [690, 247] width 258 height 304
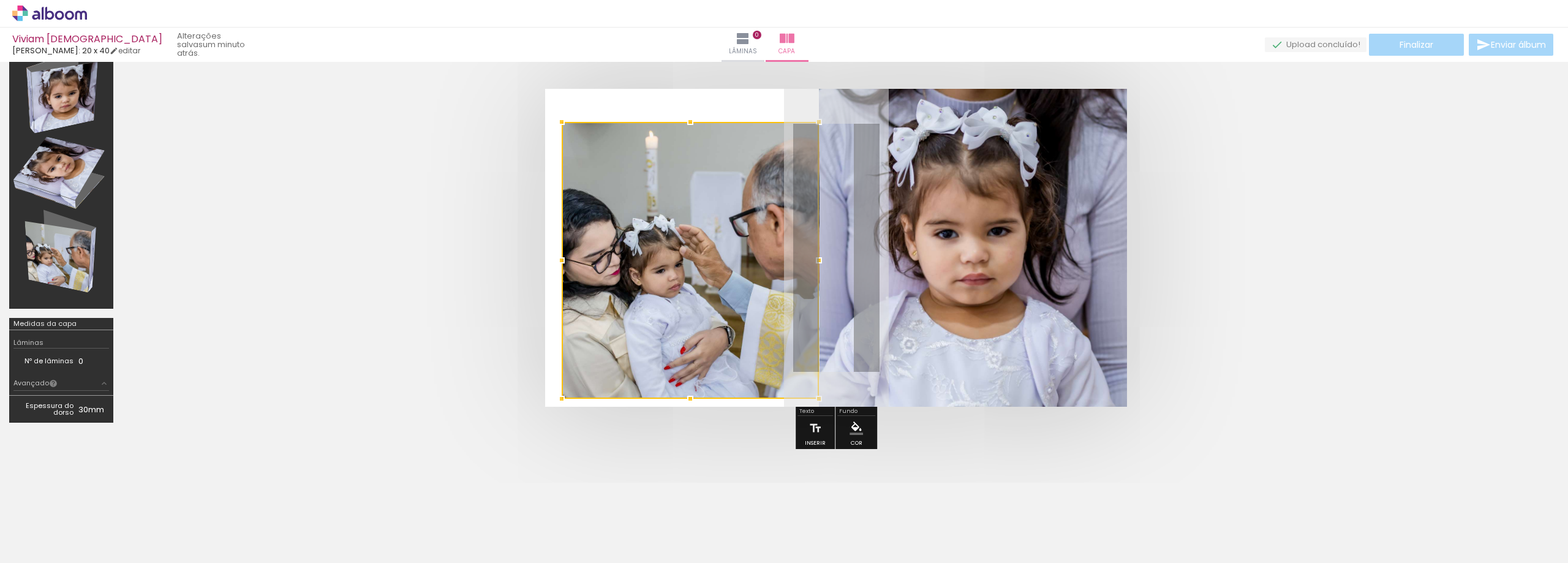
click at [694, 93] on album-spread at bounding box center [836, 247] width 582 height 318
click at [682, 130] on div at bounding box center [686, 135] width 15 height 12
click at [716, 137] on div at bounding box center [690, 261] width 258 height 277
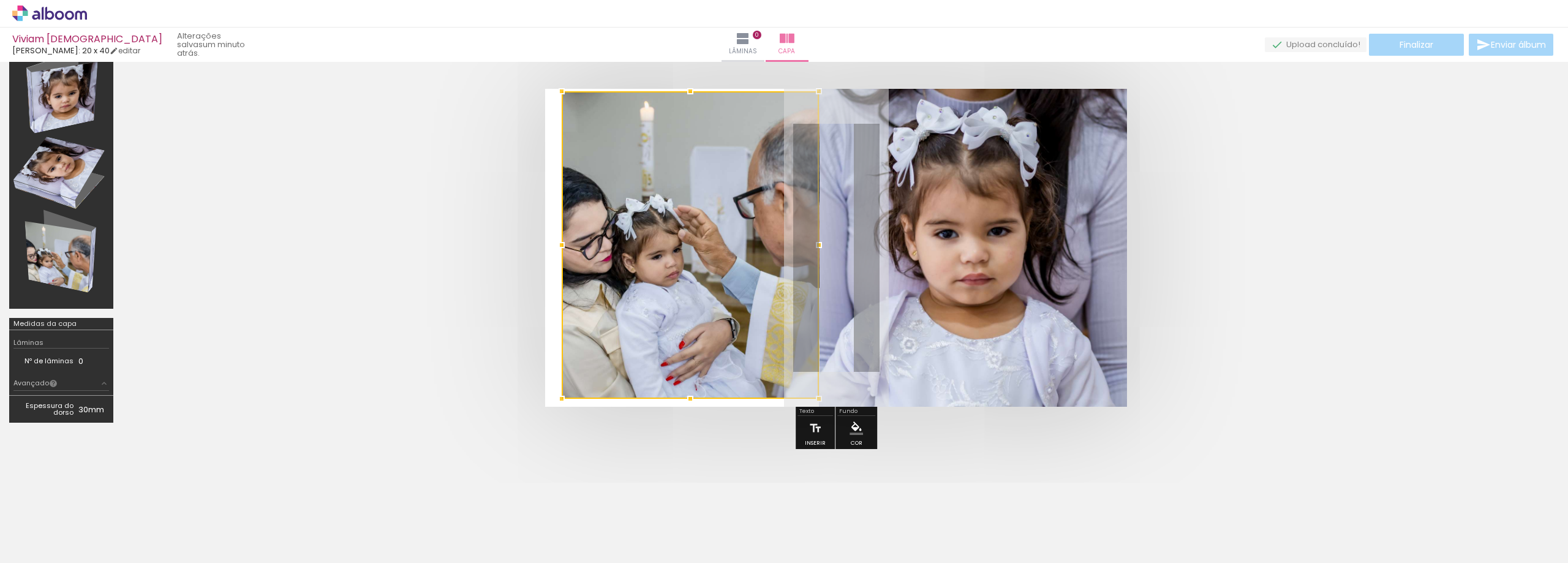
drag, startPoint x: 688, startPoint y: 123, endPoint x: 694, endPoint y: 114, distance: 10.8
click at [694, 114] on div at bounding box center [690, 245] width 258 height 308
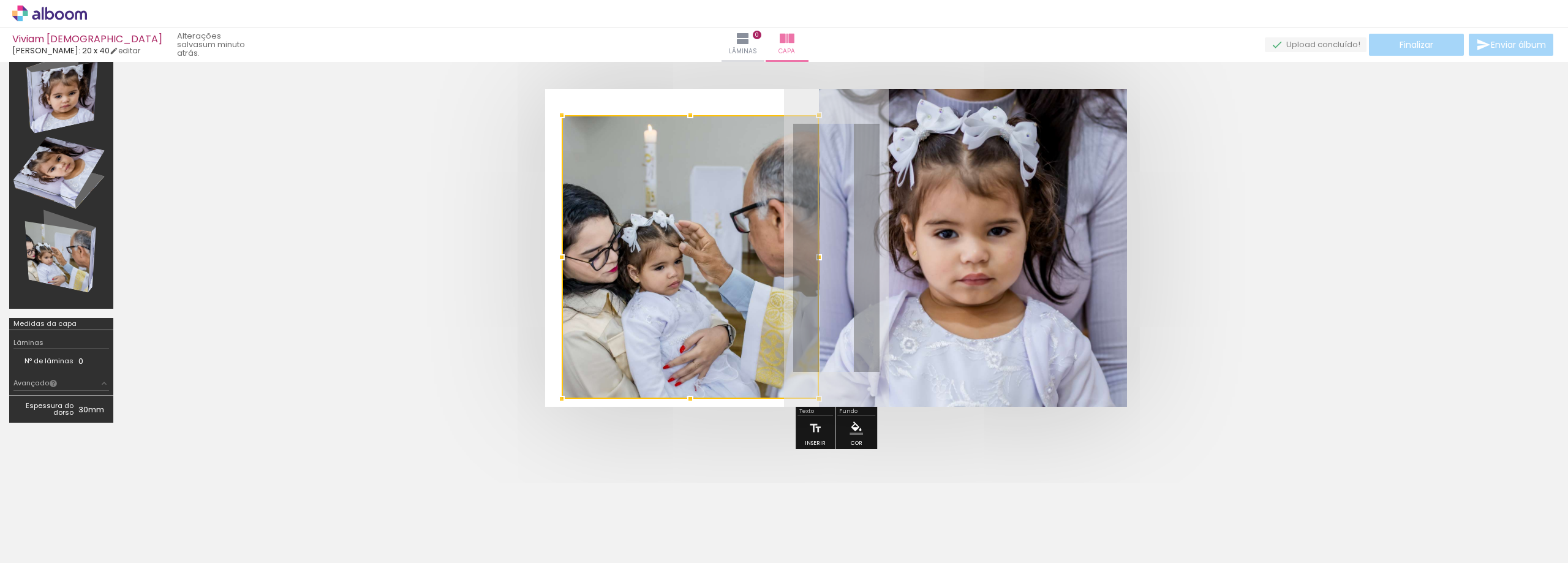
click at [690, 96] on album-spread at bounding box center [836, 247] width 582 height 318
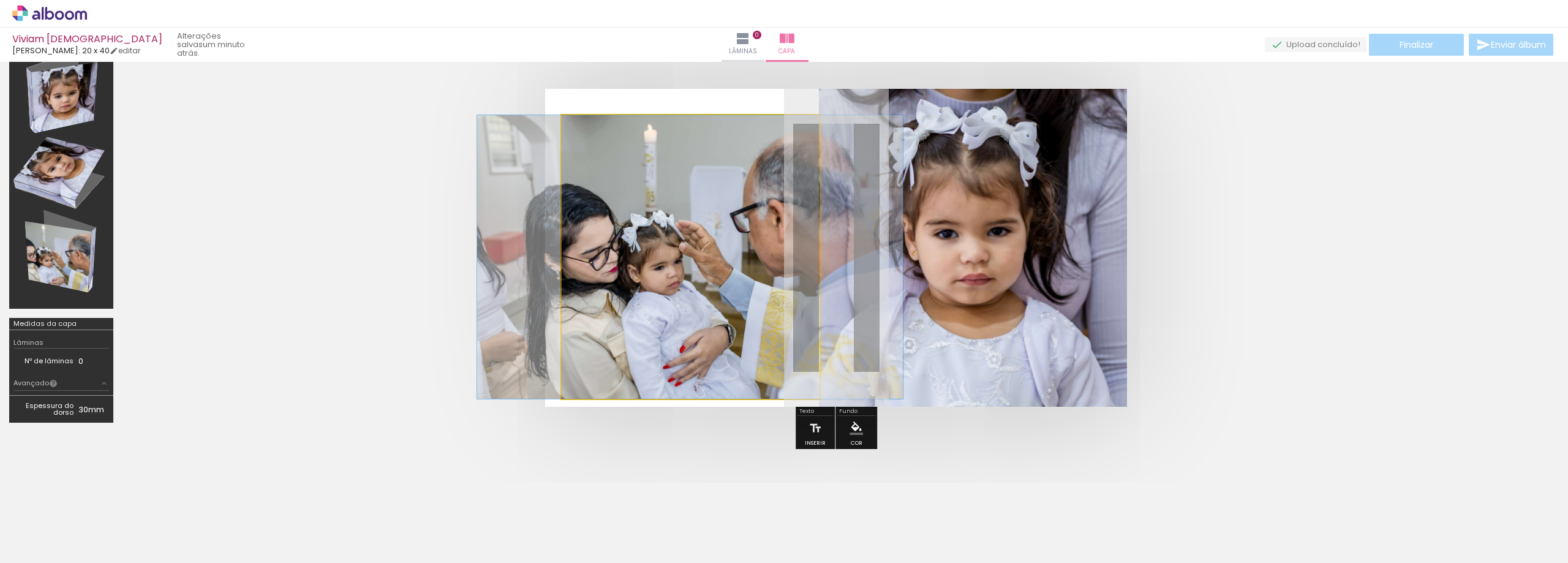
click at [593, 246] on quentale-photo at bounding box center [690, 257] width 258 height 284
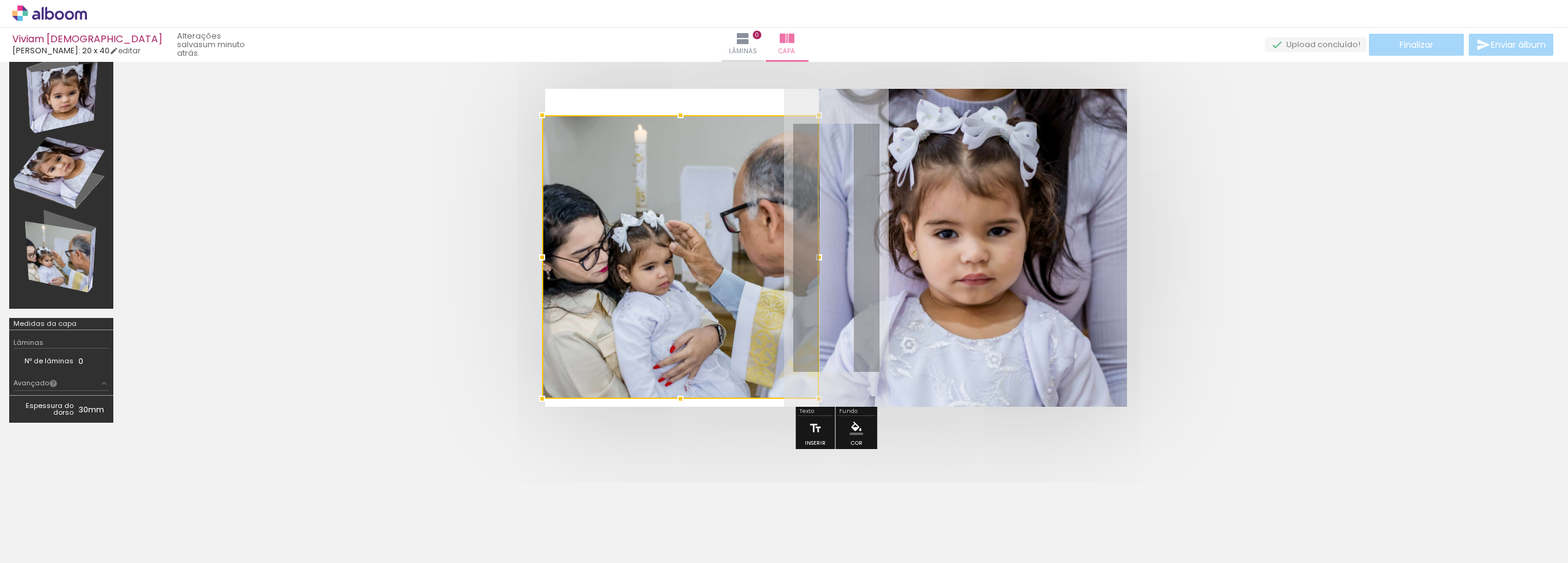
drag, startPoint x: 565, startPoint y: 257, endPoint x: 579, endPoint y: 260, distance: 14.3
click at [579, 260] on div at bounding box center [681, 257] width 277 height 284
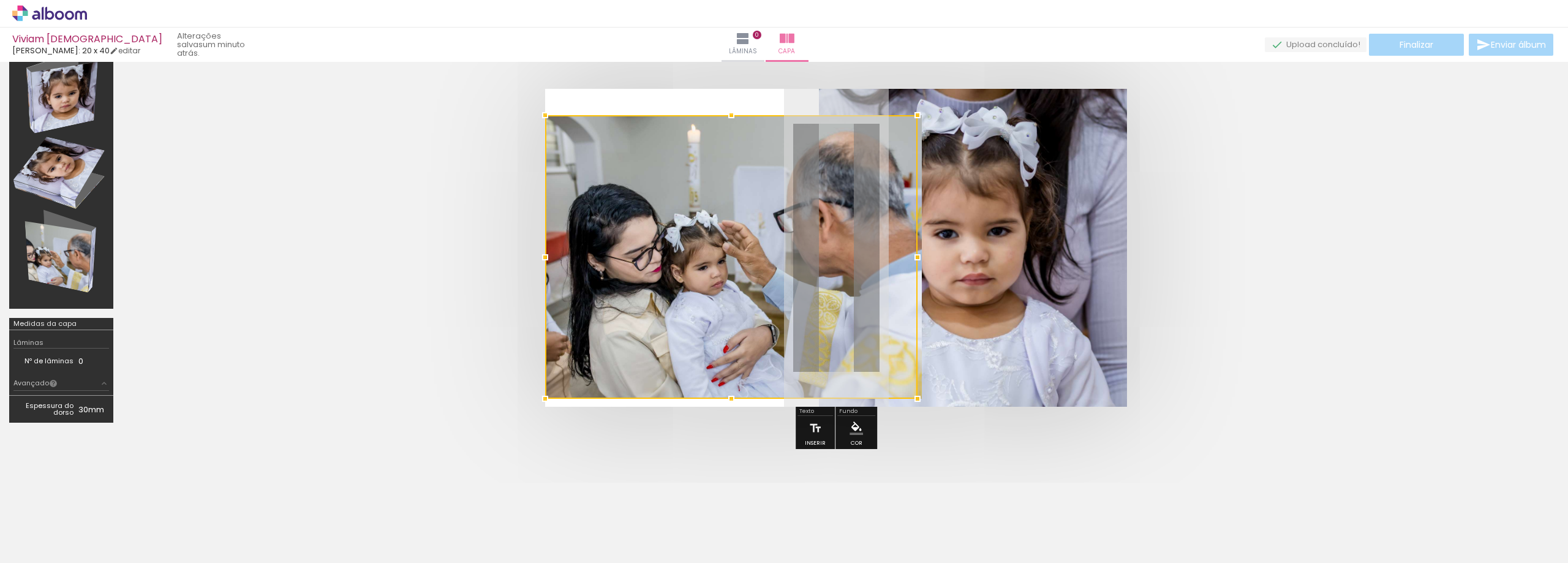
drag, startPoint x: 821, startPoint y: 256, endPoint x: 803, endPoint y: 257, distance: 18.0
click at [803, 257] on div at bounding box center [731, 257] width 372 height 284
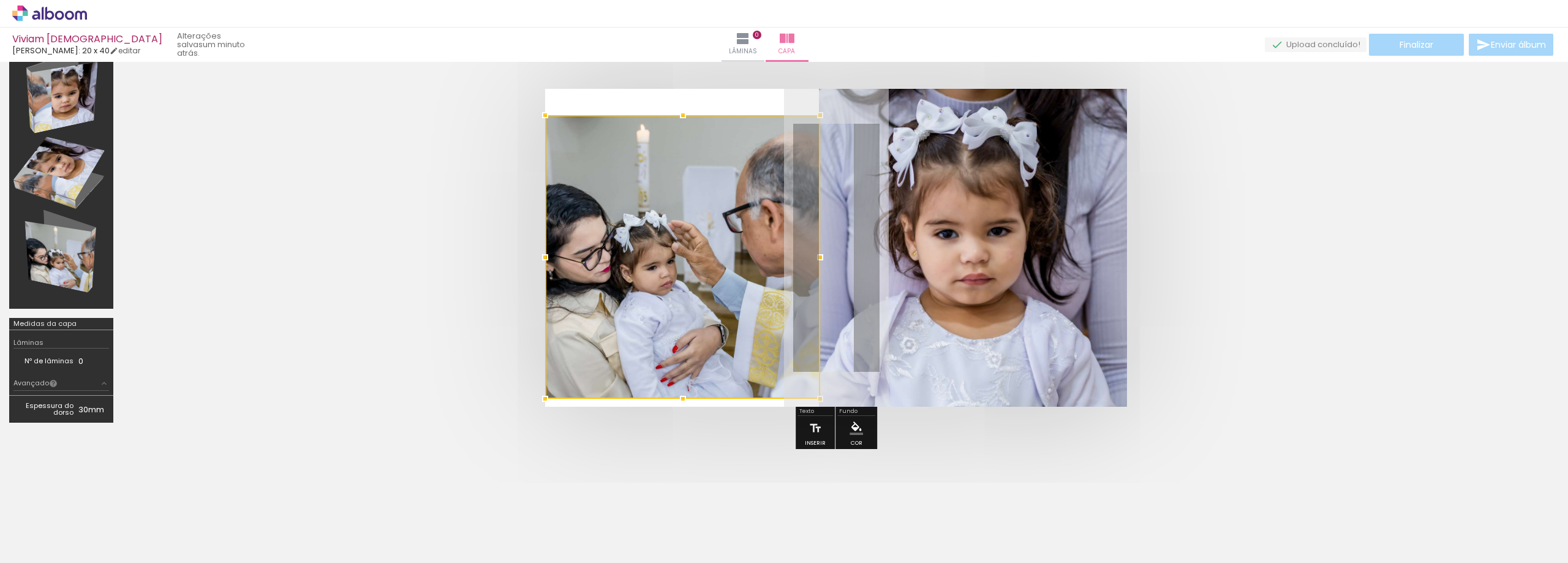
drag, startPoint x: 920, startPoint y: 255, endPoint x: 823, endPoint y: 264, distance: 97.4
click at [823, 264] on div at bounding box center [821, 258] width 25 height 25
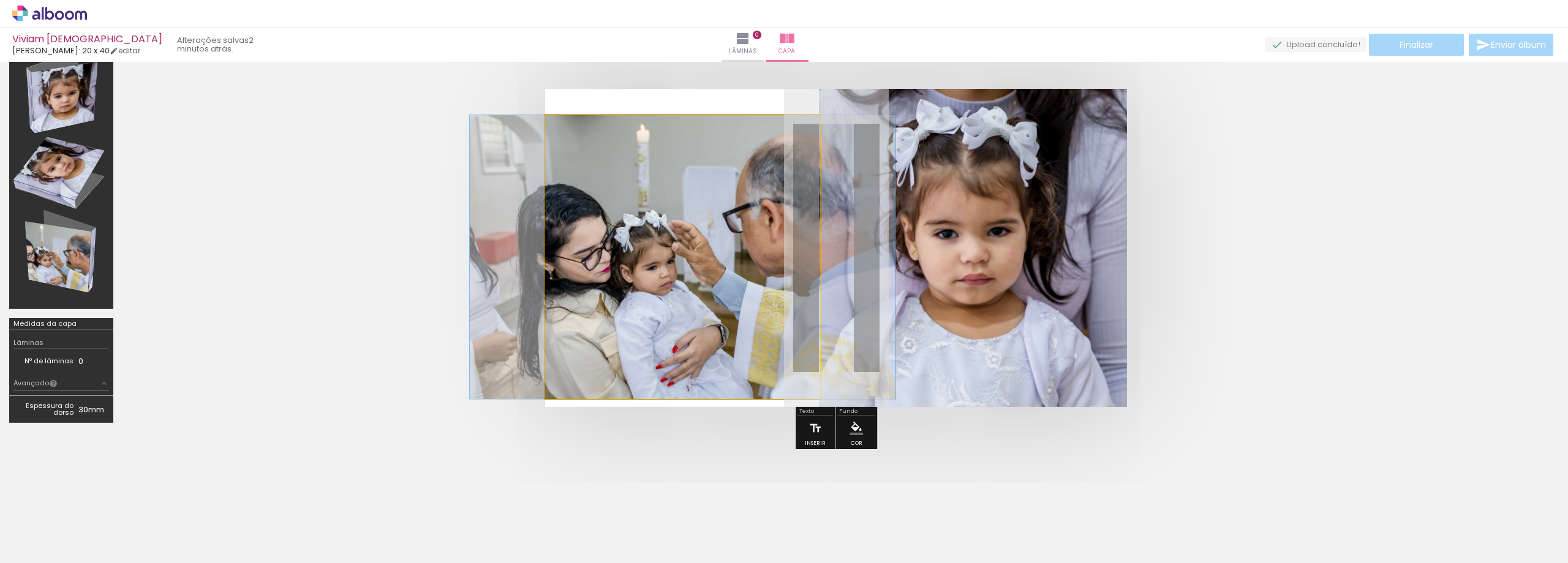
click at [558, 391] on quentale-photo at bounding box center [683, 257] width 275 height 284
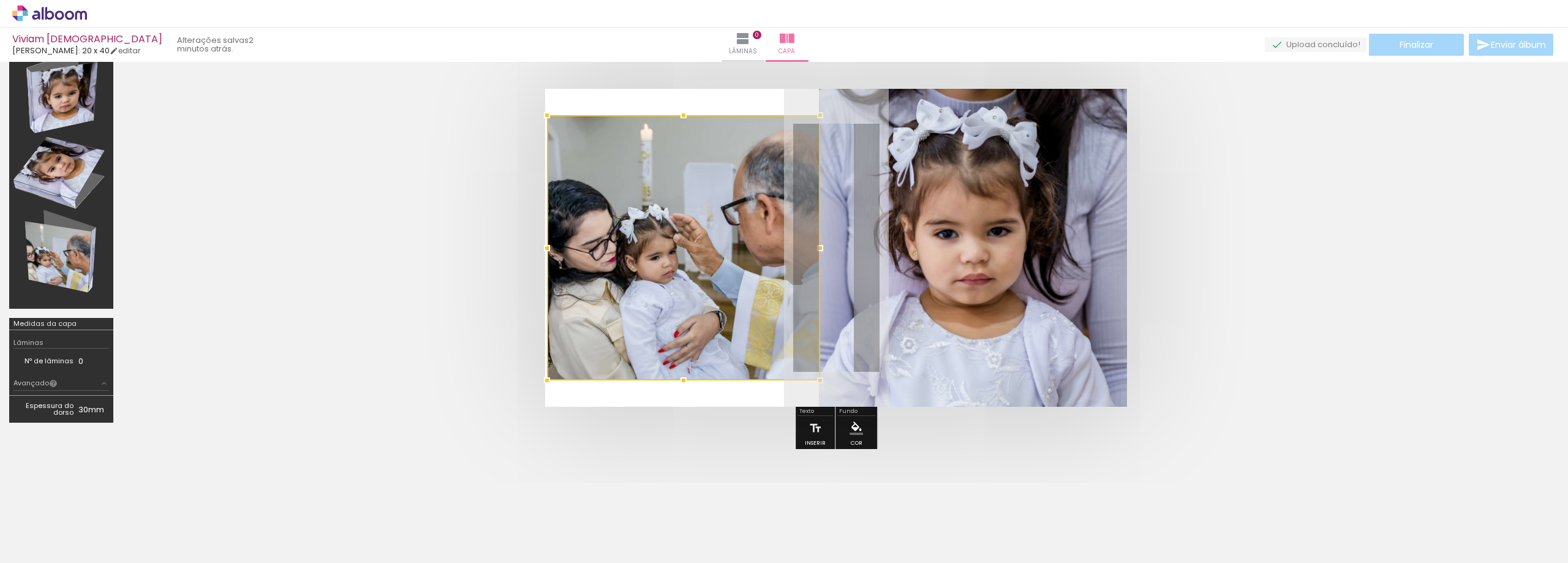
drag, startPoint x: 543, startPoint y: 397, endPoint x: 573, endPoint y: 378, distance: 35.5
click at [573, 378] on div at bounding box center [683, 247] width 273 height 265
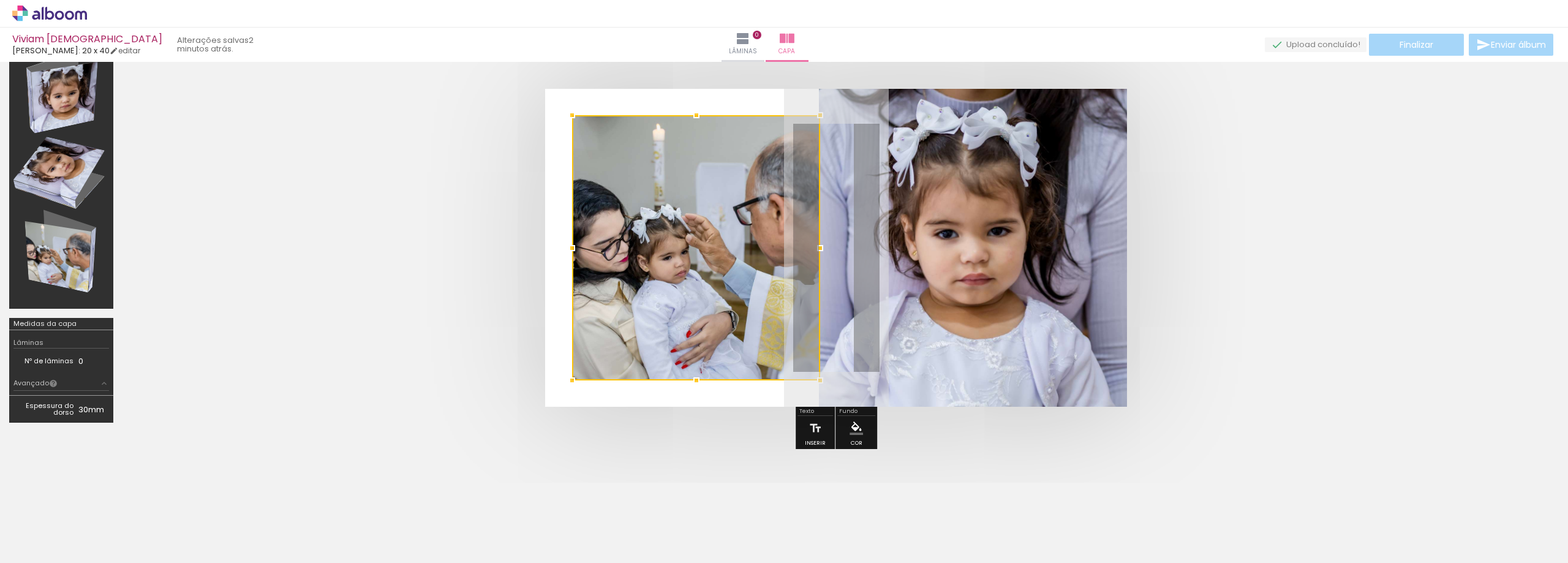
drag, startPoint x: 548, startPoint y: 249, endPoint x: 555, endPoint y: 250, distance: 7.1
click at [555, 250] on album-spread at bounding box center [836, 247] width 582 height 318
click at [751, 39] on paper-button "Lâminas 0" at bounding box center [743, 45] width 43 height 34
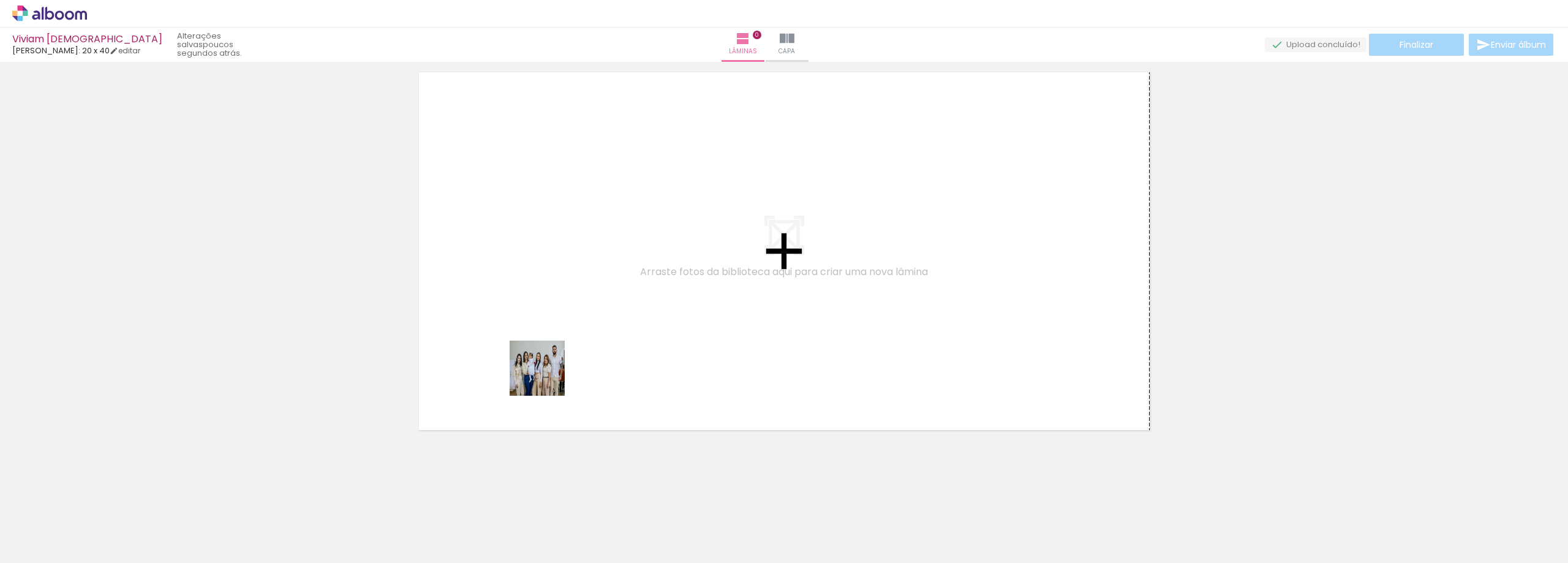
drag, startPoint x: 475, startPoint y: 527, endPoint x: 331, endPoint y: 561, distance: 148.0
click at [564, 343] on quentale-workspace at bounding box center [784, 282] width 1568 height 563
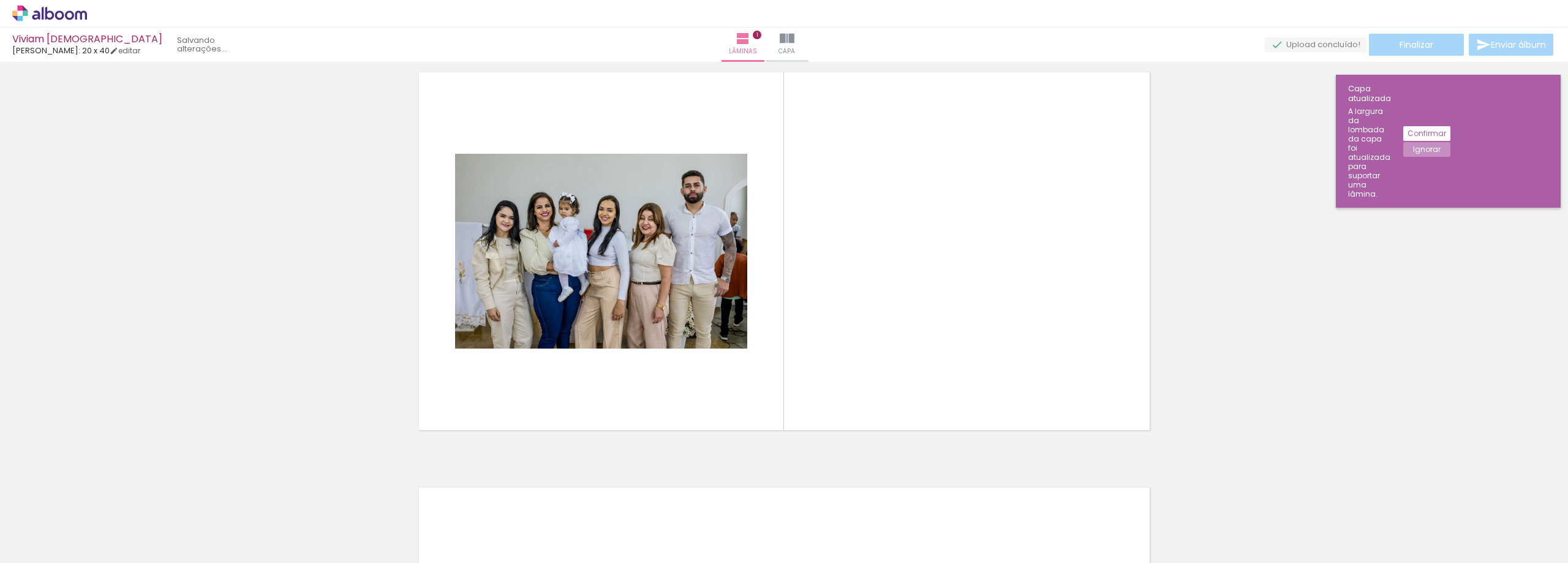
scroll to position [16, 0]
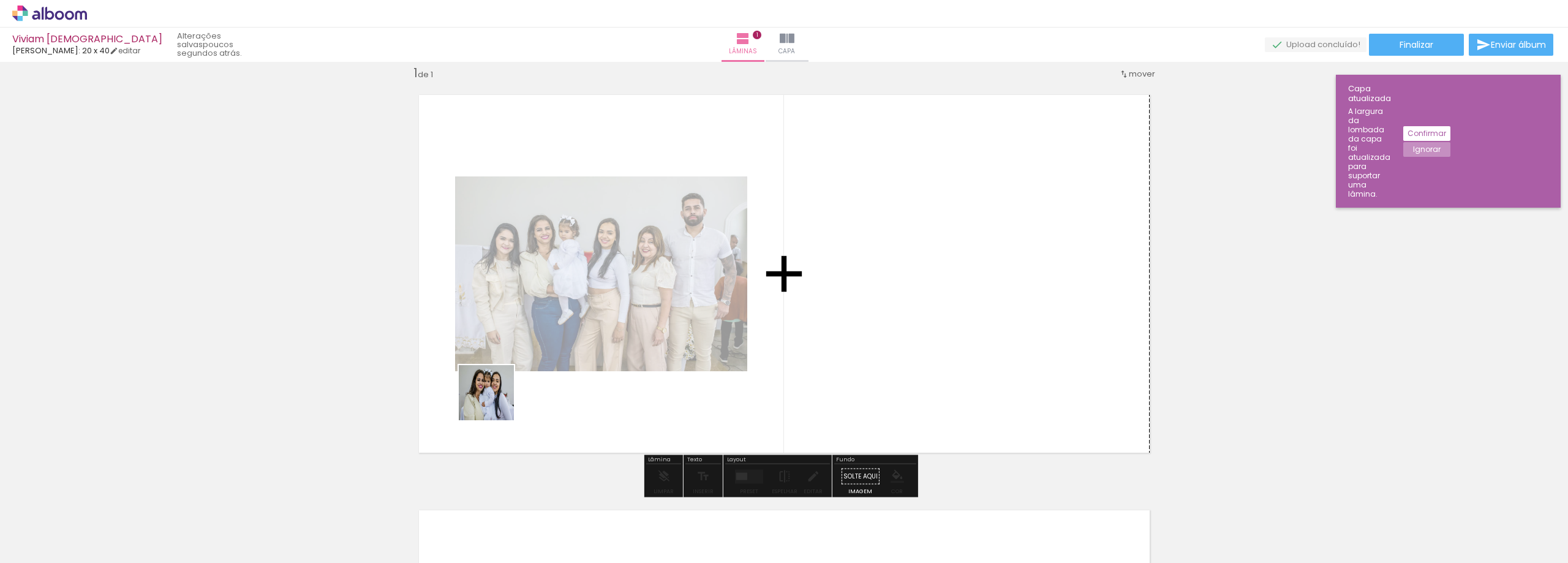
drag, startPoint x: 398, startPoint y: 514, endPoint x: 391, endPoint y: 421, distance: 93.3
click at [525, 366] on quentale-workspace at bounding box center [784, 282] width 1568 height 563
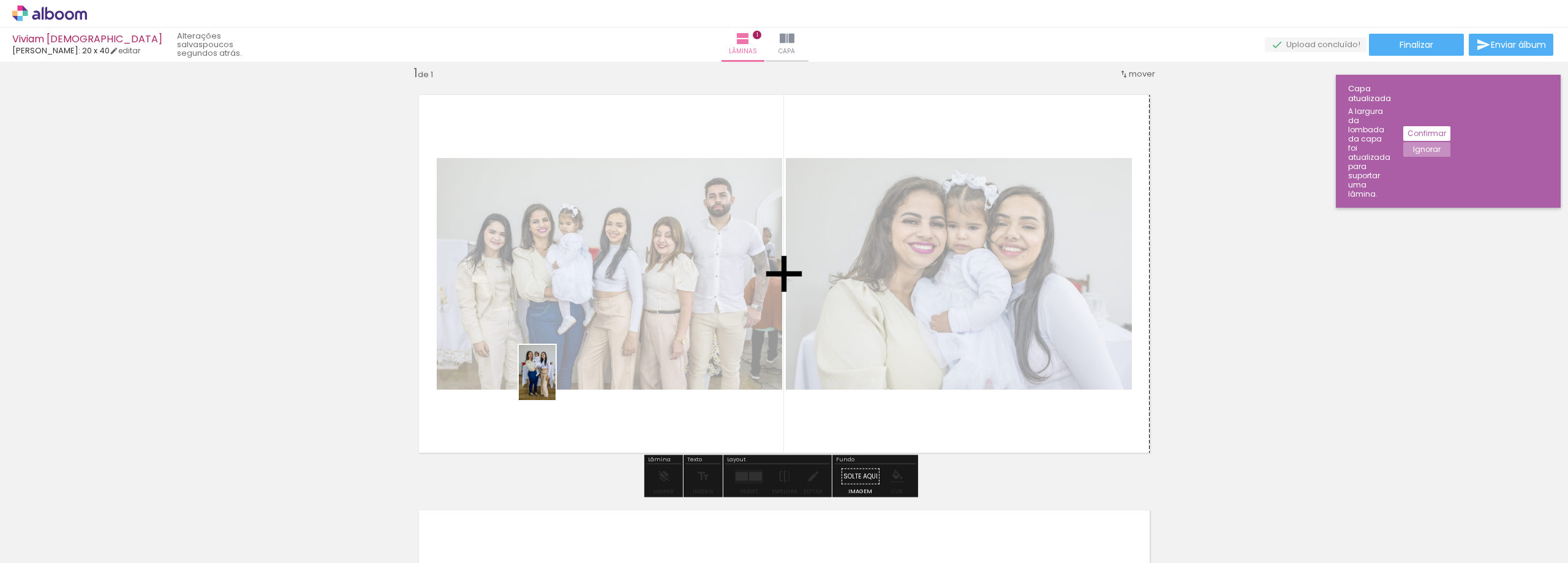
drag, startPoint x: 326, startPoint y: 522, endPoint x: 385, endPoint y: 421, distance: 117.0
click at [556, 381] on quentale-workspace at bounding box center [784, 282] width 1568 height 563
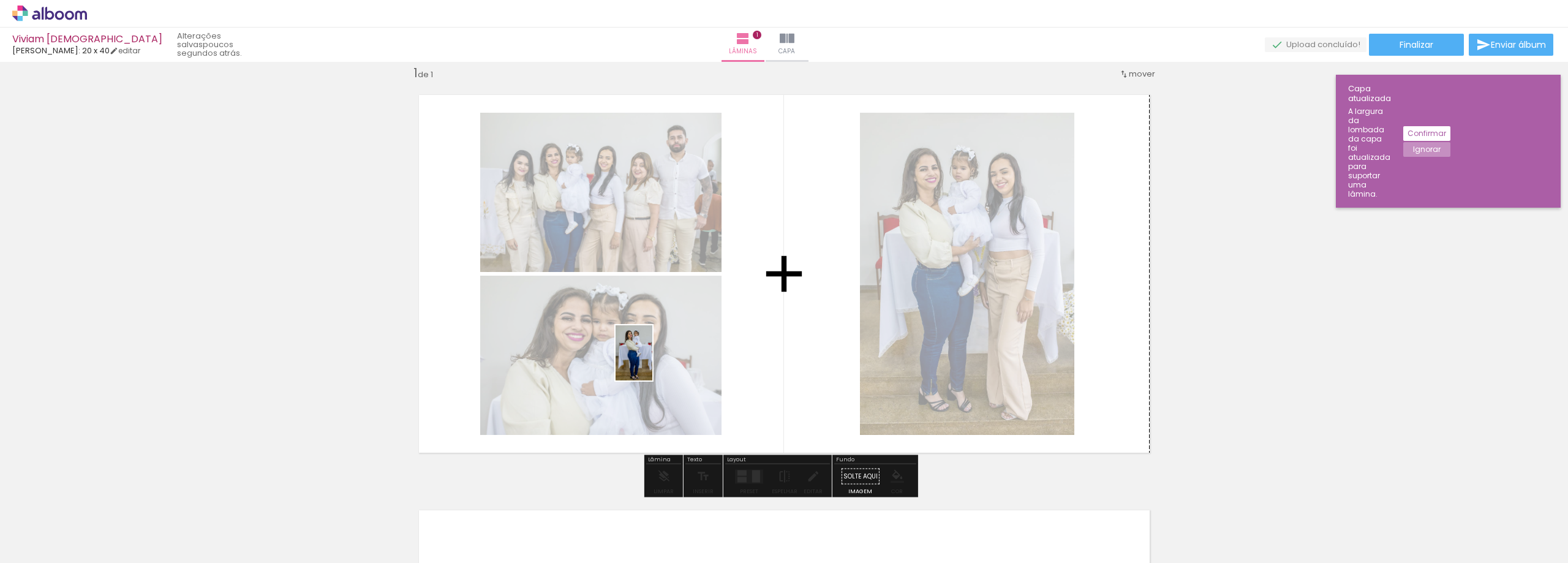
drag, startPoint x: 281, startPoint y: 509, endPoint x: 301, endPoint y: 425, distance: 86.3
click at [702, 339] on quentale-workspace at bounding box center [784, 282] width 1568 height 563
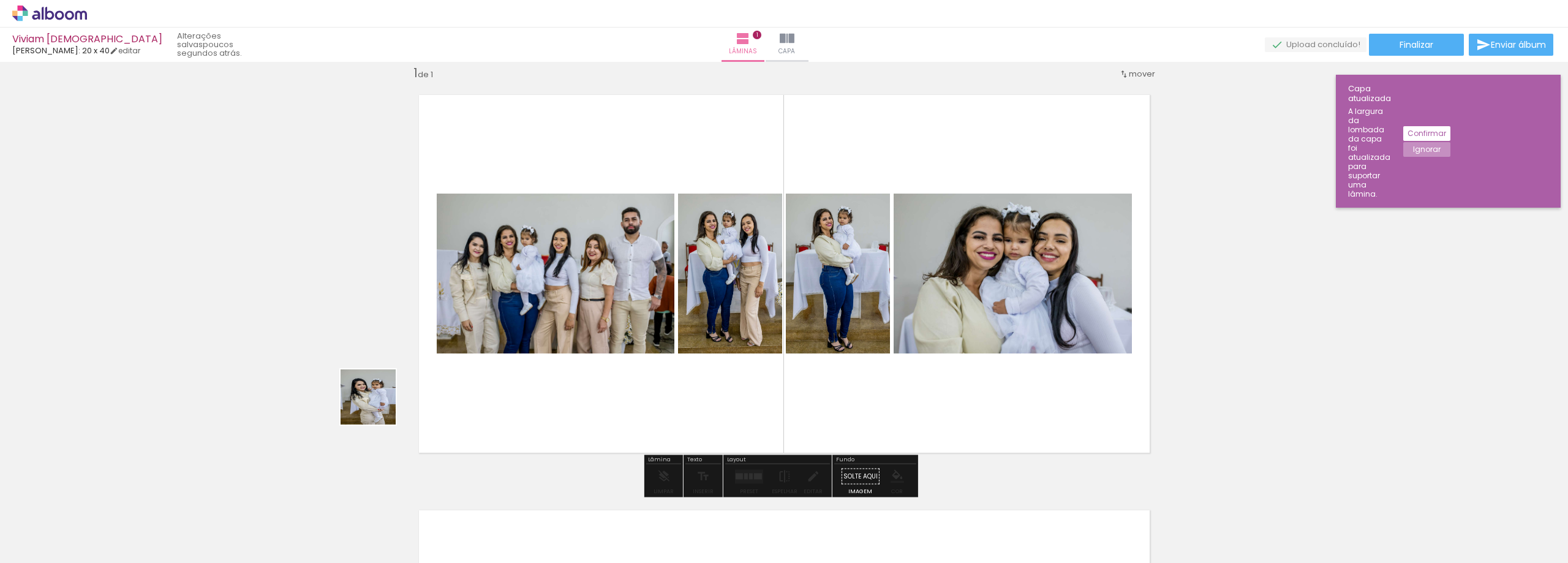
drag, startPoint x: 193, startPoint y: 517, endPoint x: 562, endPoint y: 343, distance: 408.0
click at [562, 343] on quentale-workspace at bounding box center [784, 282] width 1568 height 563
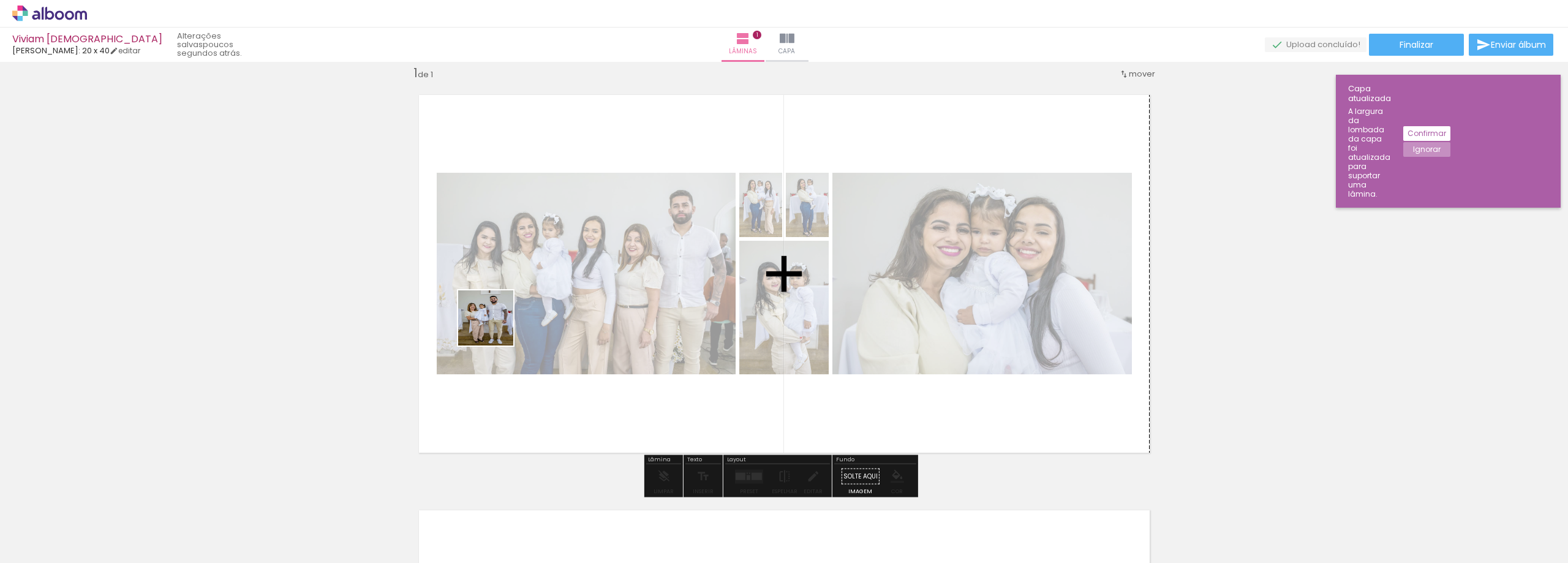
drag, startPoint x: 115, startPoint y: 517, endPoint x: 760, endPoint y: 355, distance: 665.0
click at [514, 317] on quentale-workspace at bounding box center [784, 282] width 1568 height 563
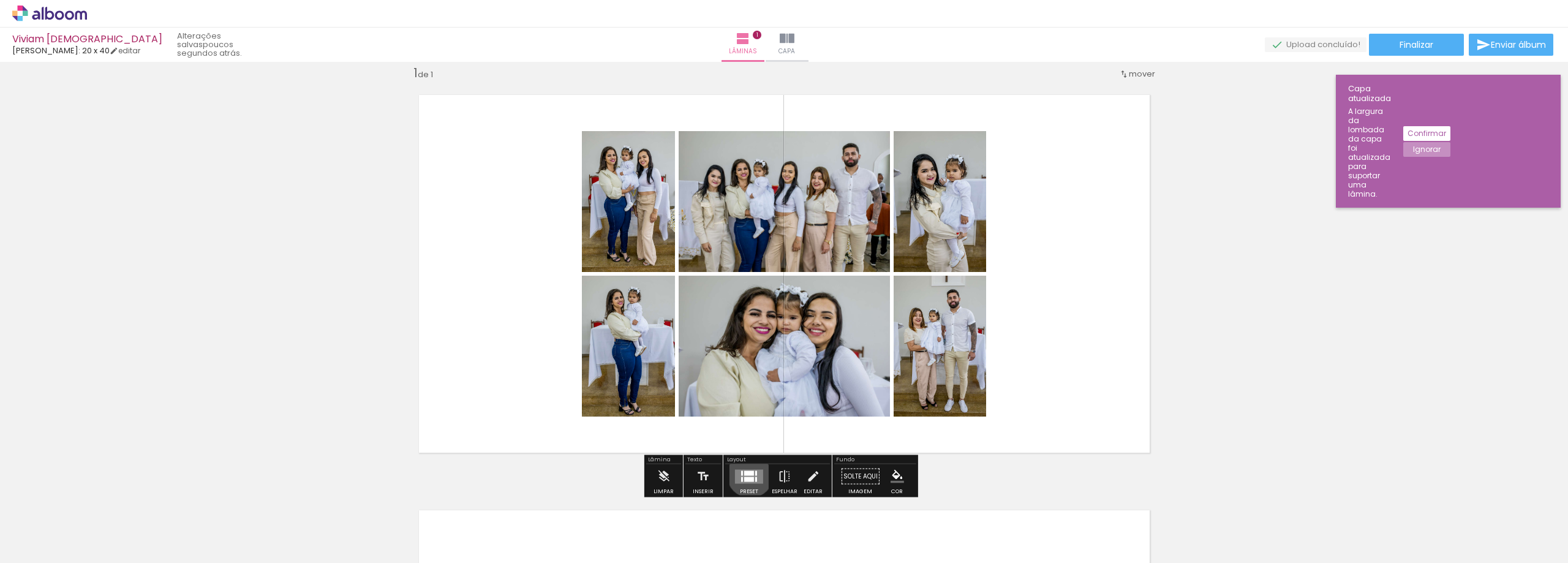
click at [747, 474] on div at bounding box center [749, 473] width 10 height 5
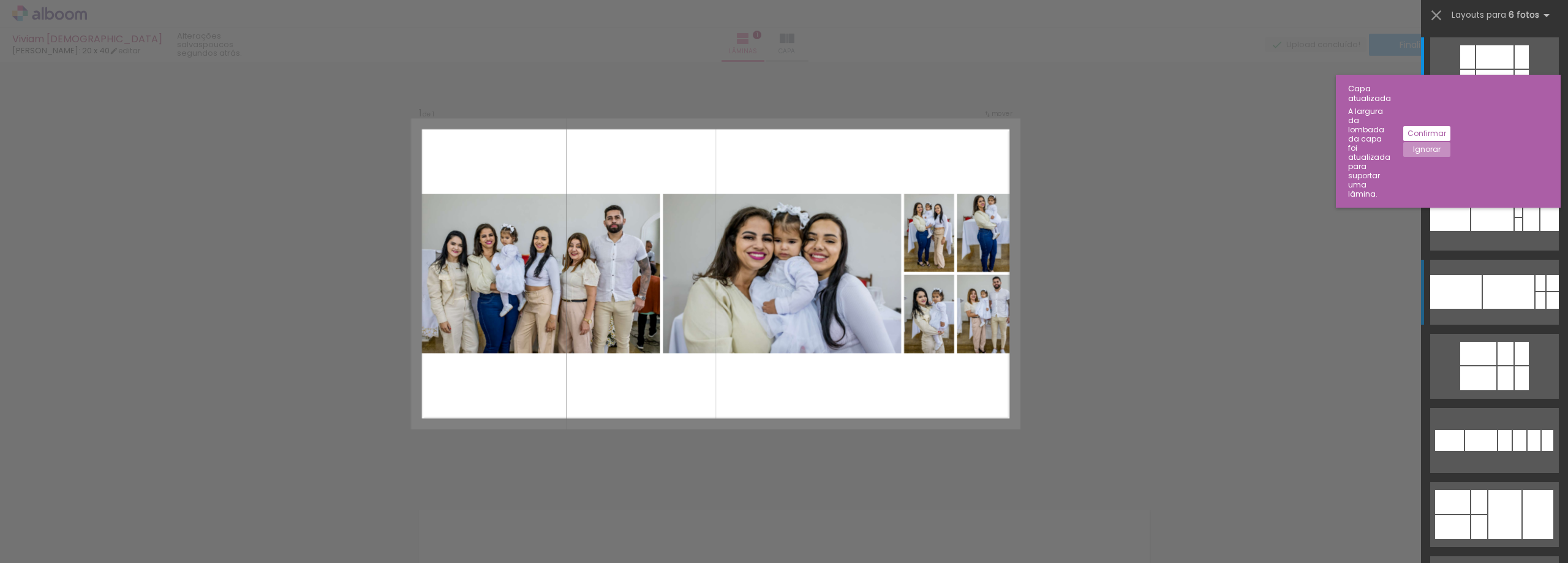
click at [1501, 231] on div at bounding box center [1492, 218] width 43 height 26
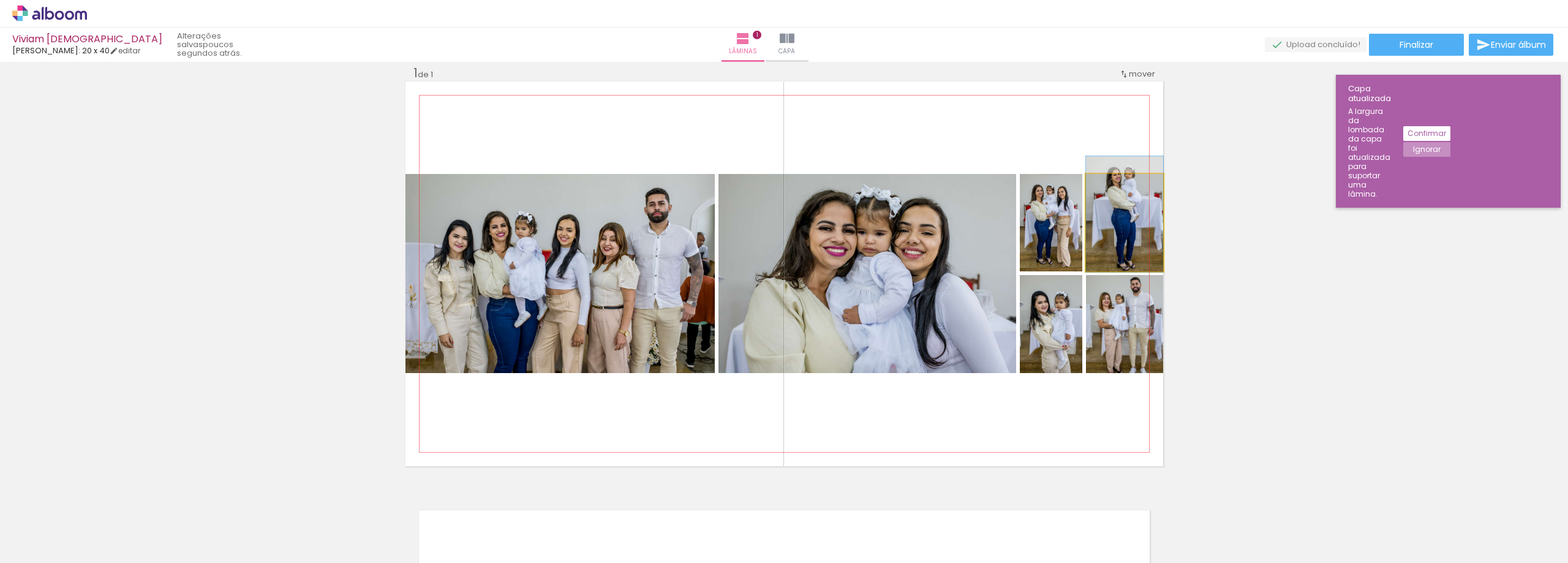
drag, startPoint x: 1109, startPoint y: 245, endPoint x: 1110, endPoint y: 237, distance: 8.1
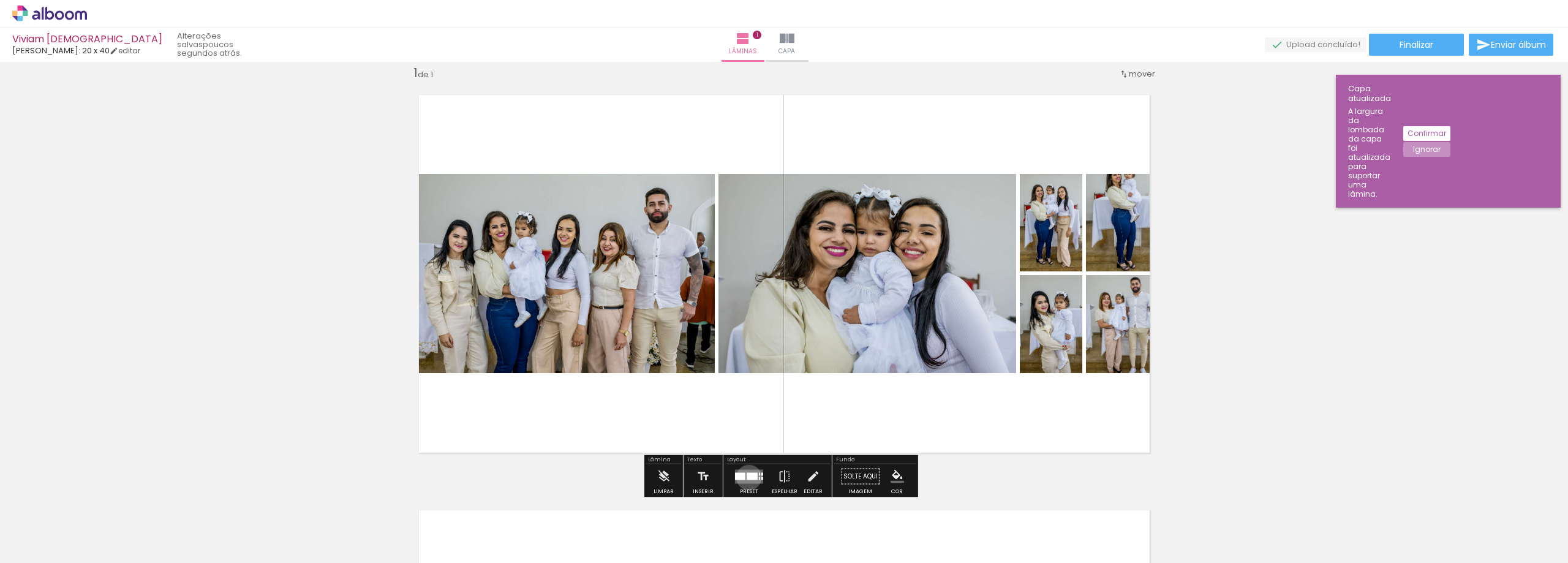
click at [746, 477] on div at bounding box center [752, 476] width 11 height 8
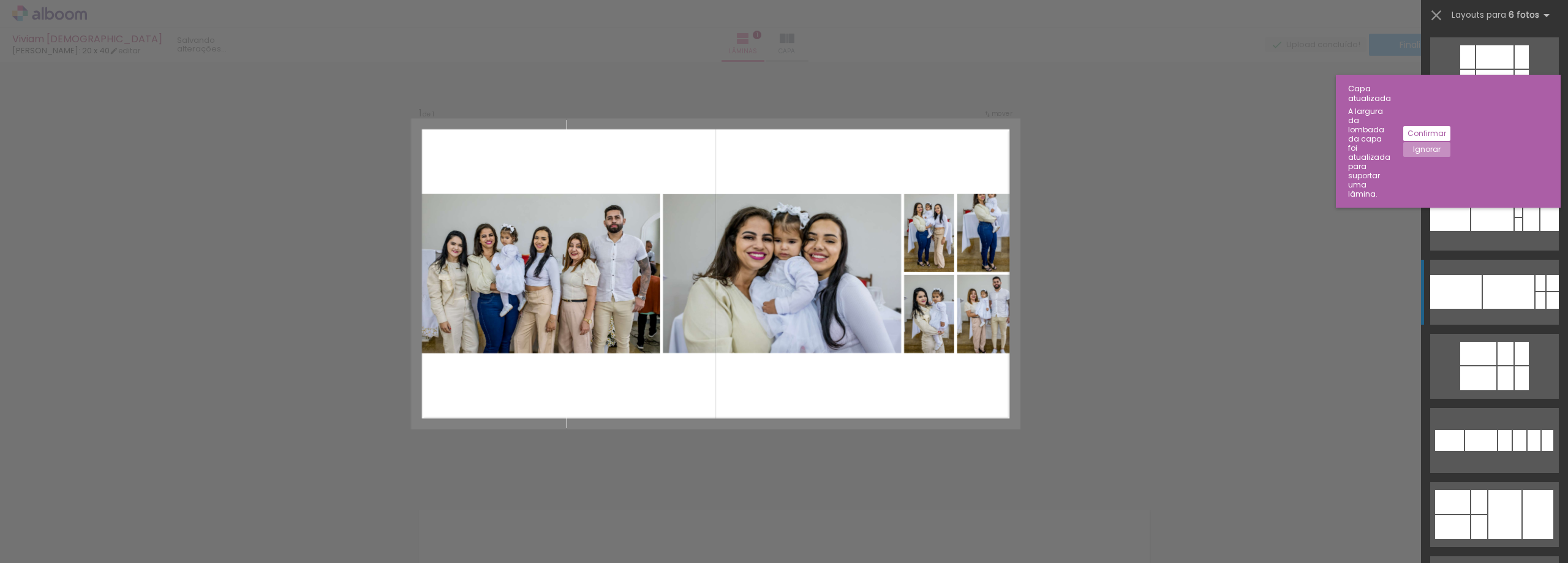
scroll to position [222, 0]
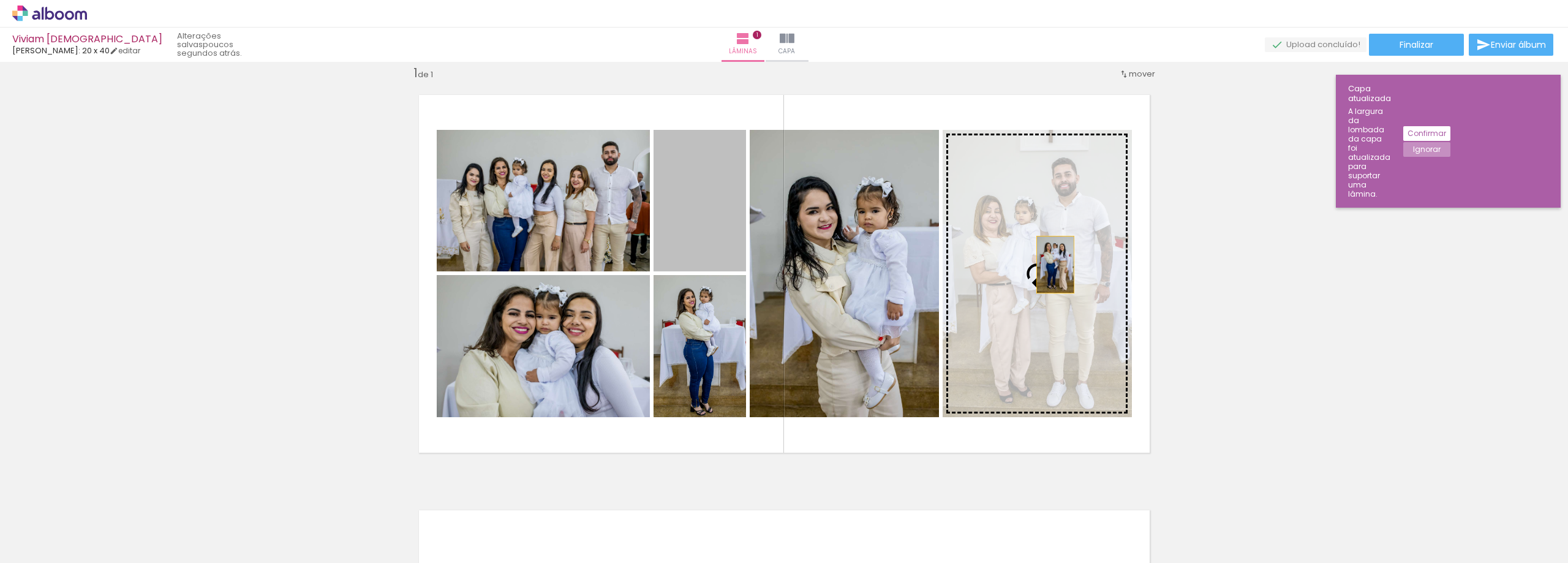
drag, startPoint x: 711, startPoint y: 223, endPoint x: 1050, endPoint y: 264, distance: 341.5
click at [0, 0] on slot at bounding box center [0, 0] width 0 height 0
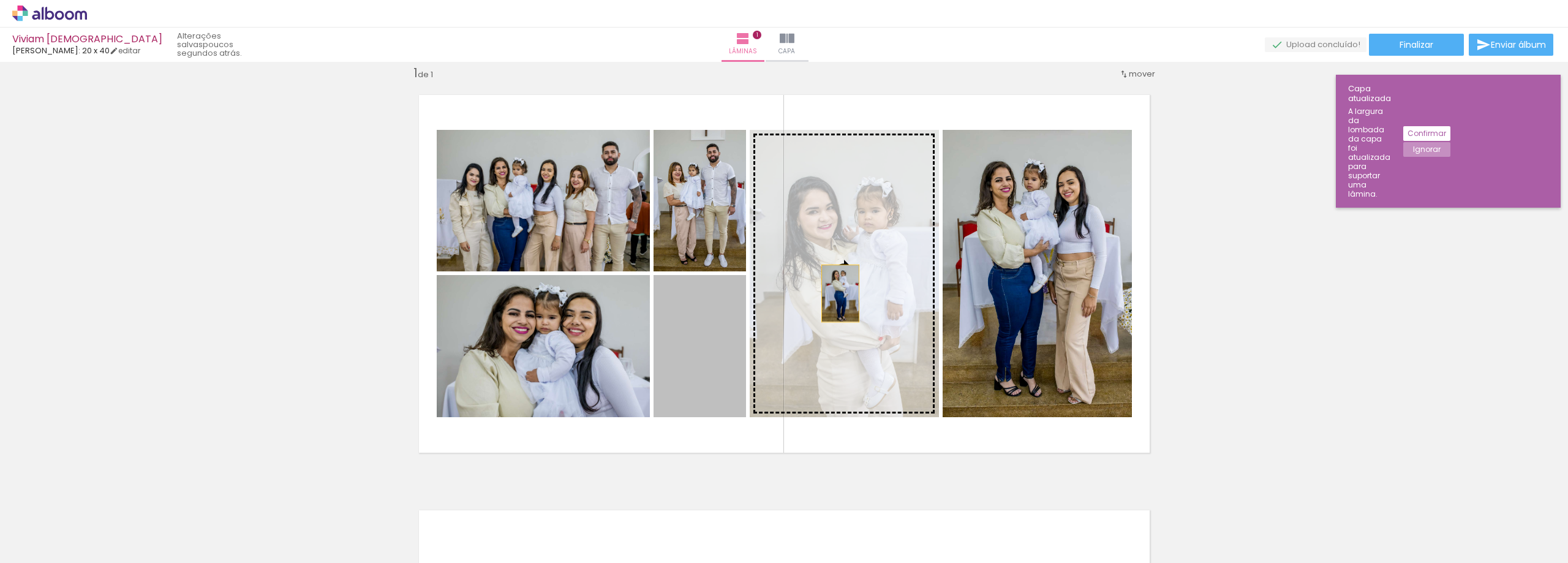
drag, startPoint x: 711, startPoint y: 339, endPoint x: 838, endPoint y: 292, distance: 135.4
click at [0, 0] on slot at bounding box center [0, 0] width 0 height 0
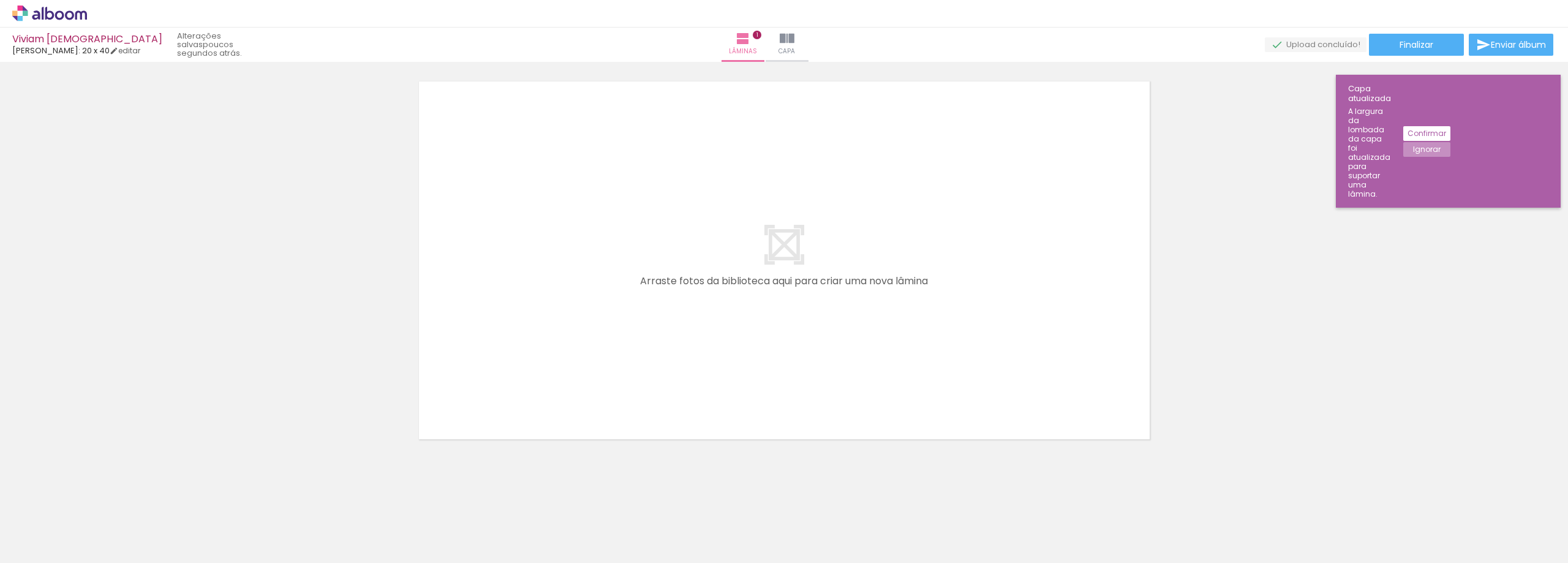
scroll to position [0, 171]
drag, startPoint x: 459, startPoint y: 528, endPoint x: 540, endPoint y: 445, distance: 116.0
click at [564, 282] on quentale-workspace at bounding box center [784, 282] width 1568 height 563
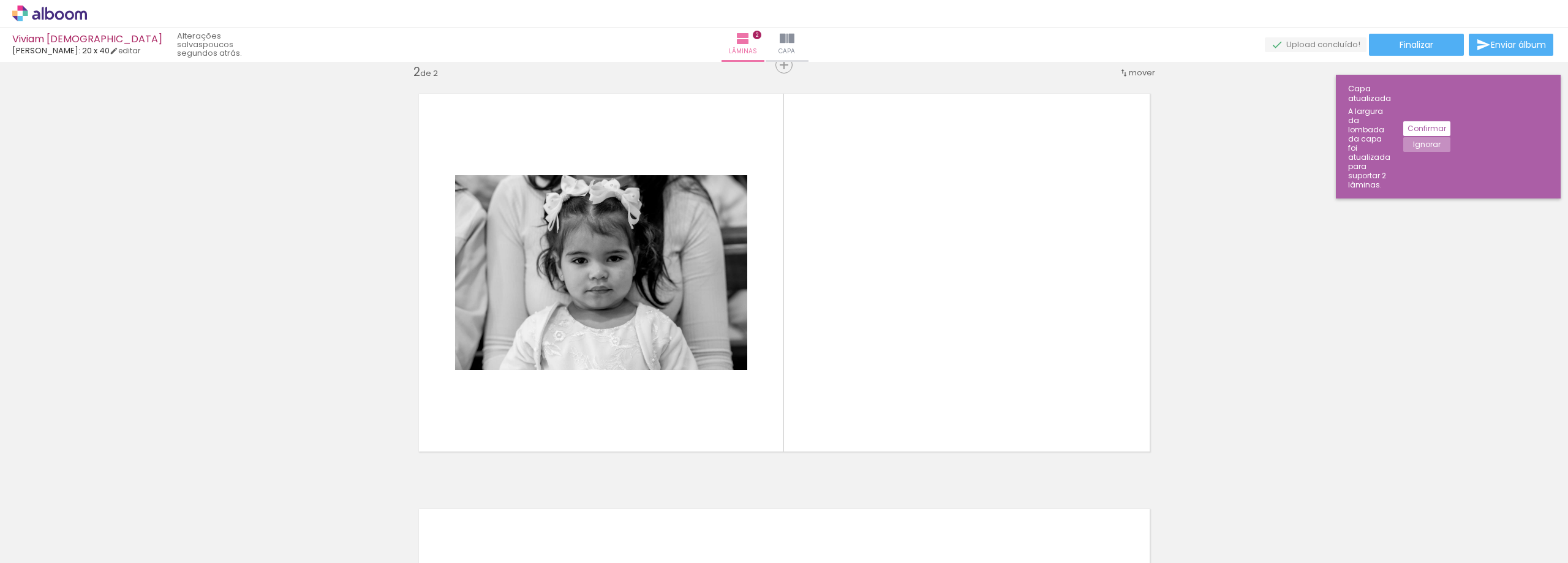
scroll to position [432, 0]
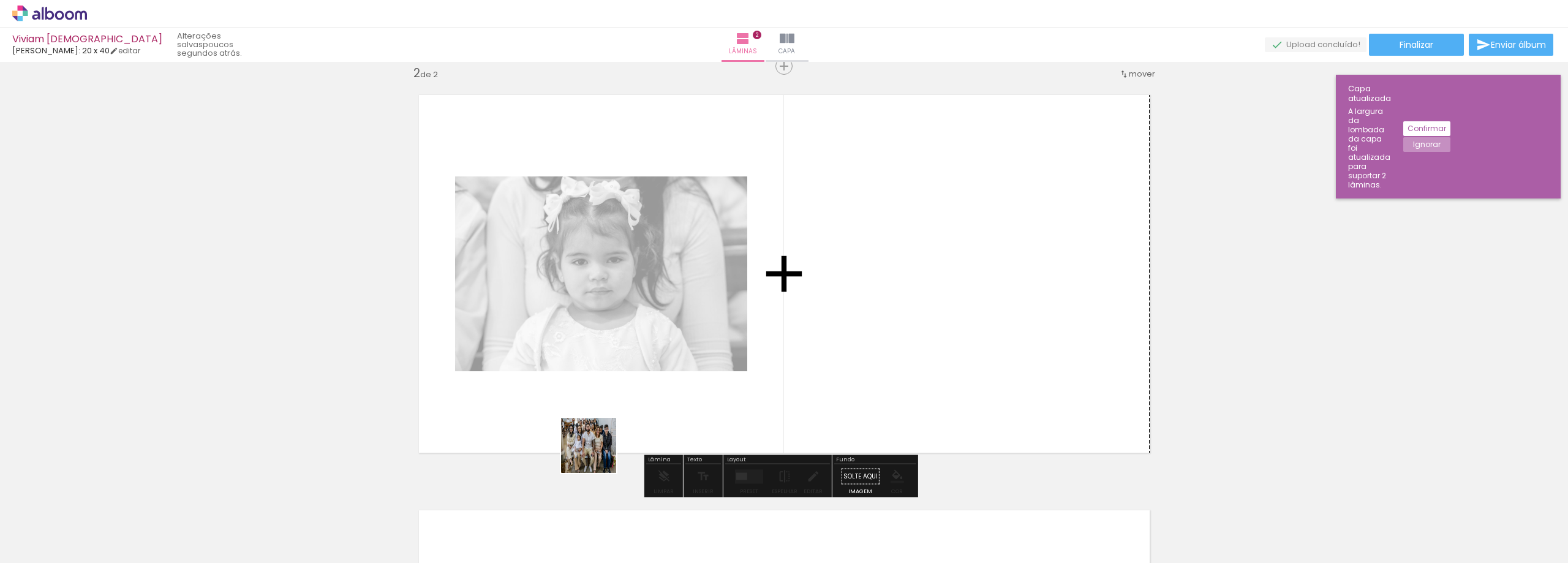
drag, startPoint x: 514, startPoint y: 512, endPoint x: 817, endPoint y: 316, distance: 360.9
click at [817, 316] on quentale-workspace at bounding box center [784, 282] width 1568 height 563
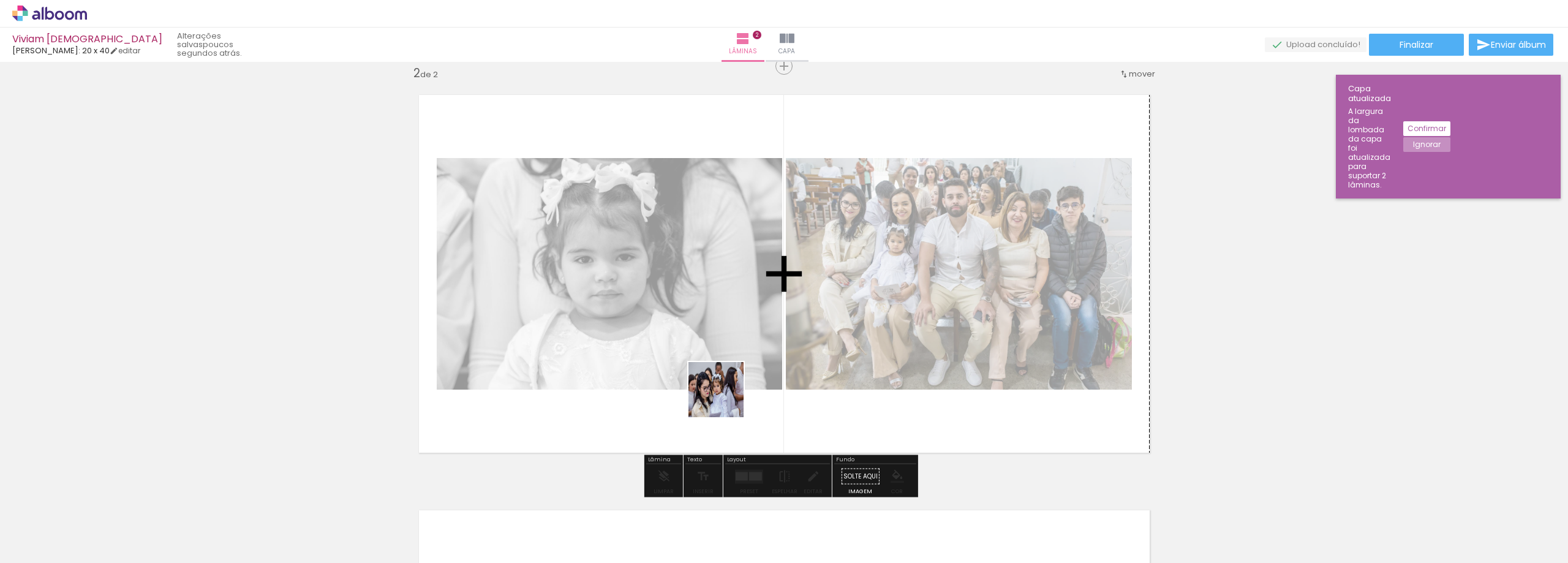
drag, startPoint x: 695, startPoint y: 425, endPoint x: 749, endPoint y: 394, distance: 62.3
click at [767, 358] on quentale-workspace at bounding box center [784, 282] width 1568 height 563
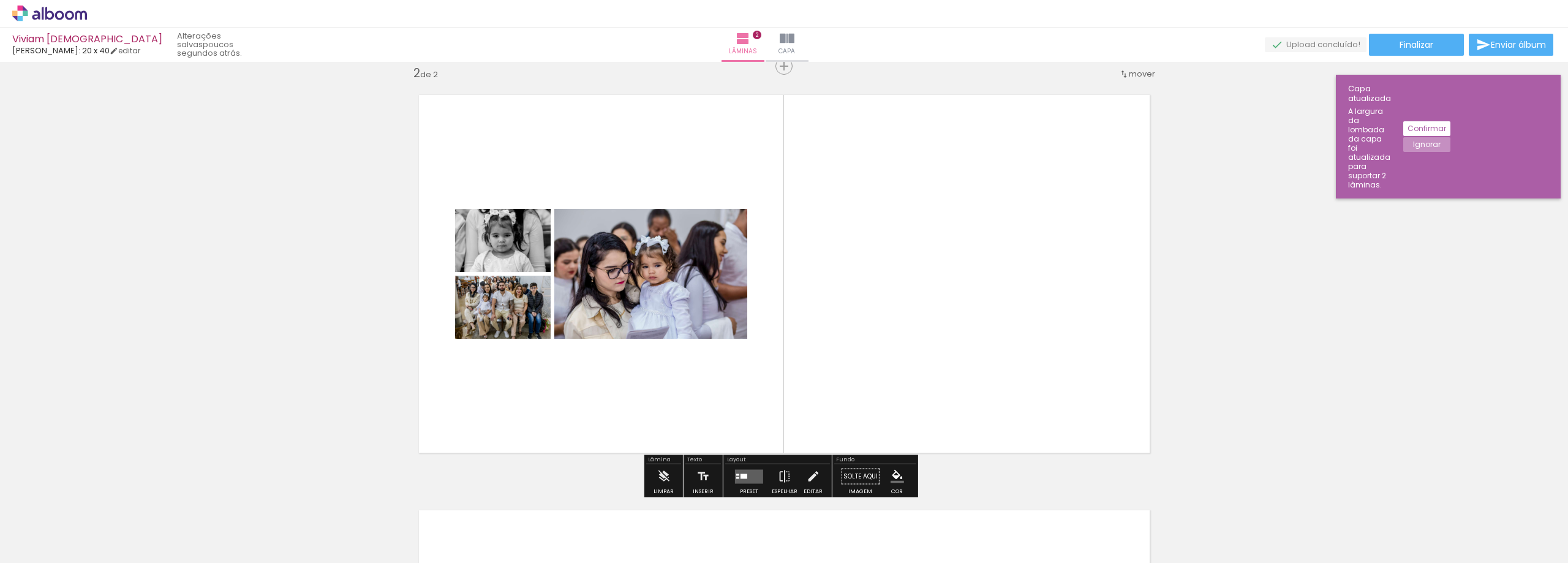
drag, startPoint x: 642, startPoint y: 529, endPoint x: 745, endPoint y: 453, distance: 128.0
click at [761, 367] on quentale-workspace at bounding box center [784, 282] width 1568 height 563
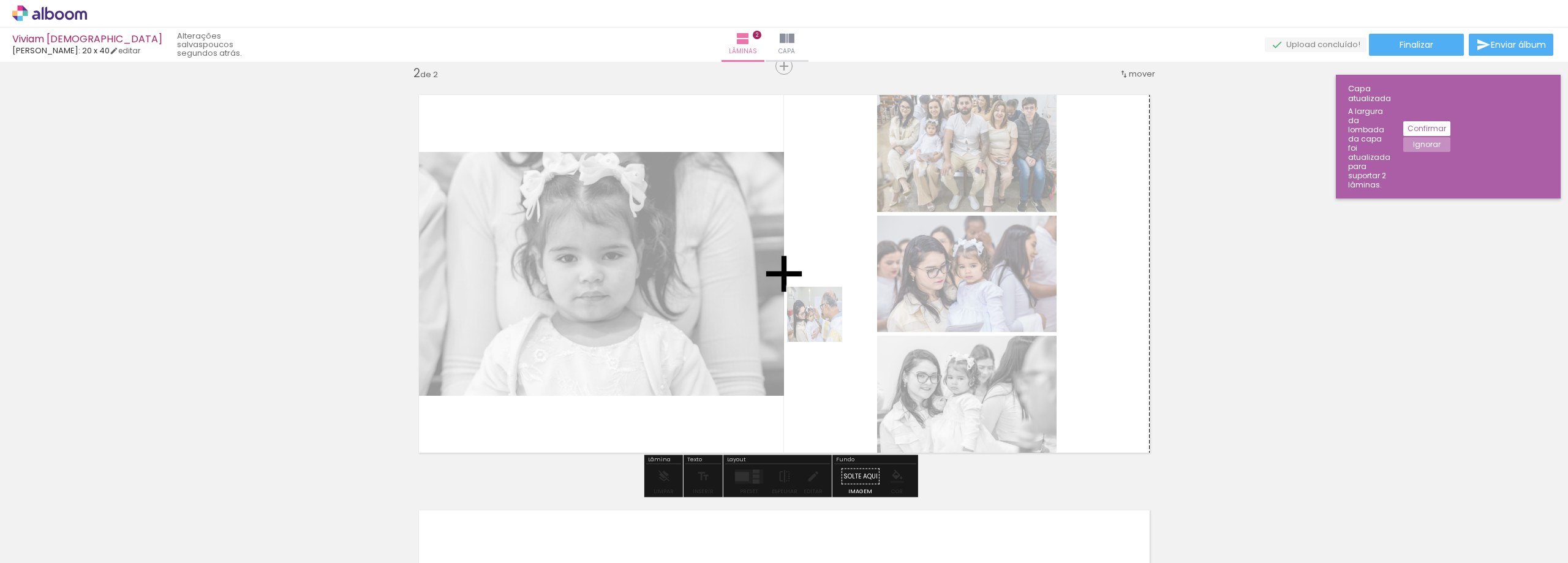
drag, startPoint x: 722, startPoint y: 520, endPoint x: 824, endPoint y: 323, distance: 221.8
click at [824, 323] on quentale-workspace at bounding box center [784, 282] width 1568 height 563
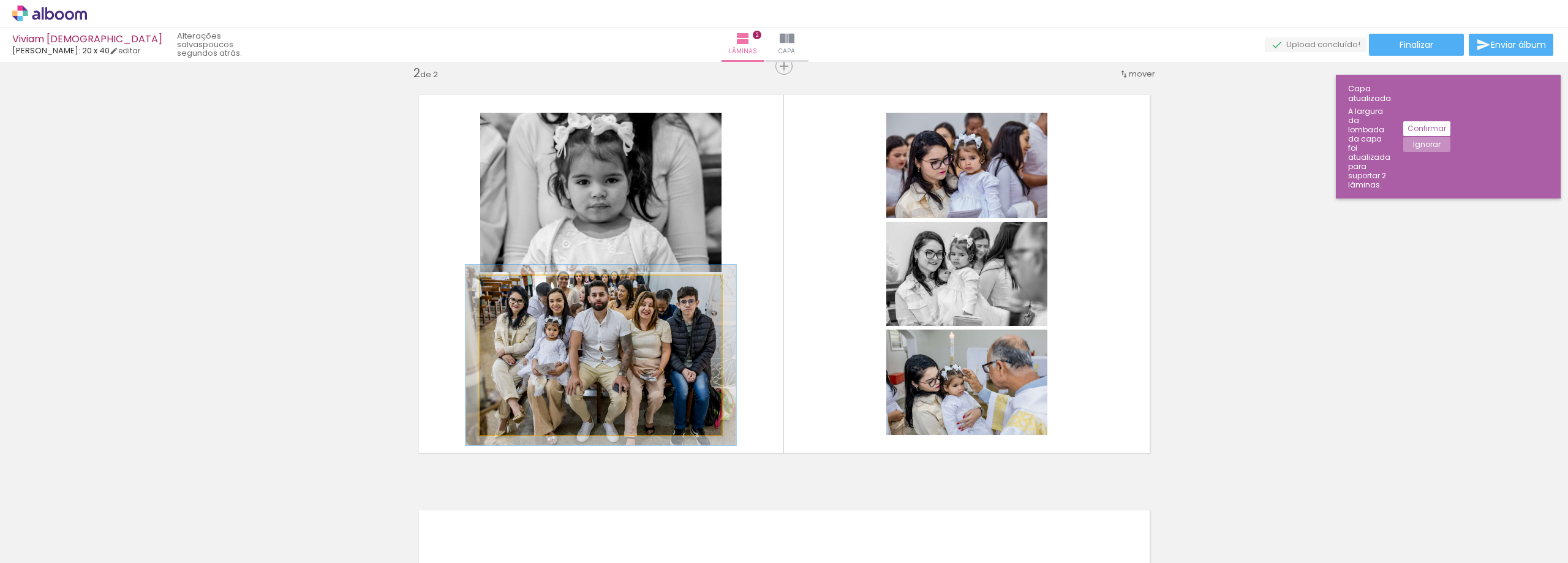
type paper-slider "112"
click at [504, 287] on div at bounding box center [514, 288] width 19 height 19
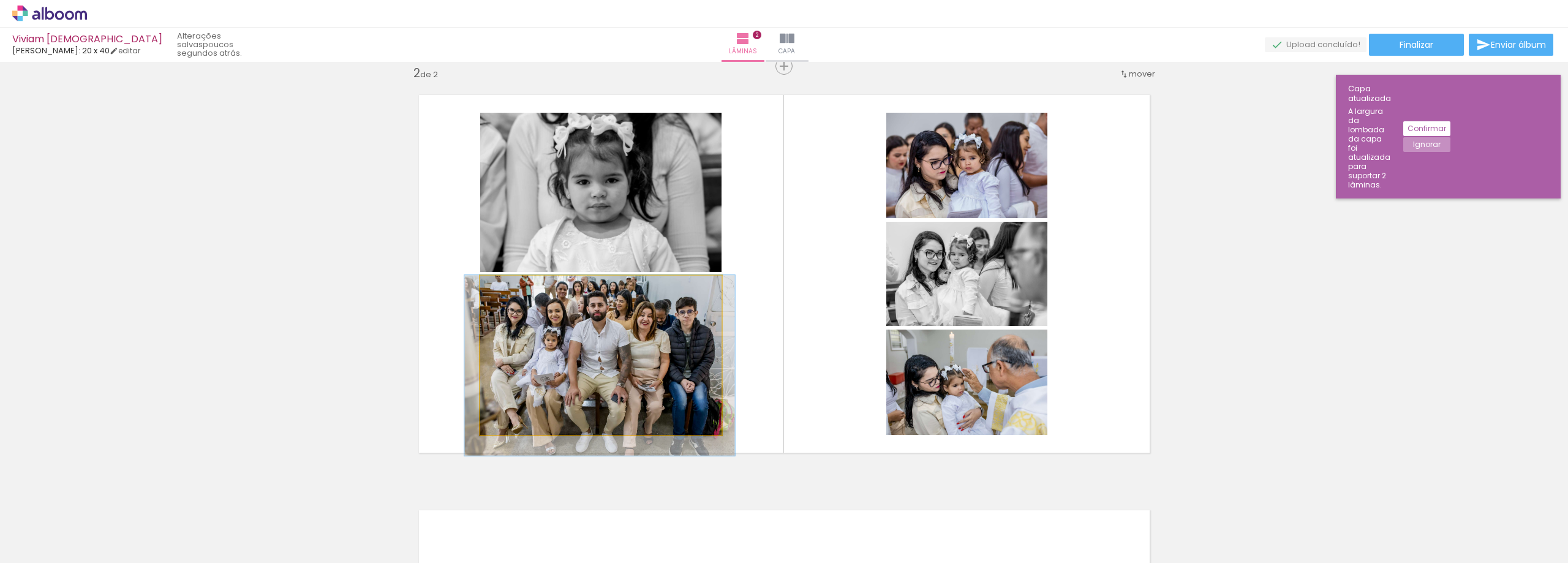
drag, startPoint x: 546, startPoint y: 319, endPoint x: 545, endPoint y: 340, distance: 21.0
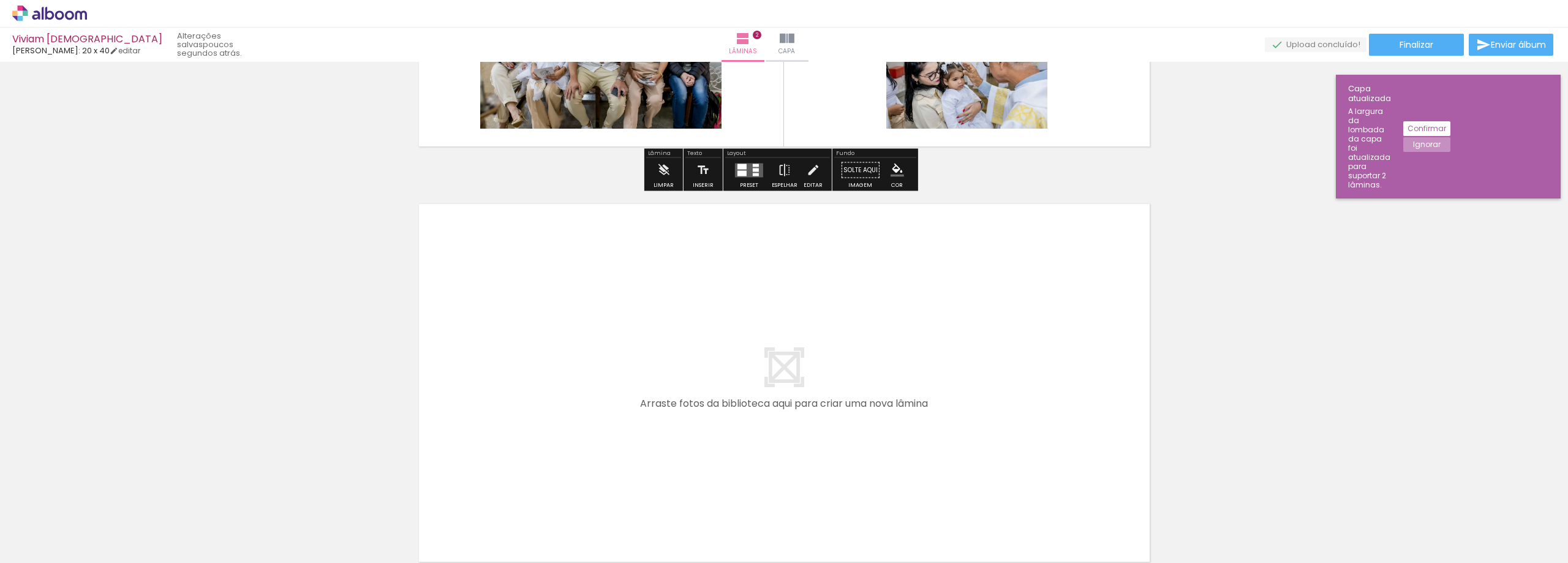
scroll to position [799, 0]
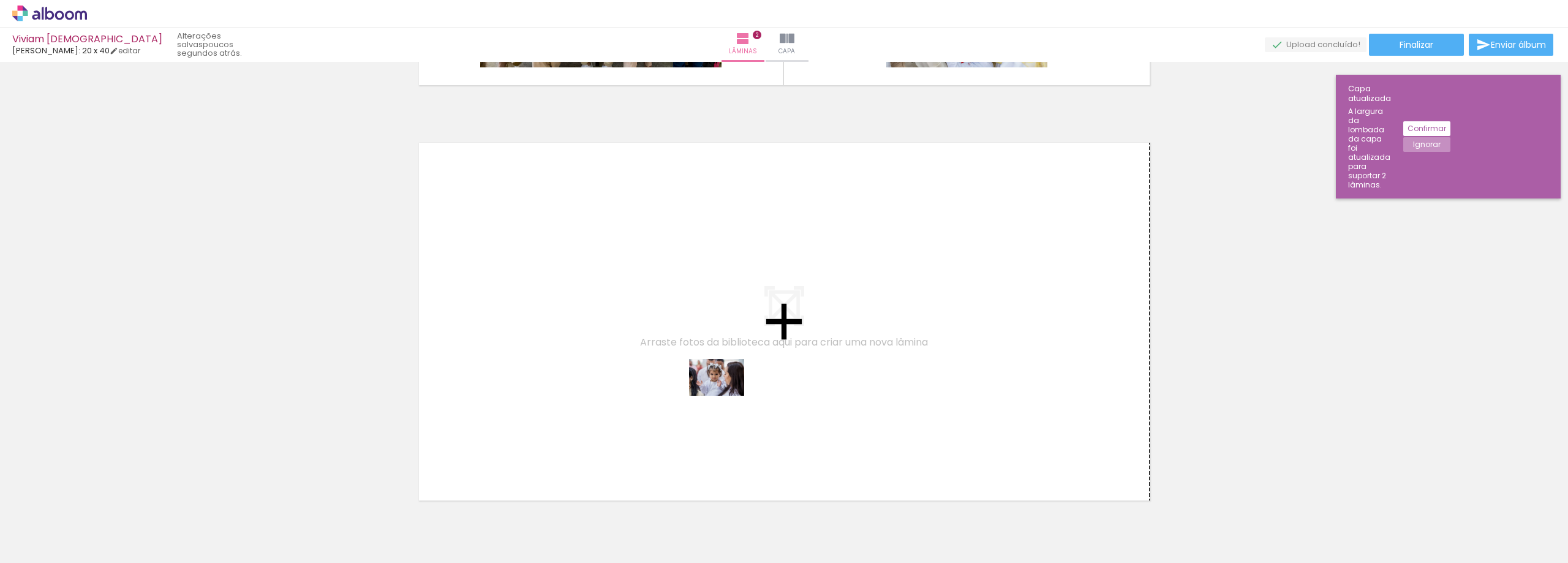
drag, startPoint x: 859, startPoint y: 519, endPoint x: 923, endPoint y: 550, distance: 71.1
click at [716, 387] on quentale-workspace at bounding box center [784, 282] width 1568 height 563
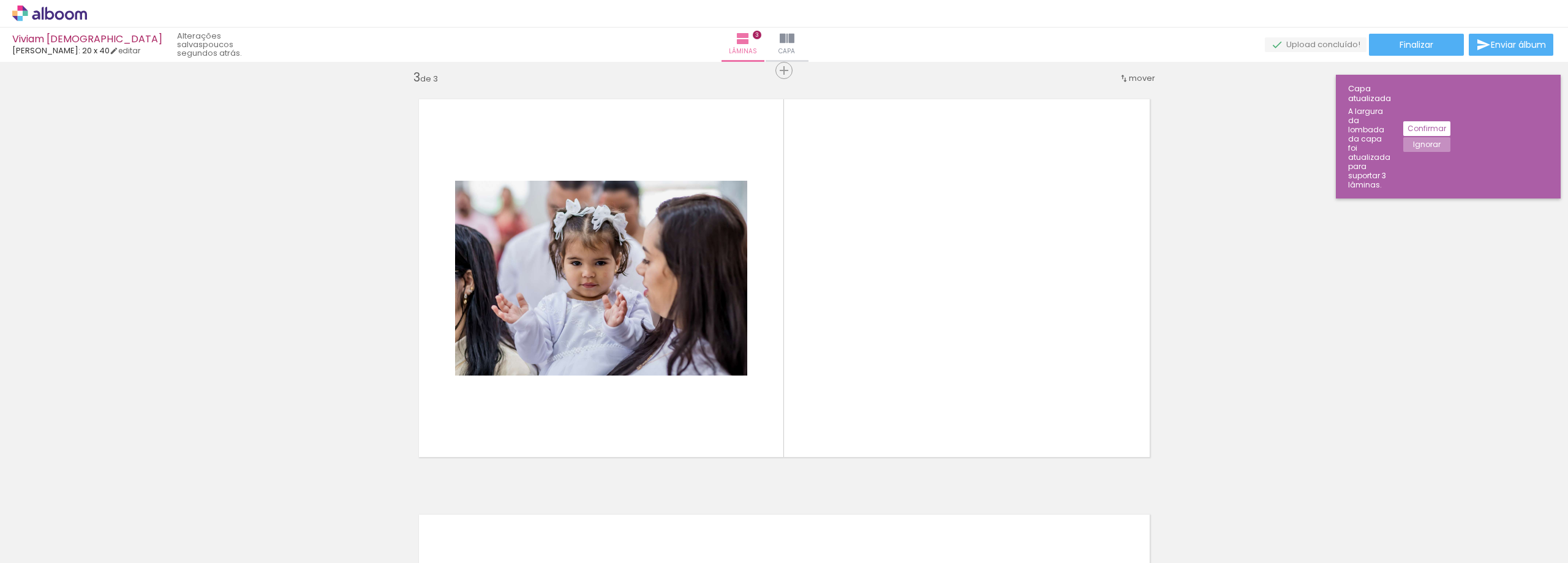
scroll to position [846, 0]
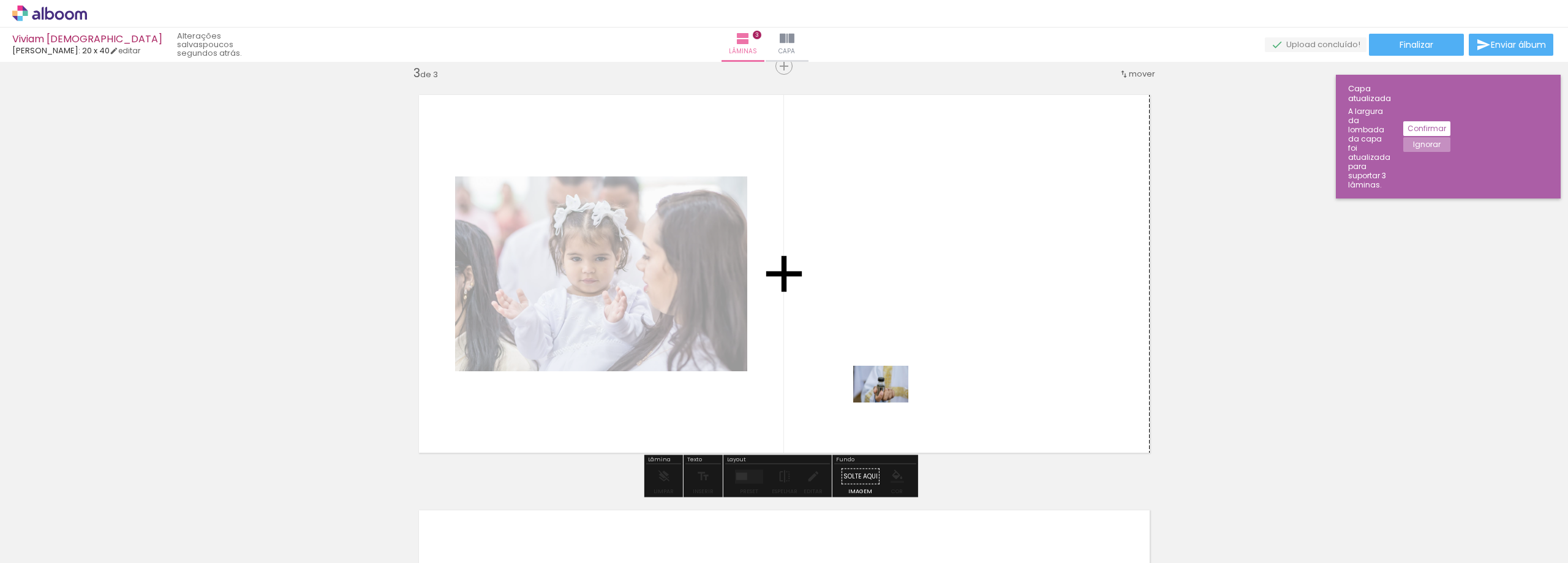
drag, startPoint x: 906, startPoint y: 517, endPoint x: 890, endPoint y: 402, distance: 116.1
click at [890, 402] on quentale-workspace at bounding box center [784, 282] width 1568 height 563
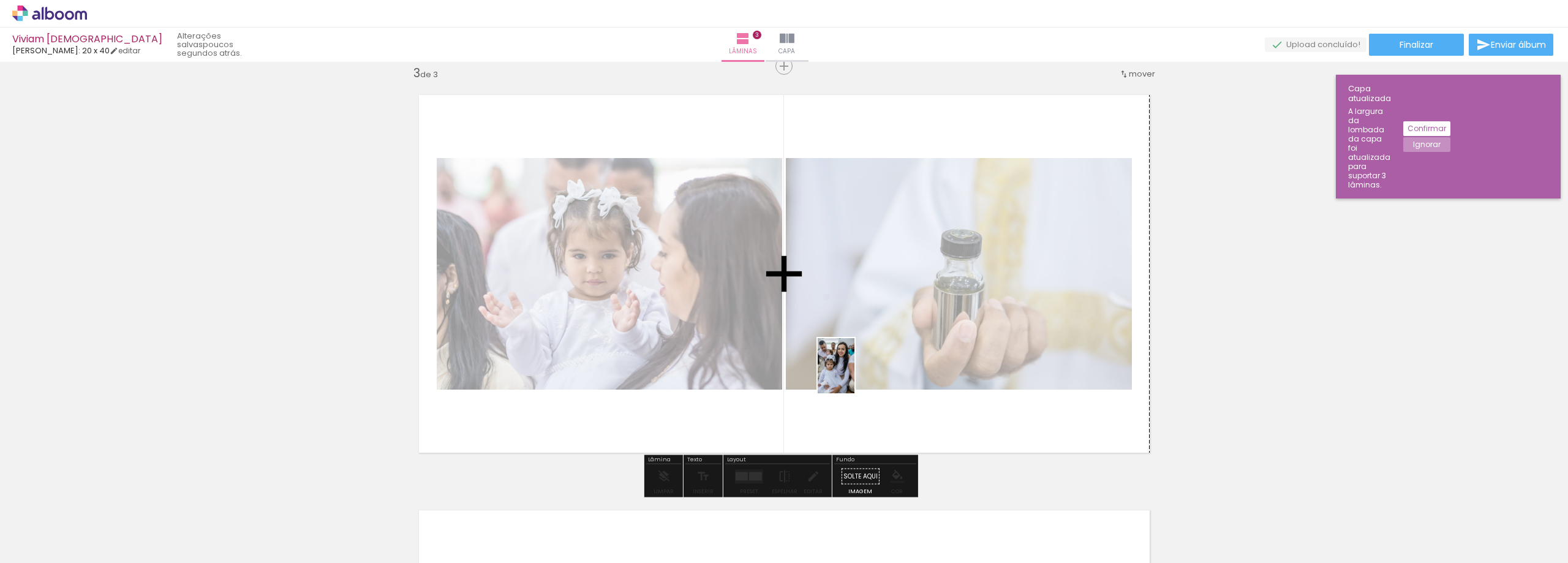
drag, startPoint x: 787, startPoint y: 531, endPoint x: 855, endPoint y: 375, distance: 170.2
click at [855, 375] on quentale-workspace at bounding box center [784, 282] width 1568 height 563
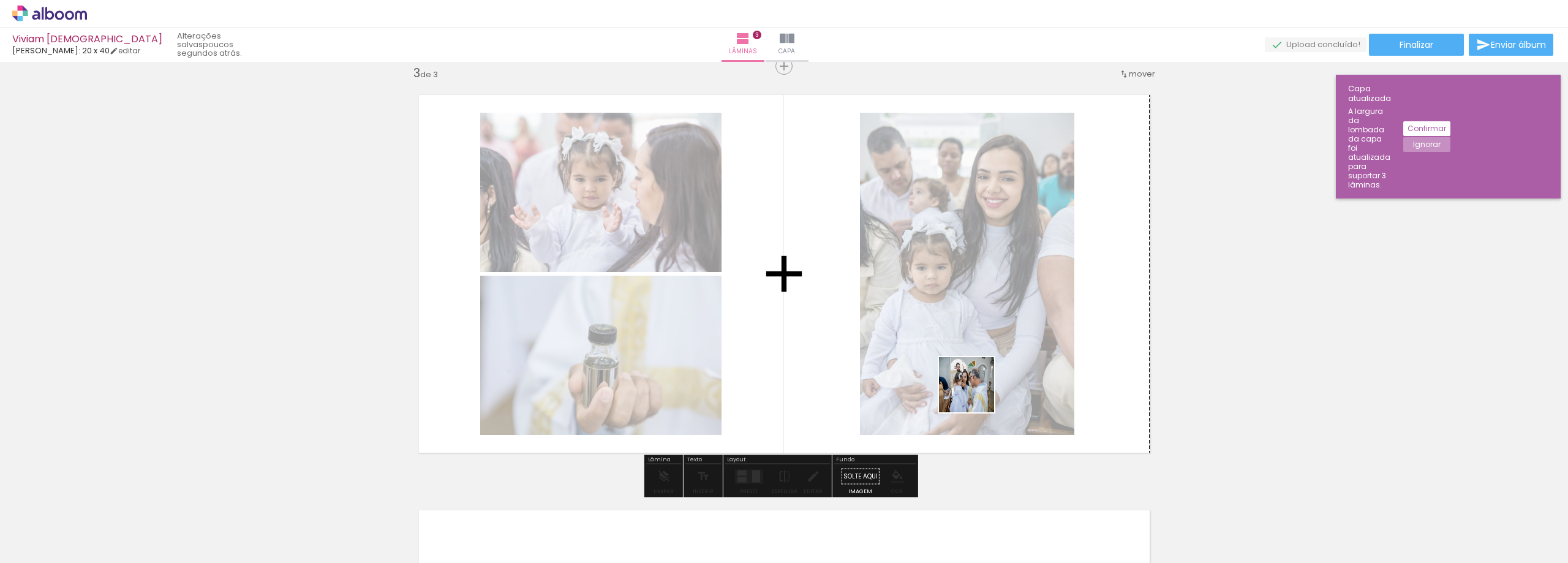
drag, startPoint x: 996, startPoint y: 531, endPoint x: 975, endPoint y: 393, distance: 139.6
click at [975, 393] on quentale-workspace at bounding box center [784, 282] width 1568 height 563
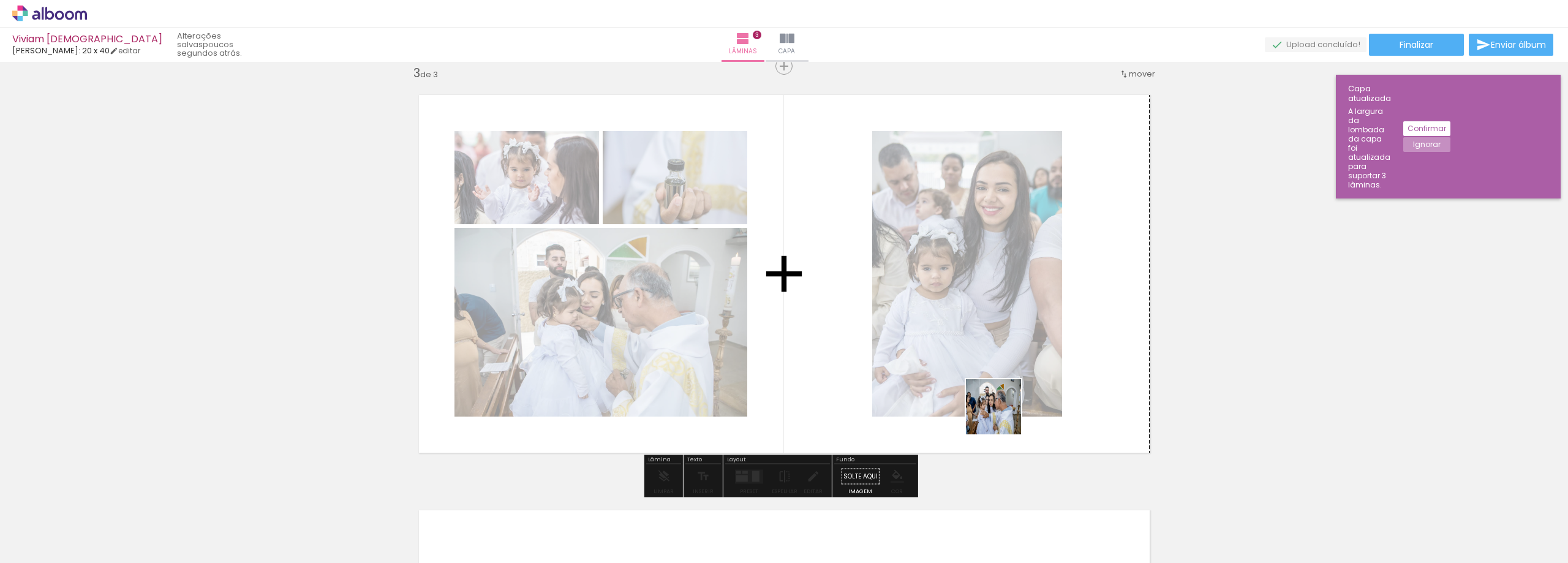
drag, startPoint x: 1047, startPoint y: 520, endPoint x: 1114, endPoint y: 512, distance: 67.5
click at [997, 403] on quentale-workspace at bounding box center [784, 282] width 1568 height 563
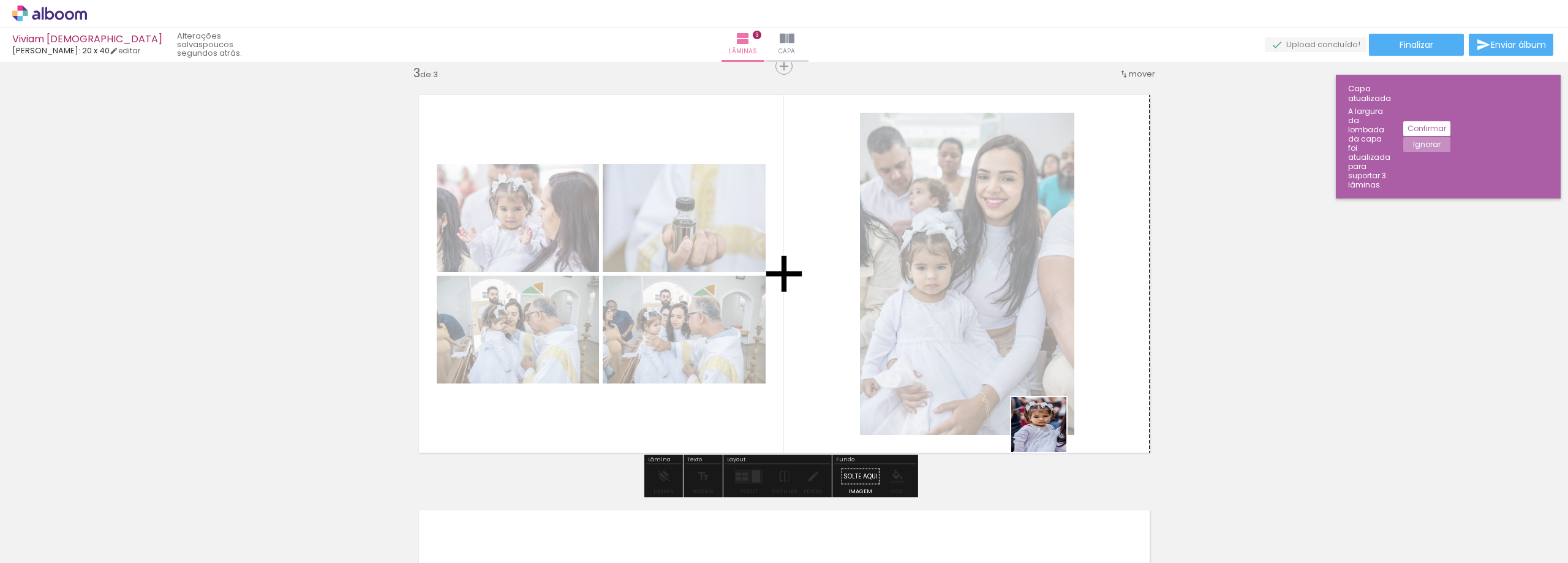
drag, startPoint x: 1129, startPoint y: 534, endPoint x: 1022, endPoint y: 387, distance: 181.8
click at [1009, 381] on quentale-workspace at bounding box center [784, 282] width 1568 height 563
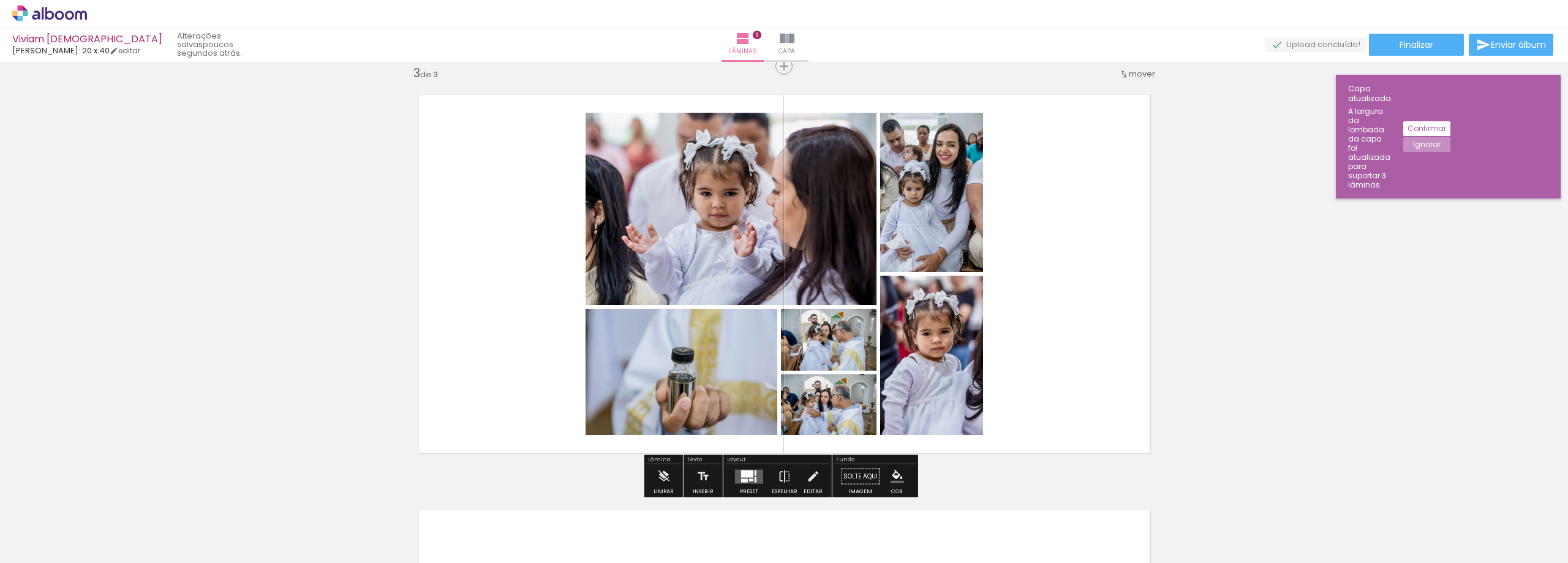
click at [741, 475] on div at bounding box center [747, 473] width 12 height 8
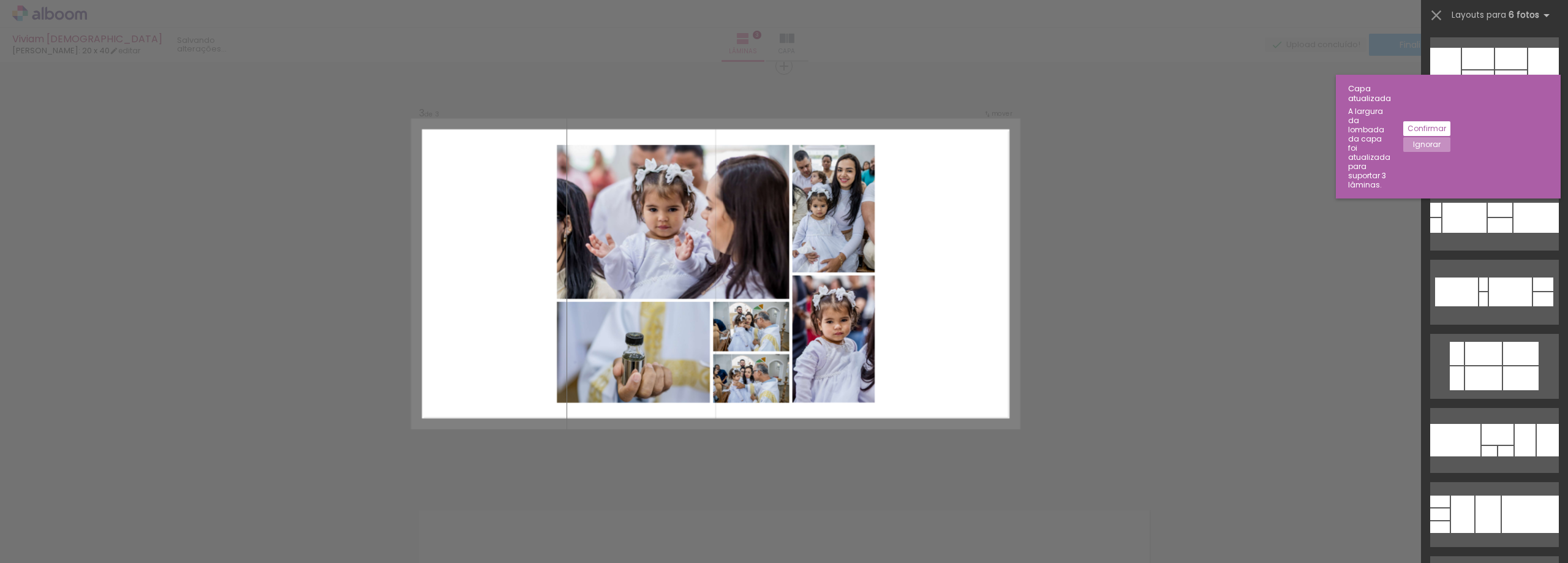
scroll to position [0, 0]
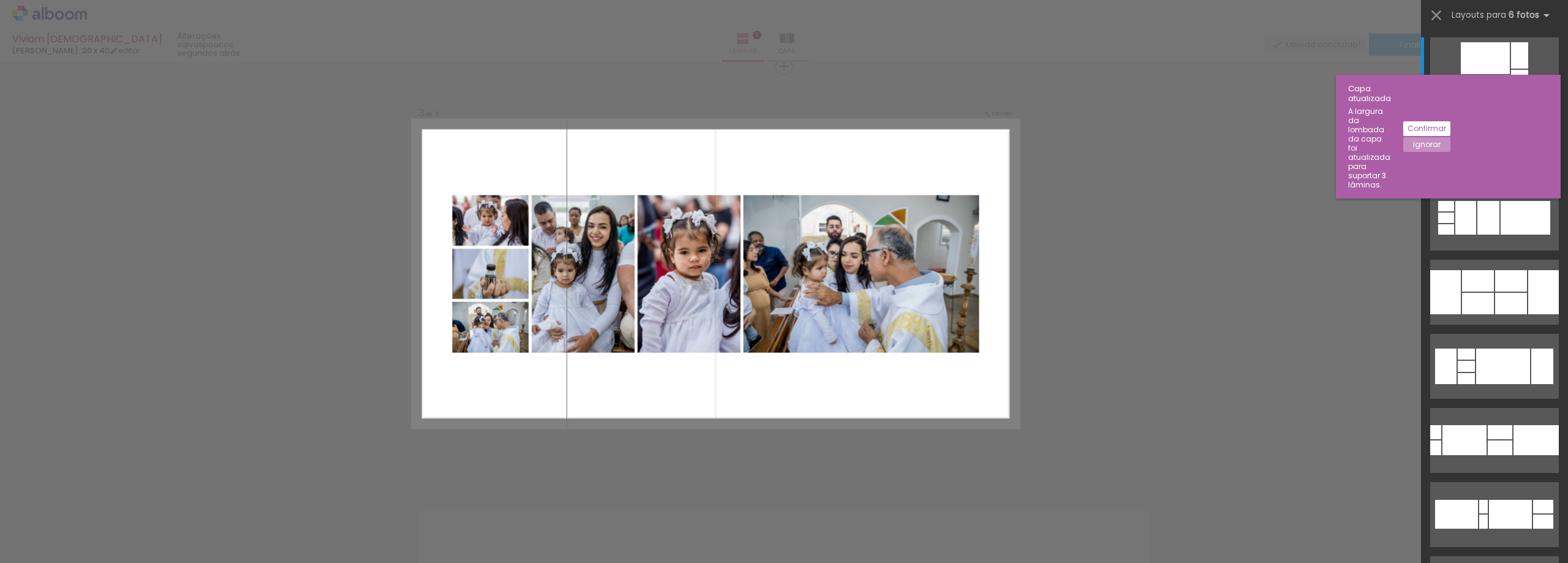
scroll to position [0, 171]
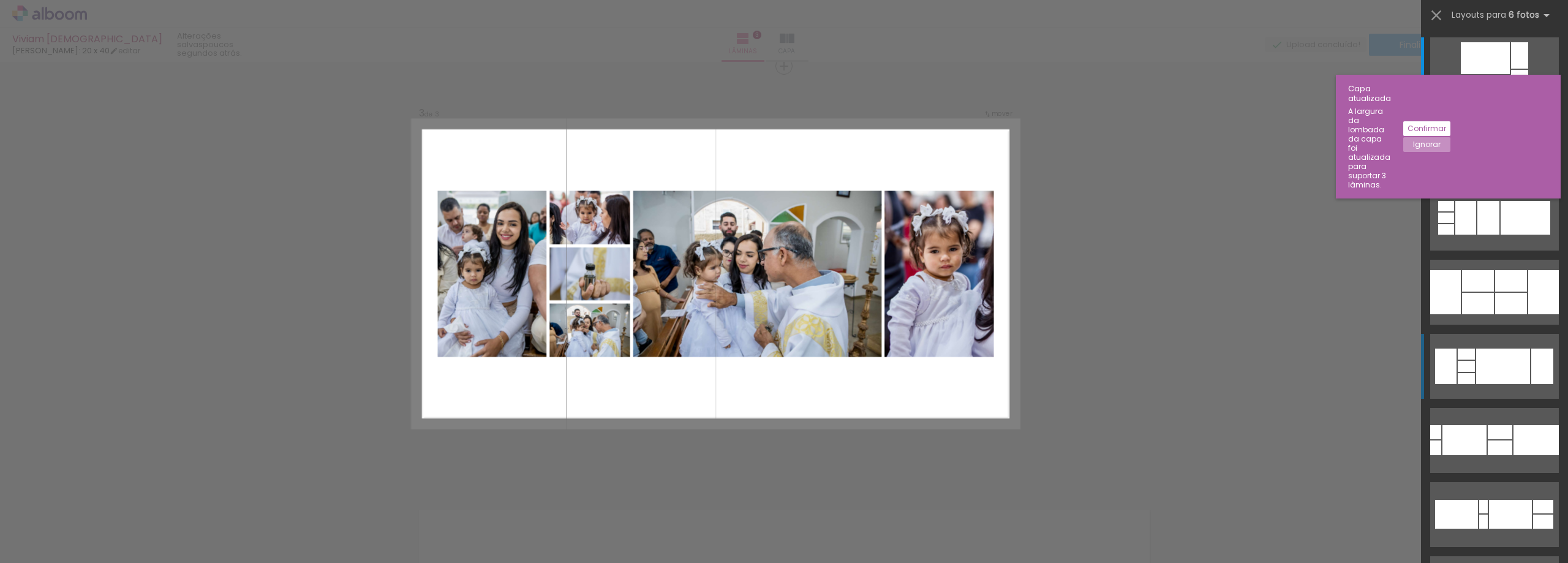
click at [1500, 234] on div at bounding box center [1488, 218] width 22 height 34
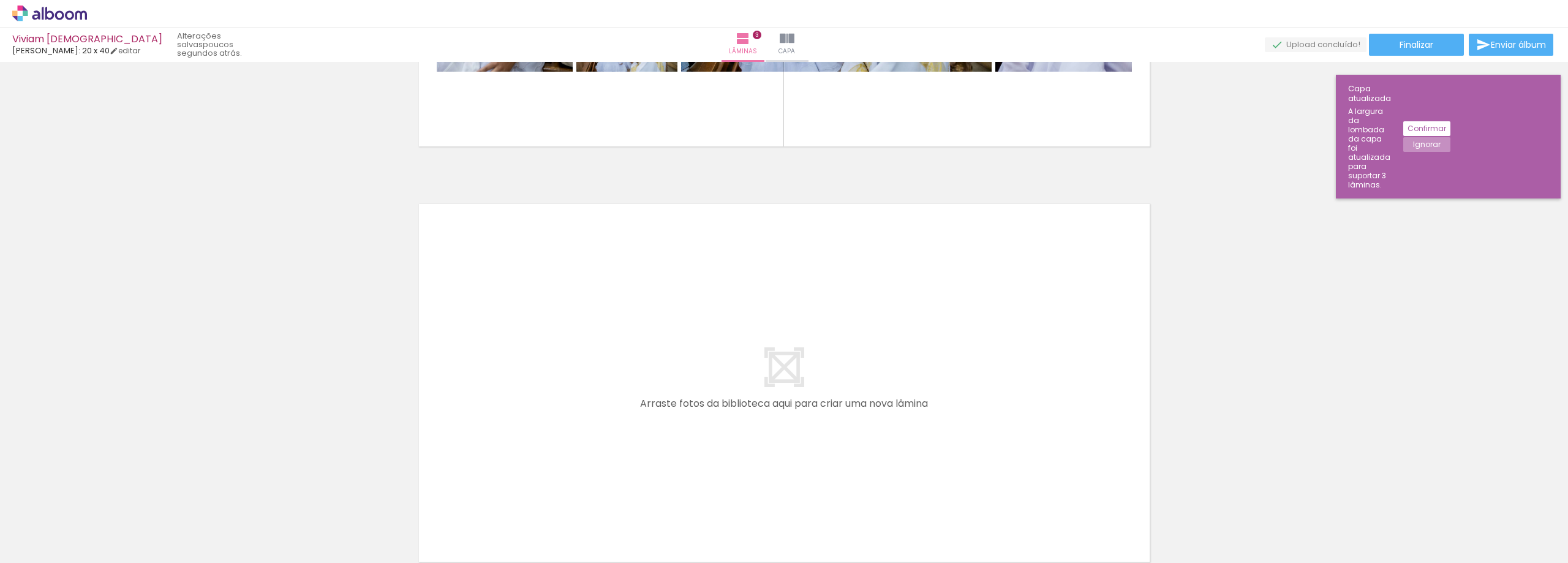
scroll to position [0, 794]
drag, startPoint x: 573, startPoint y: 516, endPoint x: 650, endPoint y: 367, distance: 167.7
click at [650, 367] on quentale-workspace at bounding box center [784, 282] width 1568 height 563
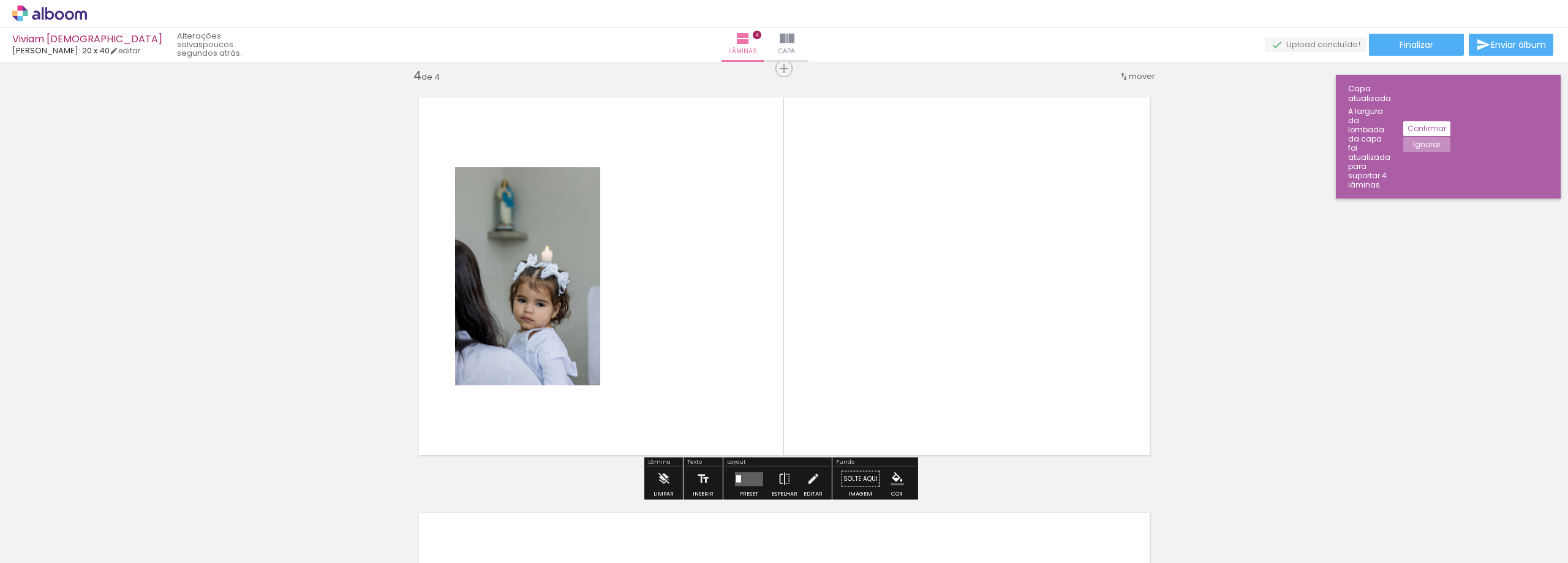
scroll to position [1261, 0]
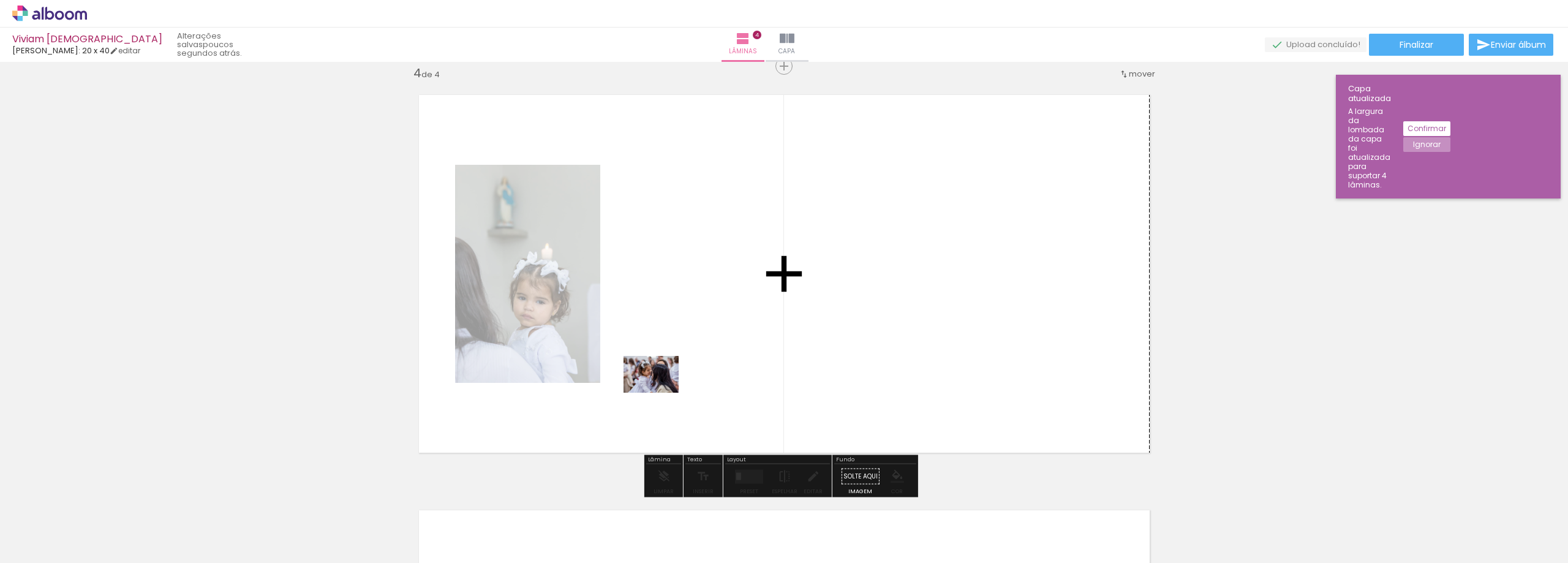
drag, startPoint x: 642, startPoint y: 514, endPoint x: 661, endPoint y: 393, distance: 122.5
click at [661, 393] on quentale-workspace at bounding box center [784, 282] width 1568 height 563
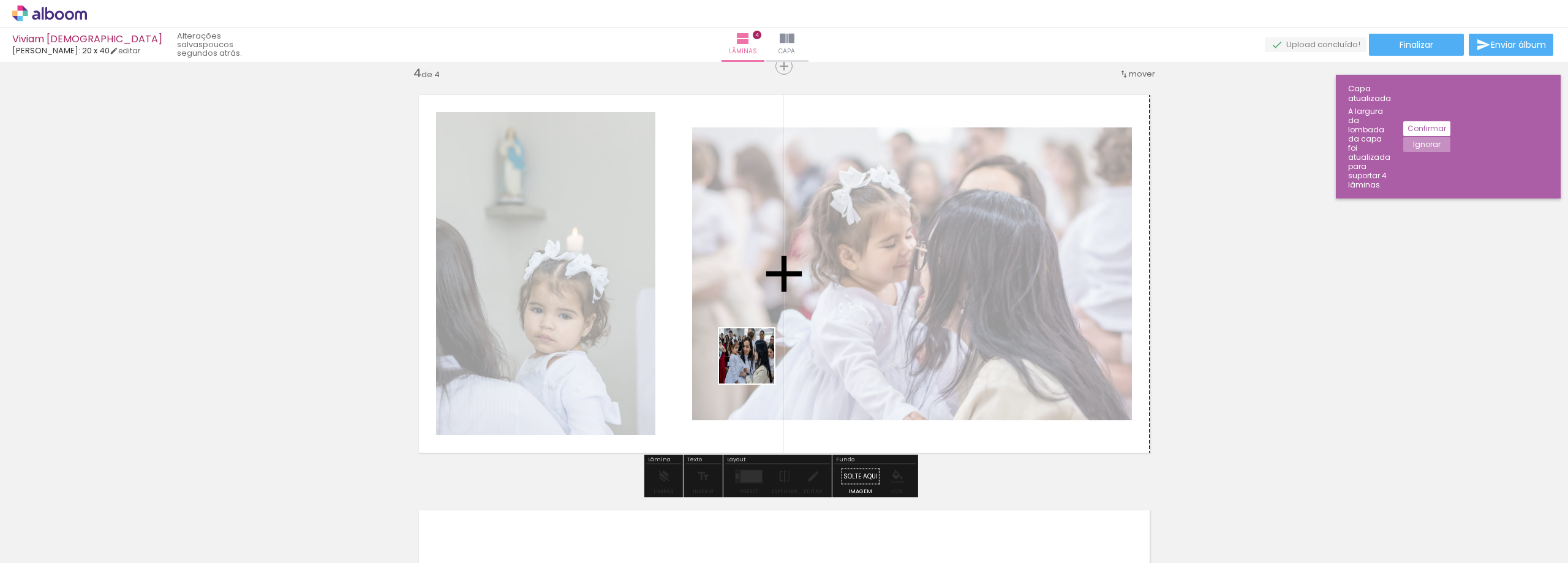
drag, startPoint x: 710, startPoint y: 531, endPoint x: 778, endPoint y: 426, distance: 125.1
click at [757, 363] on quentale-workspace at bounding box center [784, 282] width 1568 height 563
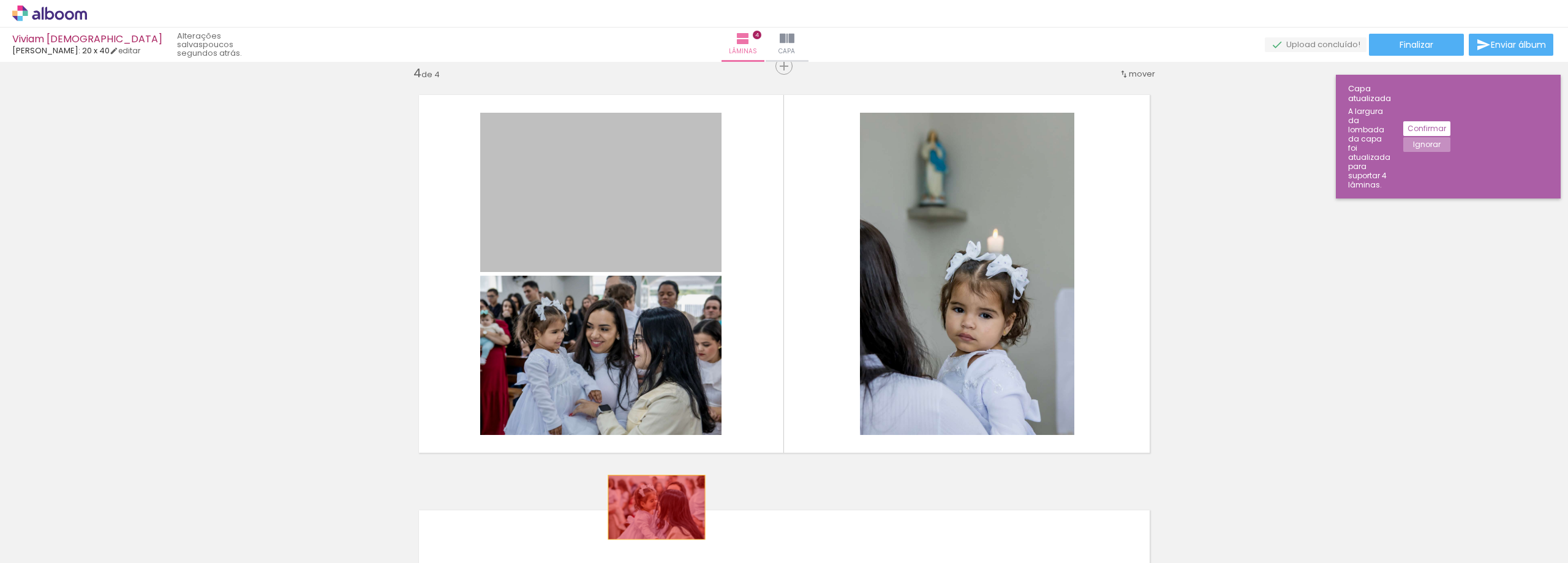
drag, startPoint x: 646, startPoint y: 204, endPoint x: 648, endPoint y: 512, distance: 308.0
click at [649, 512] on quentale-workspace at bounding box center [784, 282] width 1568 height 563
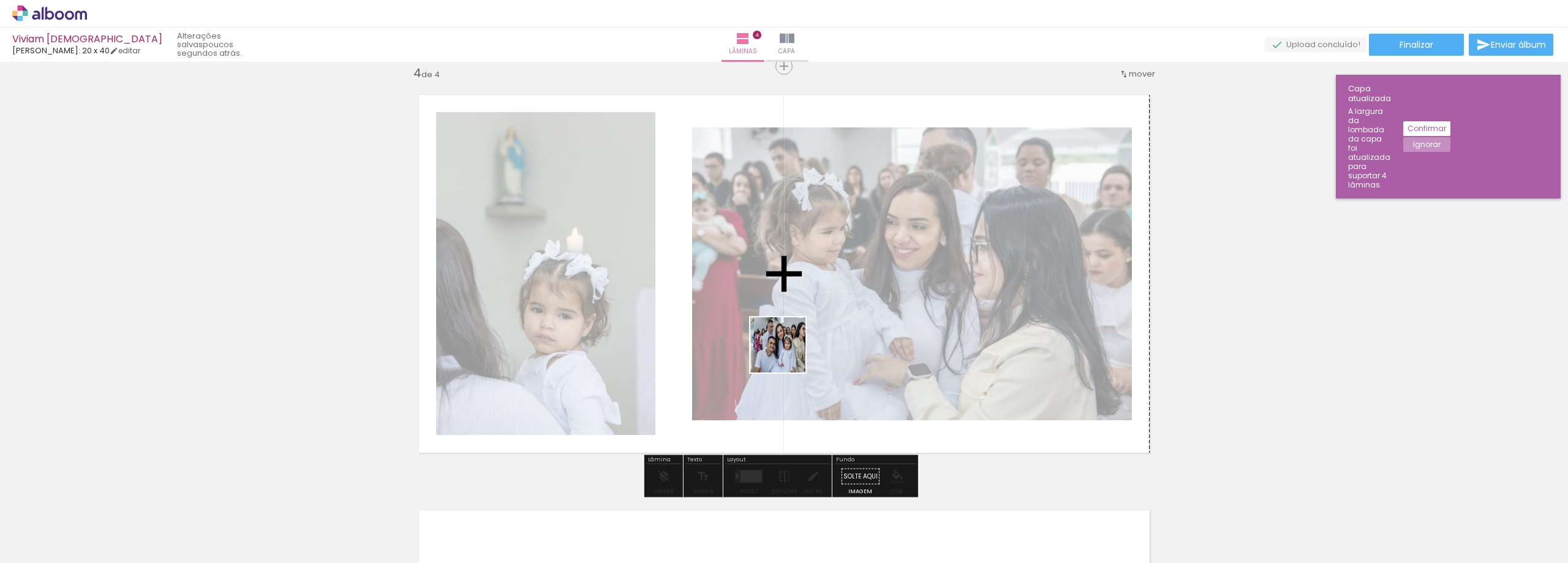
drag, startPoint x: 786, startPoint y: 519, endPoint x: 876, endPoint y: 501, distance: 91.8
click at [787, 353] on quentale-workspace at bounding box center [784, 282] width 1568 height 563
